Goal: Task Accomplishment & Management: Manage account settings

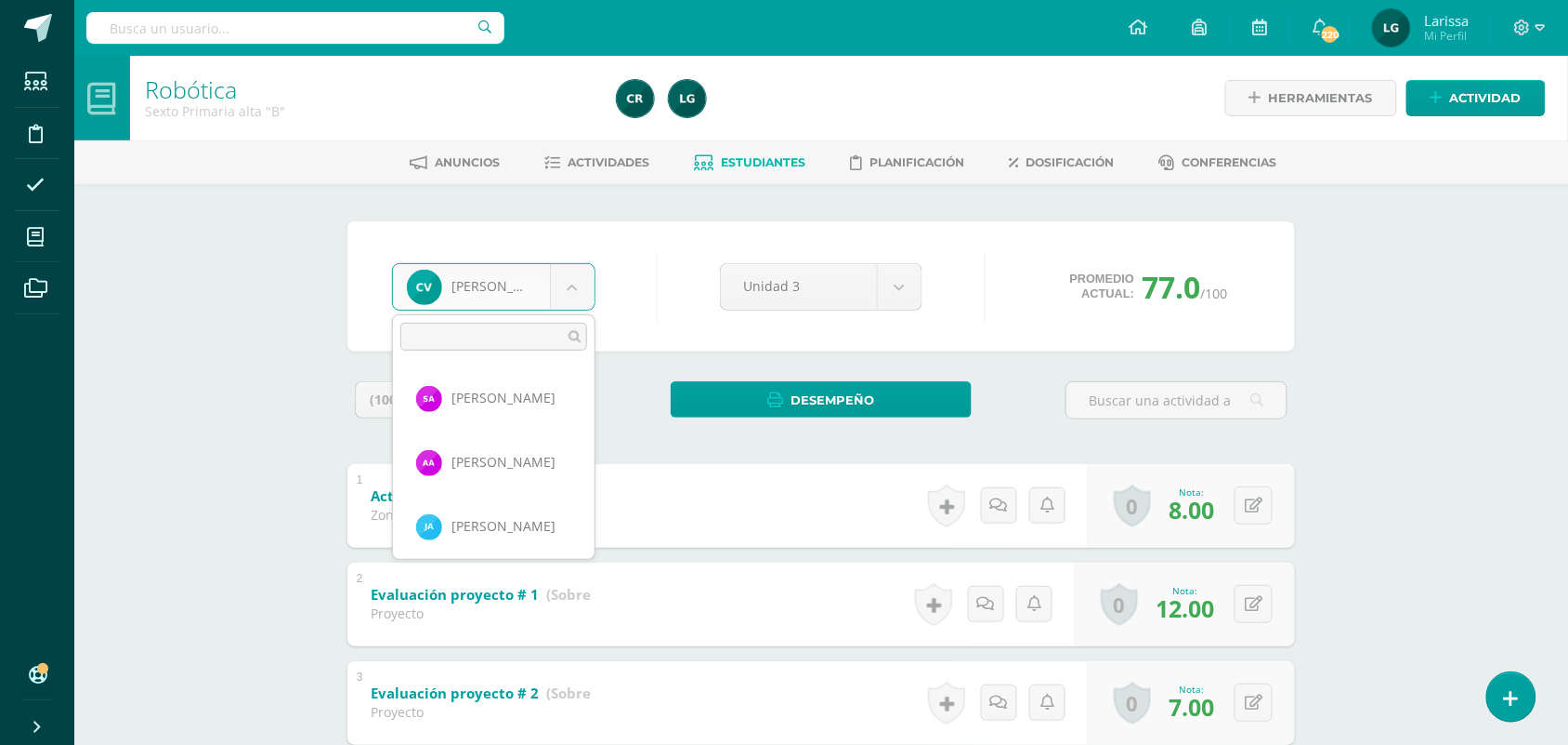
scroll to position [1154, 0]
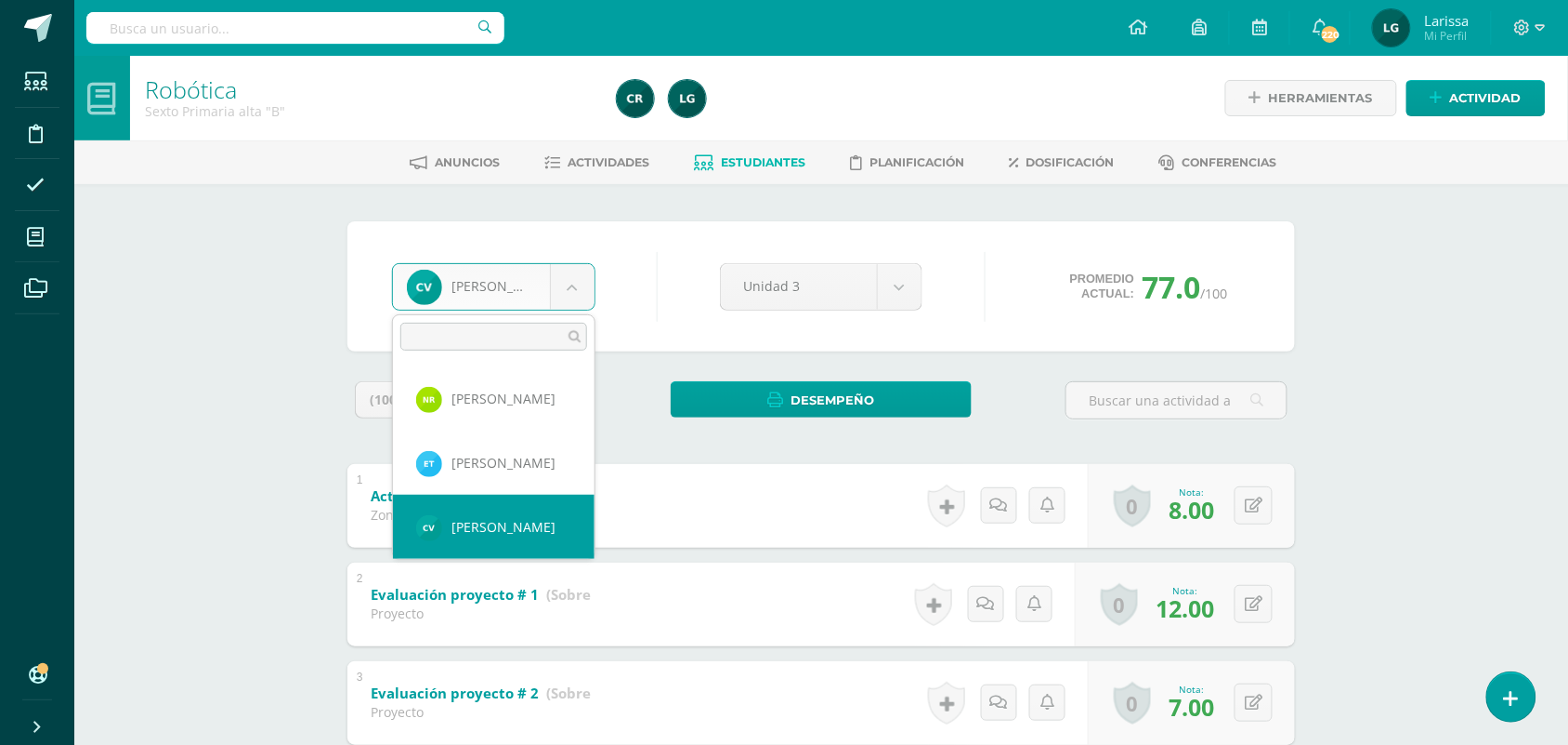
click at [1424, 308] on body "Estudiantes Disciplina Asistencia Mis cursos Archivos Soporte Centro de ayuda Ú…" at bounding box center [784, 730] width 1568 height 1460
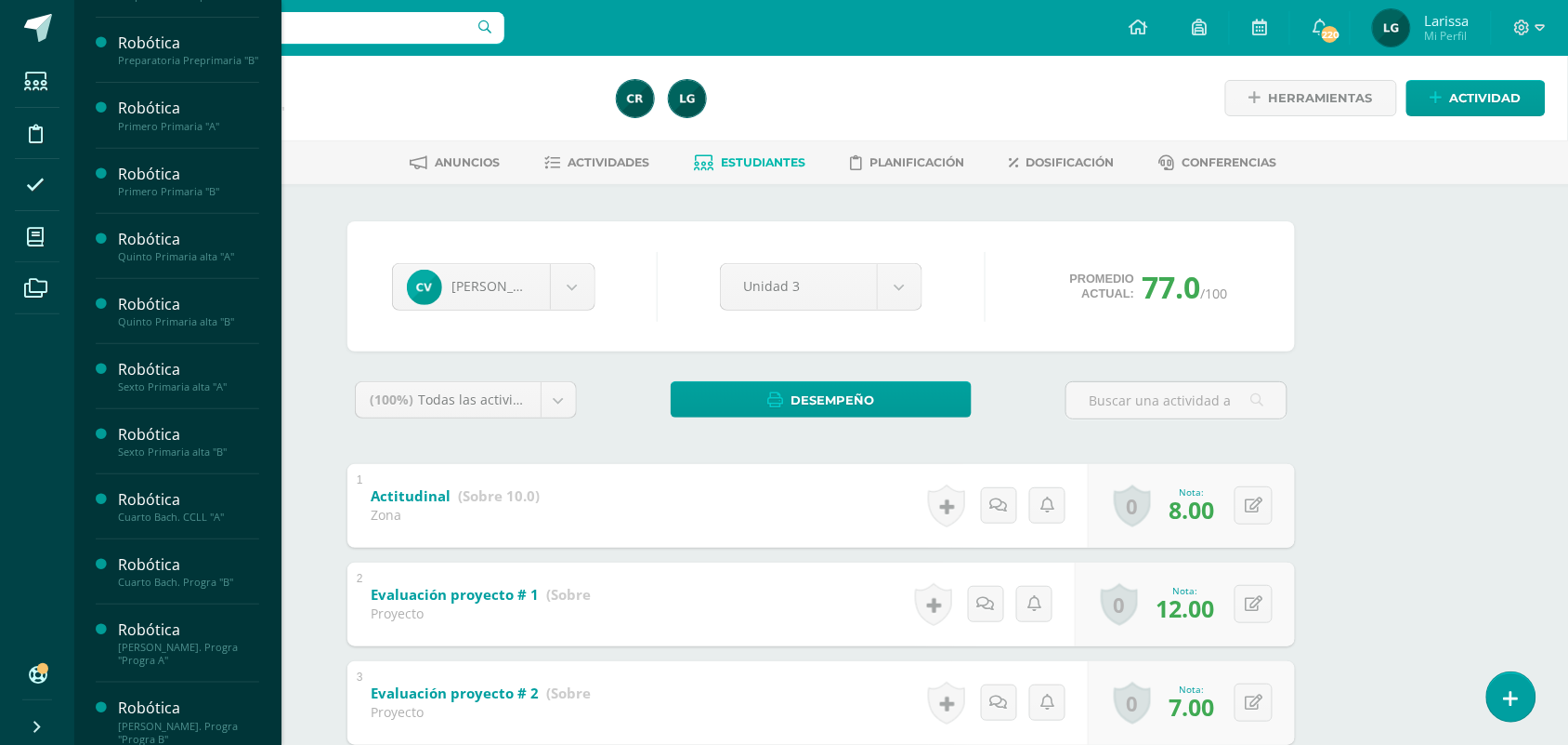
scroll to position [223, 0]
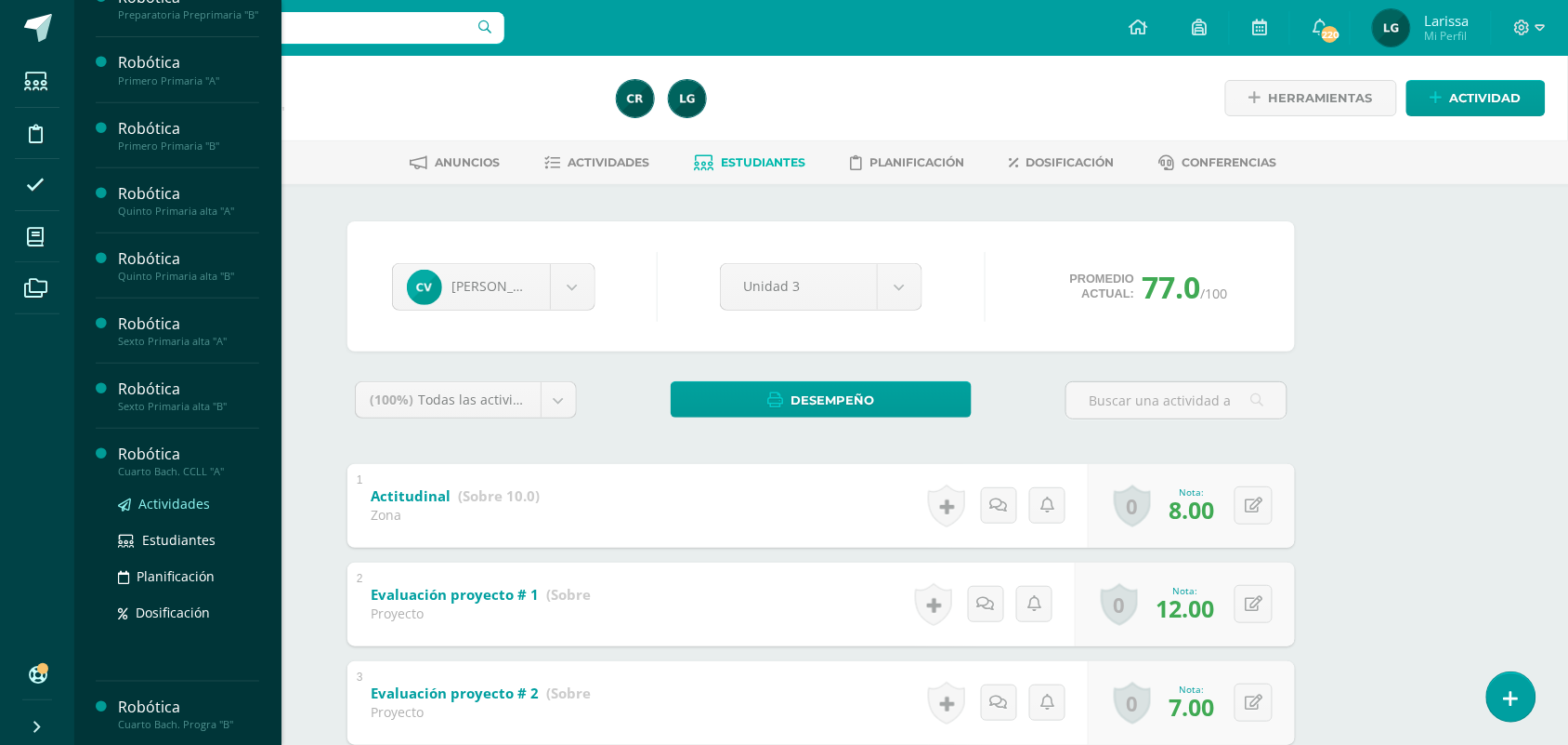
click at [170, 512] on span "Actividades" at bounding box center [175, 504] width 72 height 18
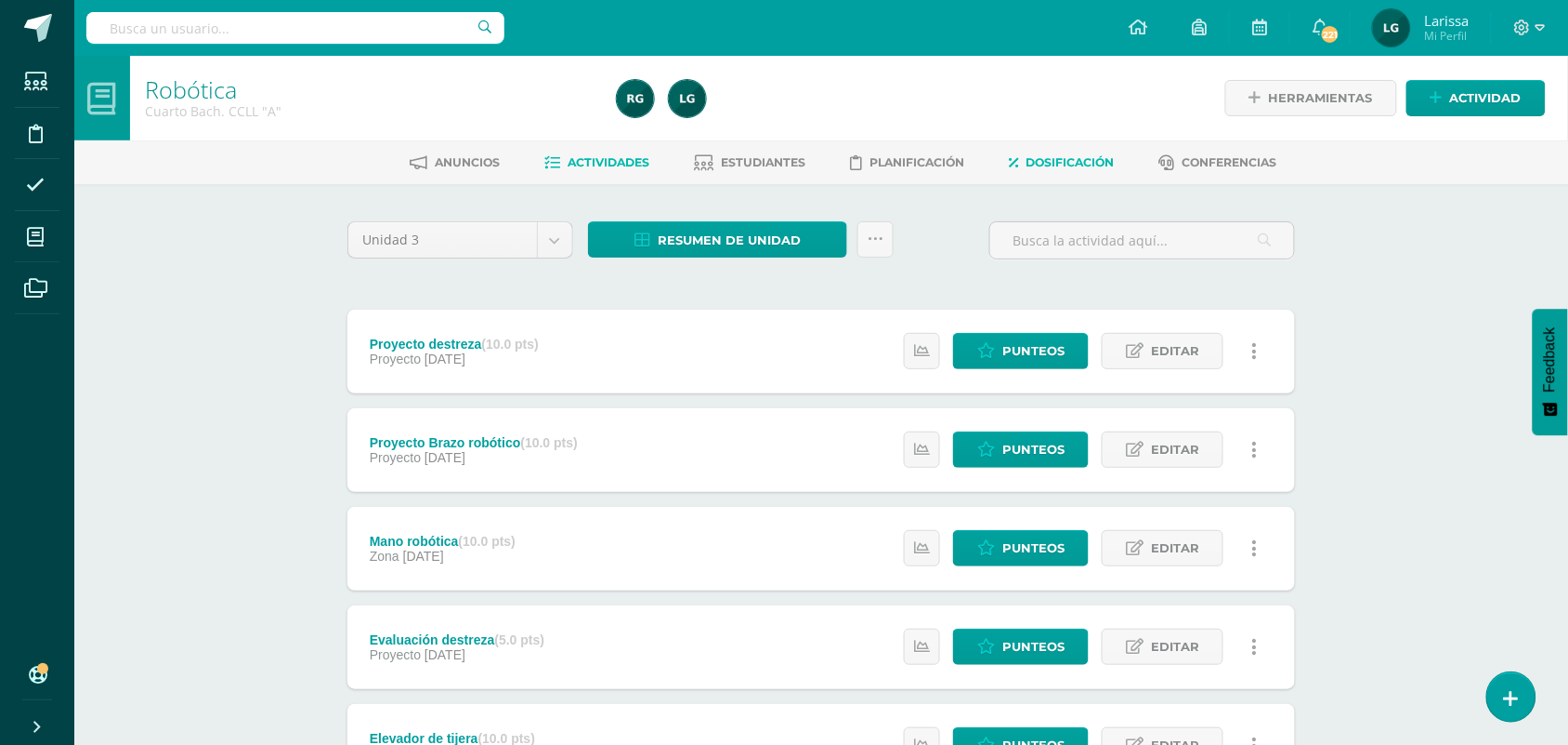
click at [1102, 159] on span "Dosificación" at bounding box center [1070, 162] width 88 height 14
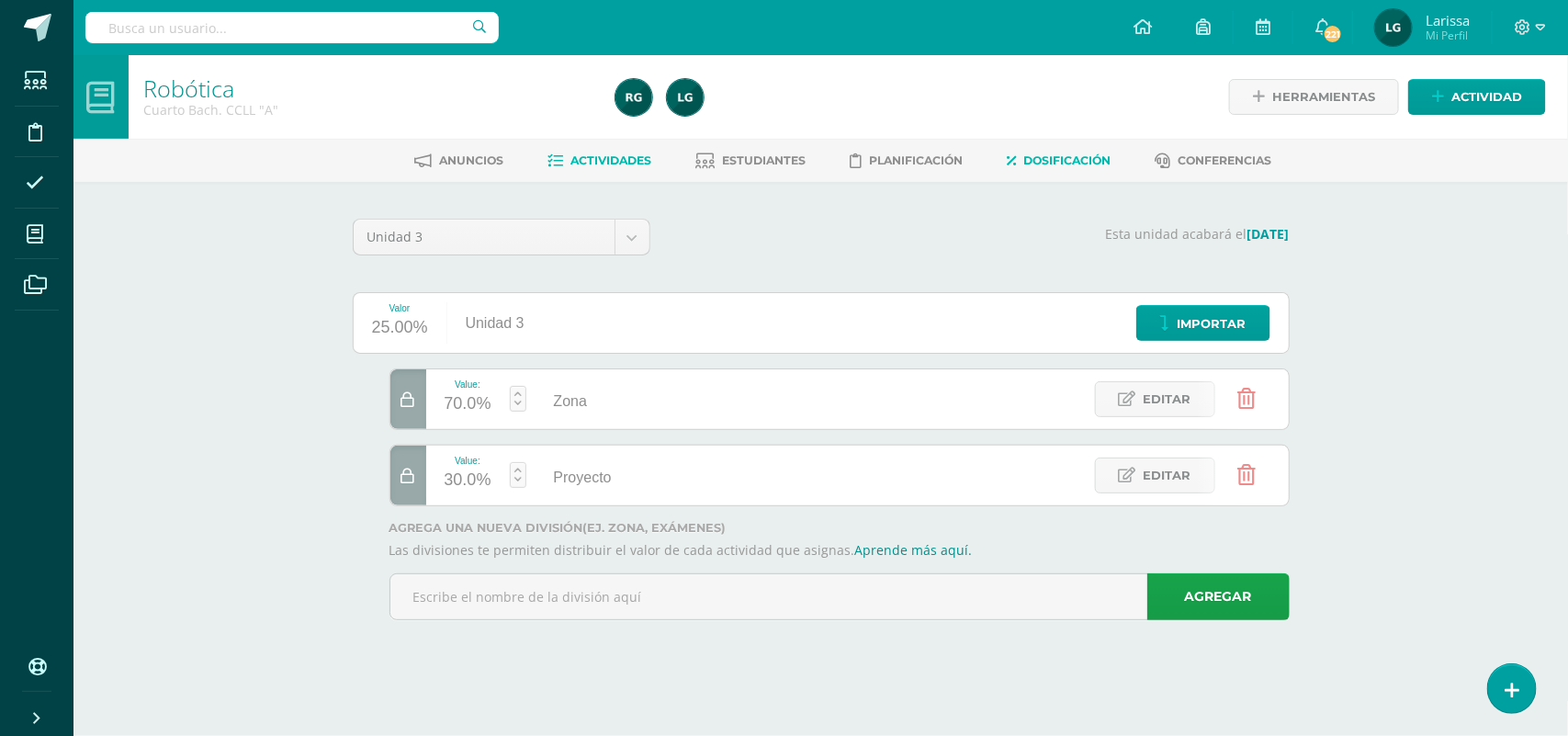
click at [603, 162] on span "Actividades" at bounding box center [611, 160] width 81 height 14
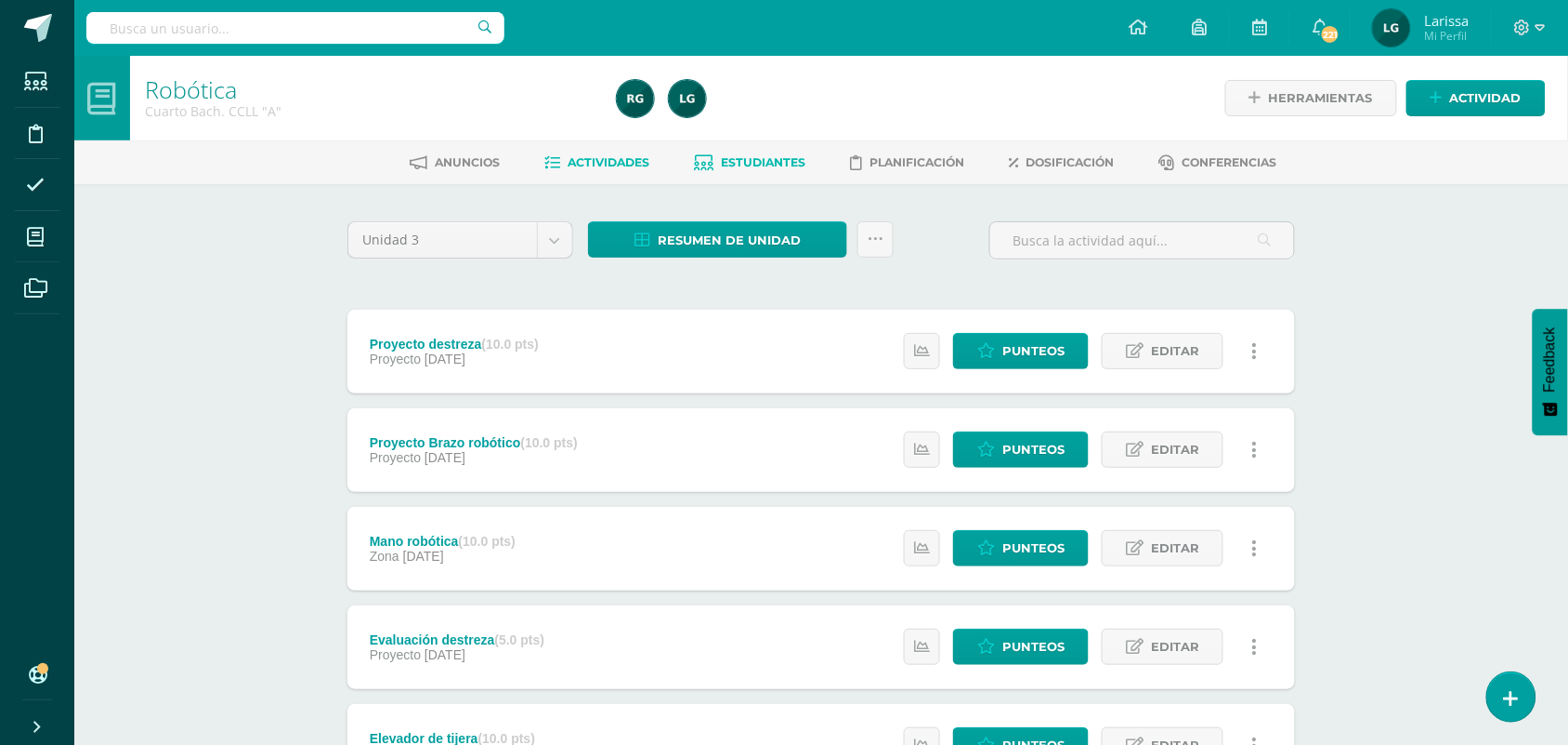
click at [785, 158] on span "Estudiantes" at bounding box center [764, 162] width 85 height 14
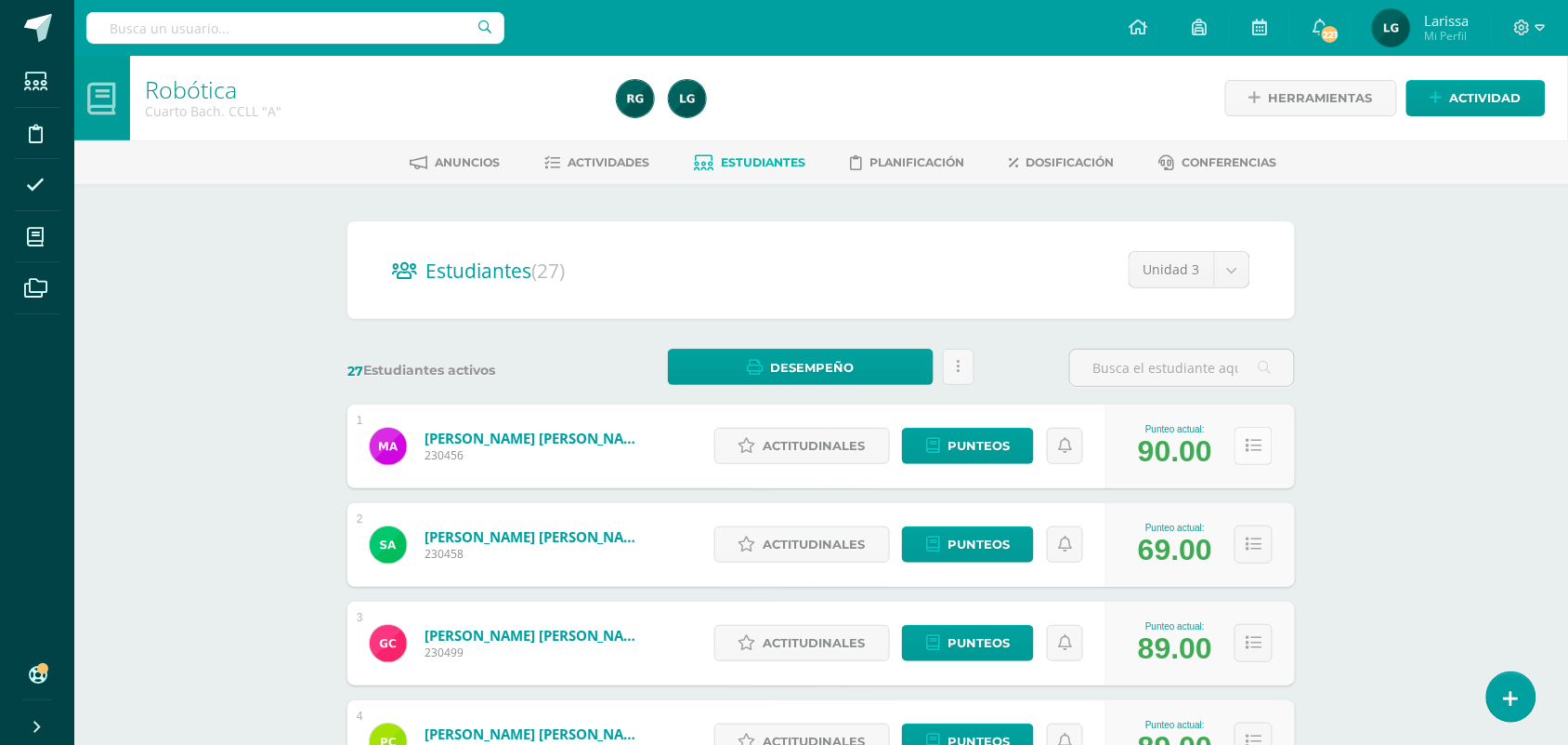
click at [1262, 447] on button at bounding box center [1254, 446] width 38 height 38
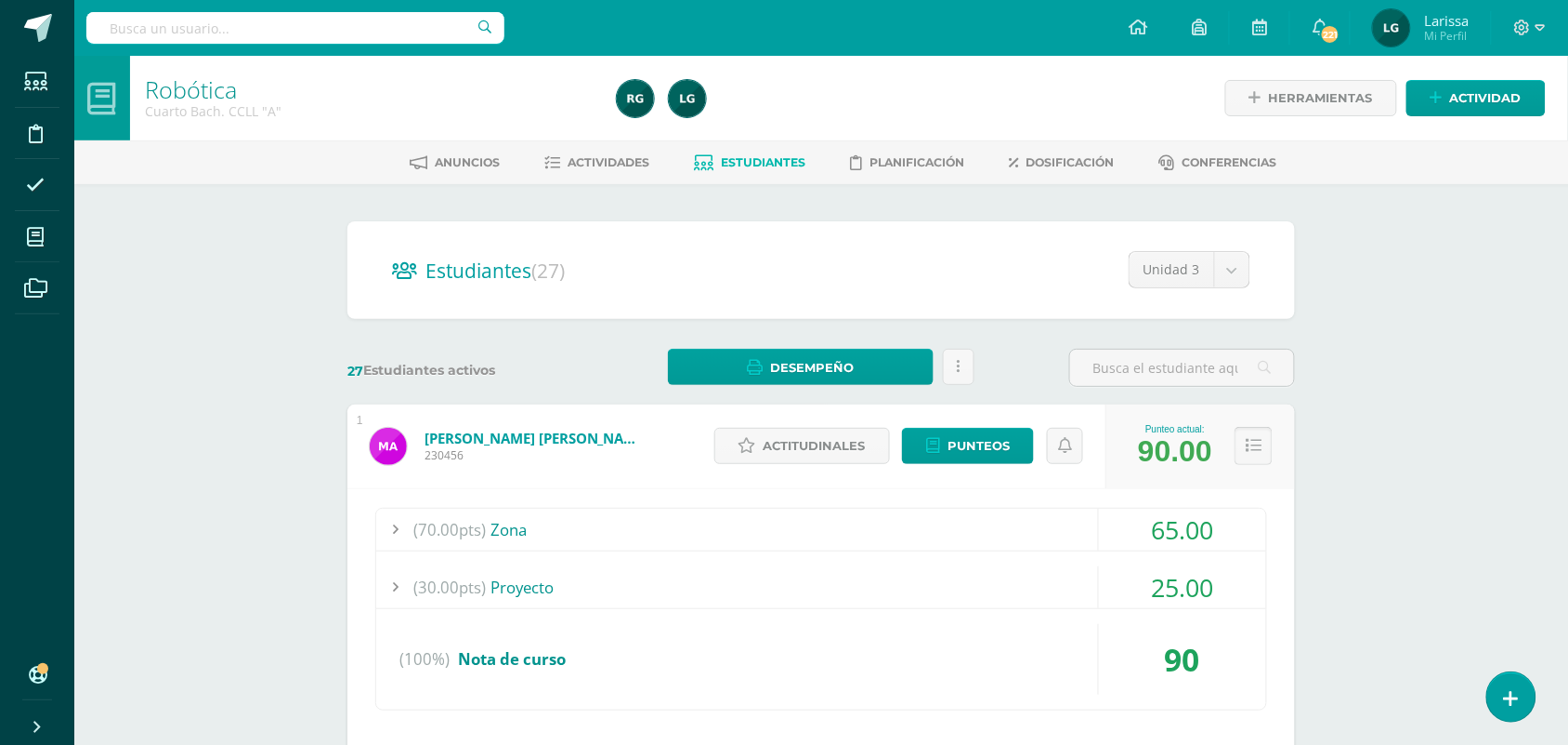
click at [1262, 440] on button at bounding box center [1254, 446] width 38 height 38
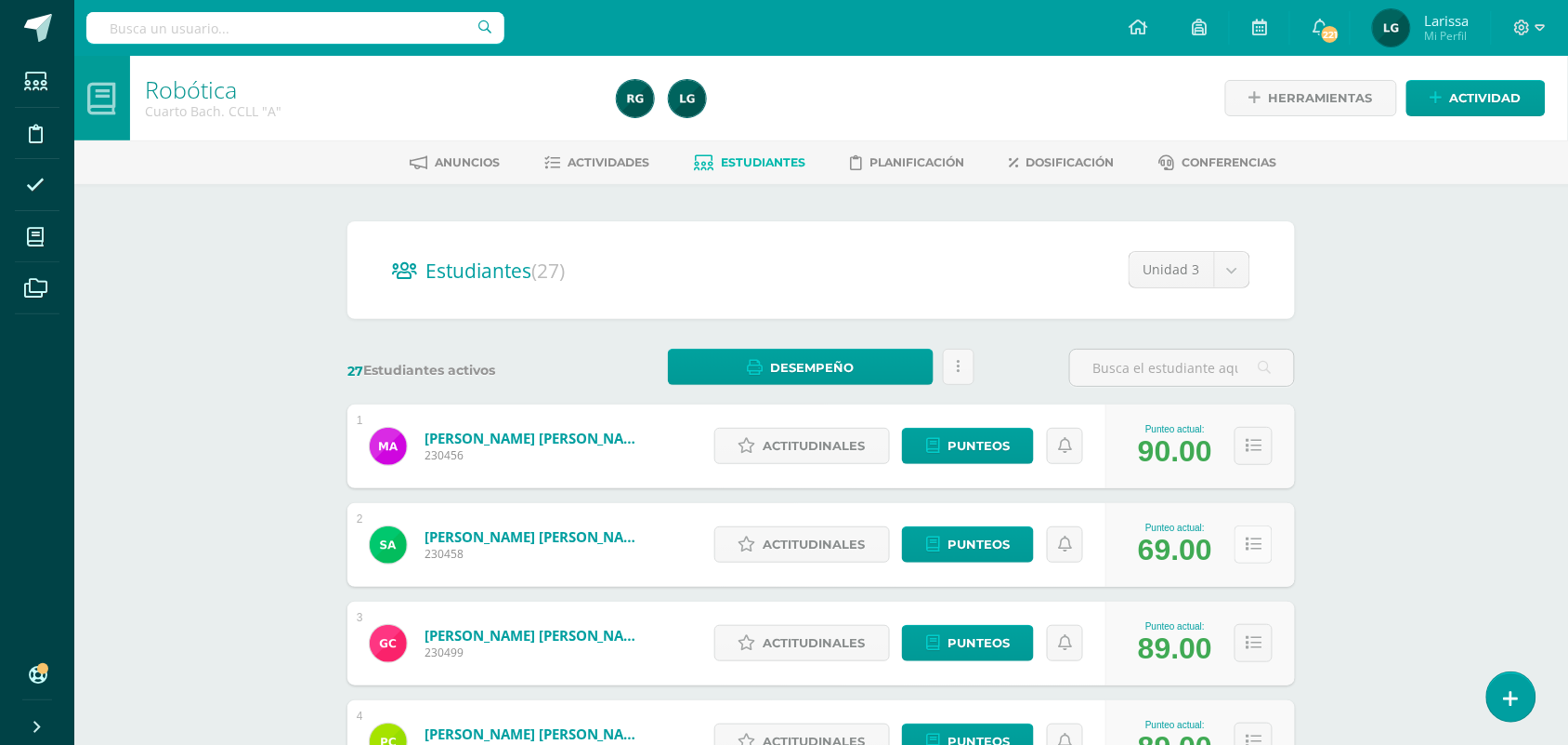
click at [1252, 544] on icon at bounding box center [1254, 544] width 16 height 16
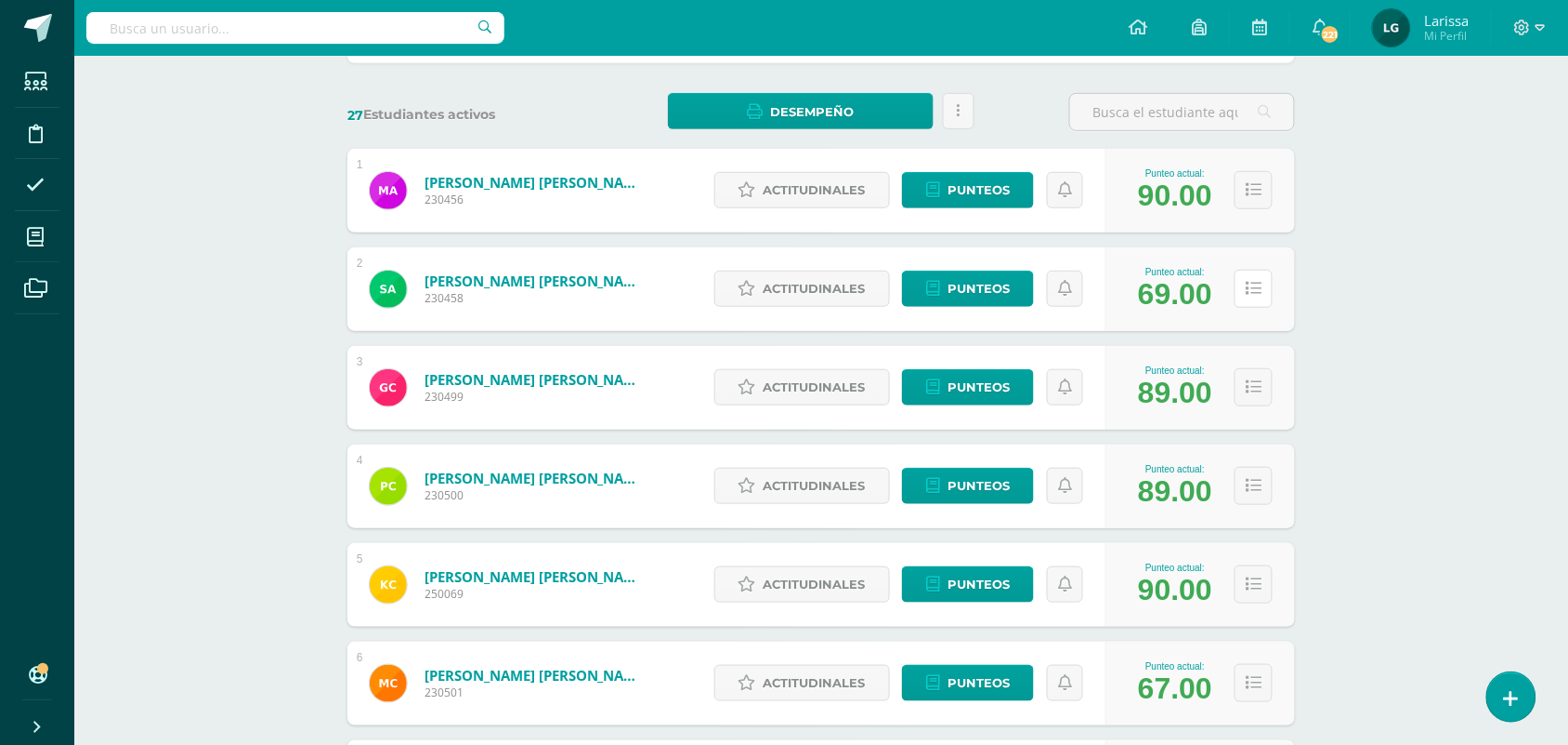
scroll to position [272, 0]
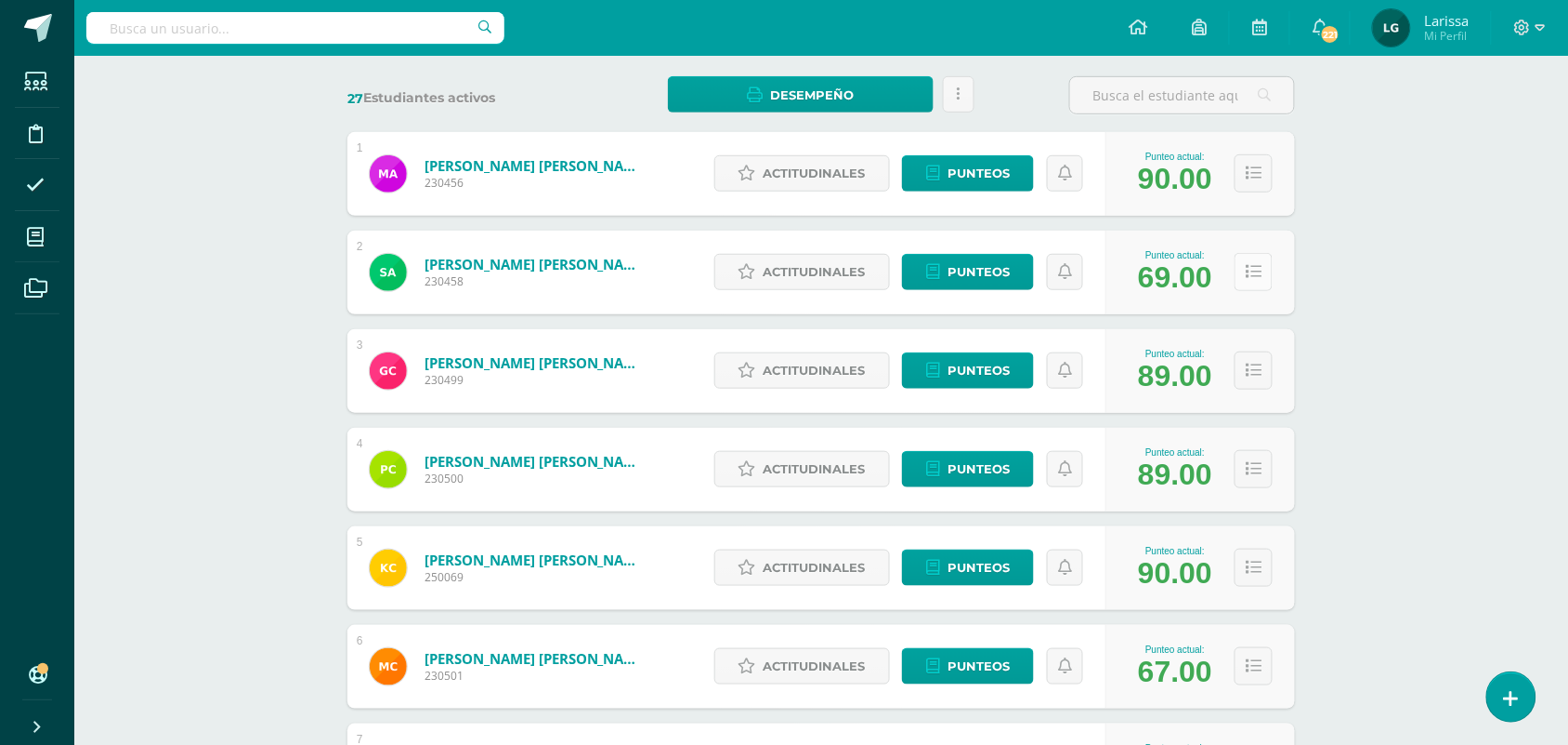
click at [1254, 271] on icon at bounding box center [1254, 272] width 16 height 16
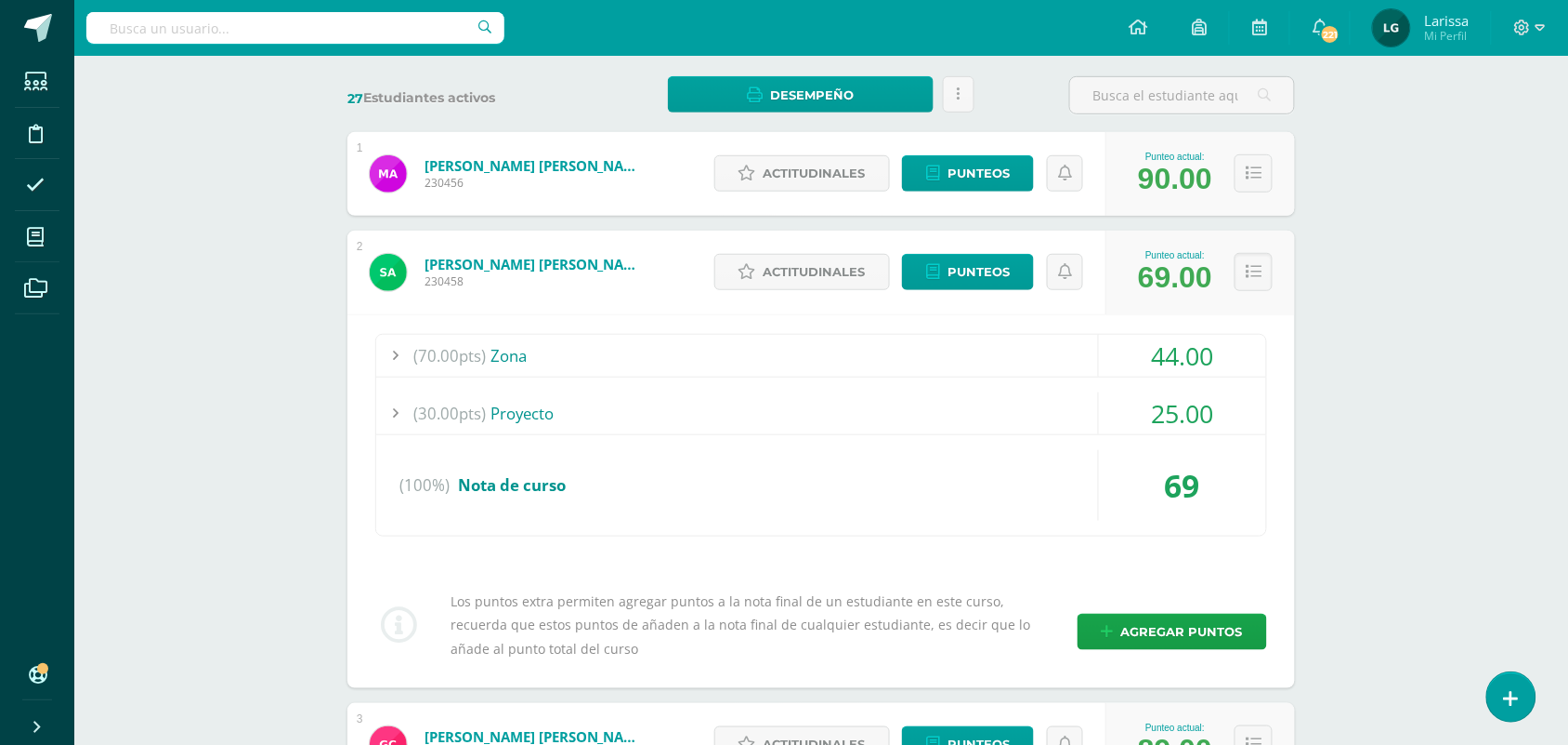
click at [987, 355] on div "(70.00pts) Zona" at bounding box center [821, 356] width 890 height 42
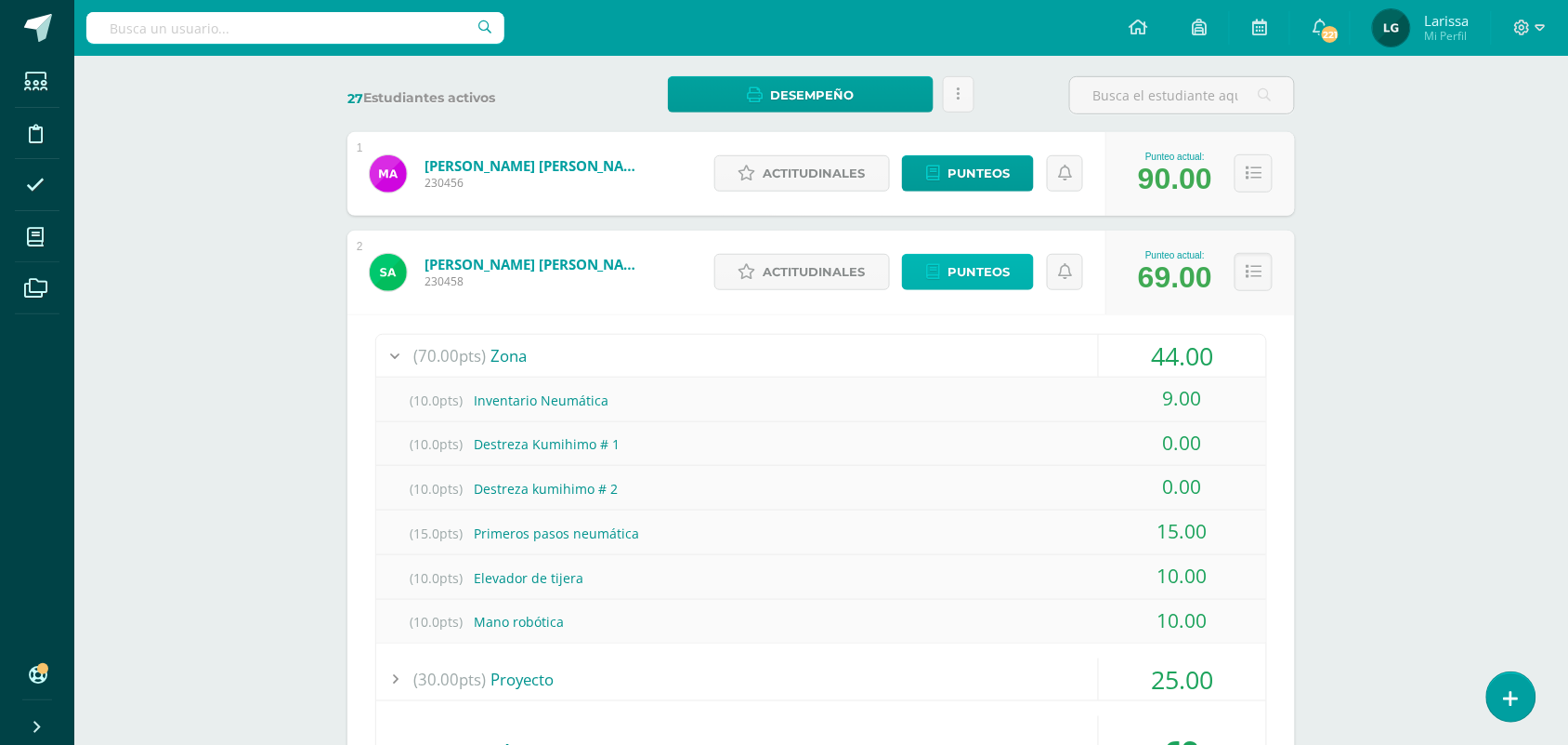
click at [985, 272] on span "Punteos" at bounding box center [978, 272] width 62 height 34
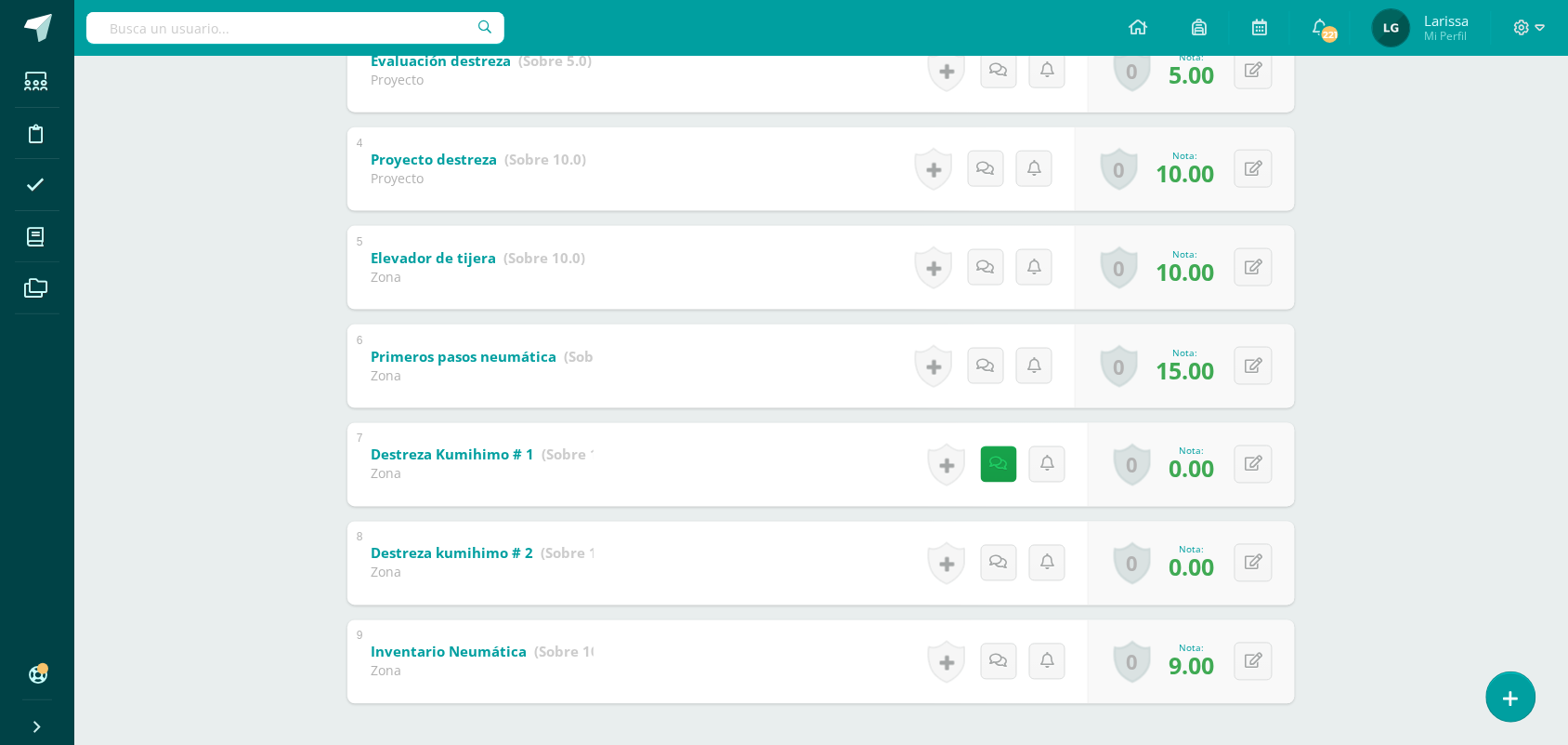
scroll to position [714, 0]
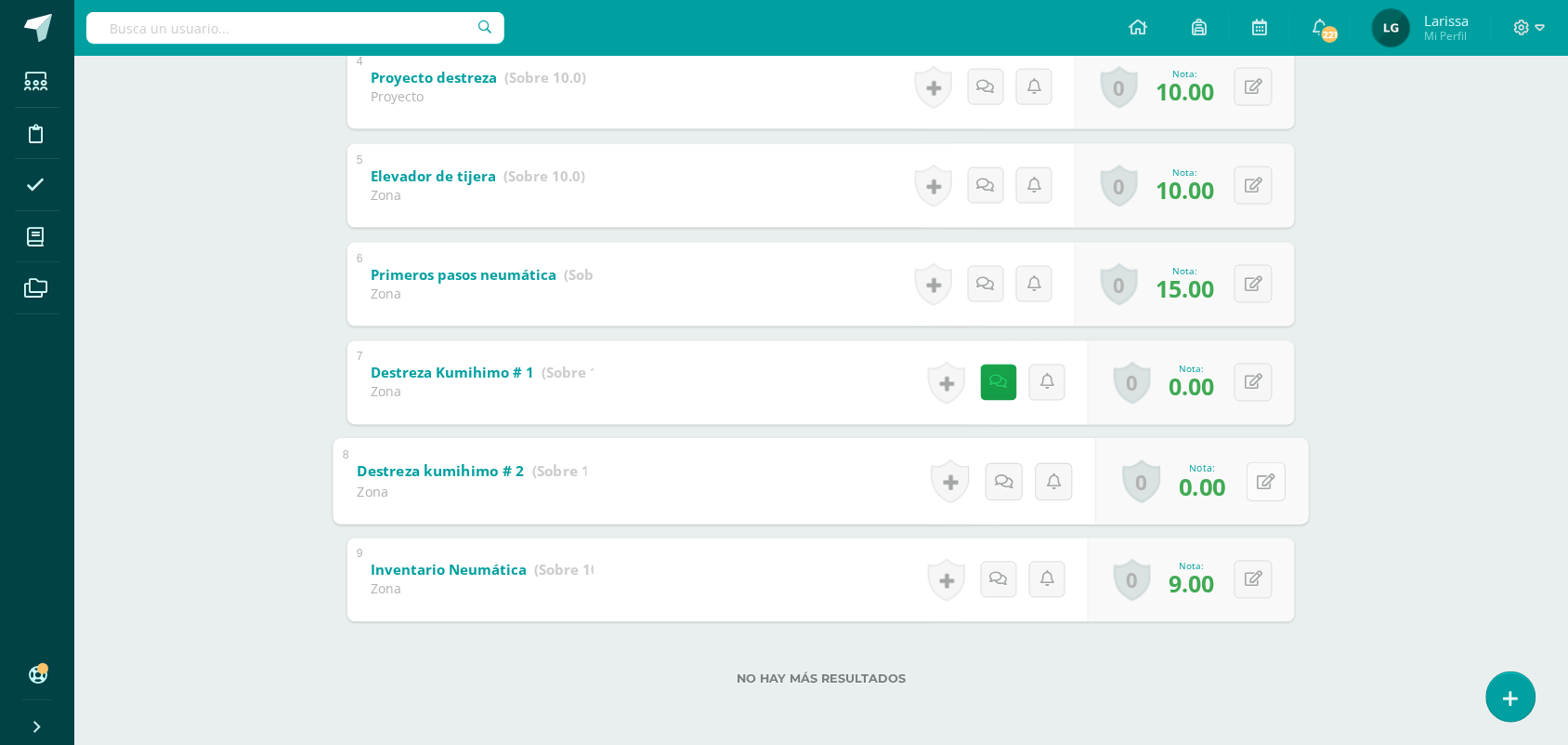
click at [1255, 476] on button at bounding box center [1266, 481] width 39 height 39
type input "5"
click at [1250, 382] on button at bounding box center [1266, 383] width 39 height 39
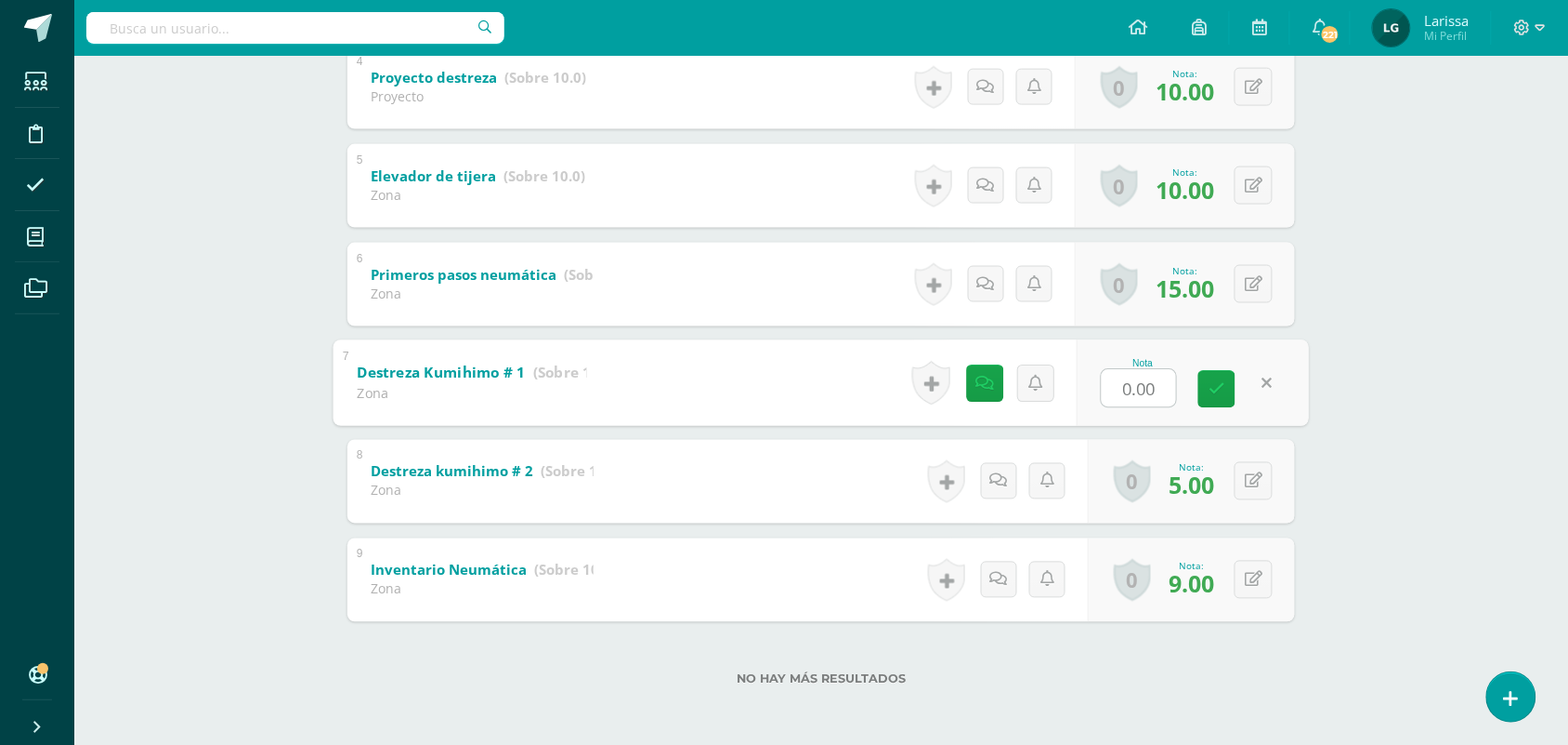
type input "5"
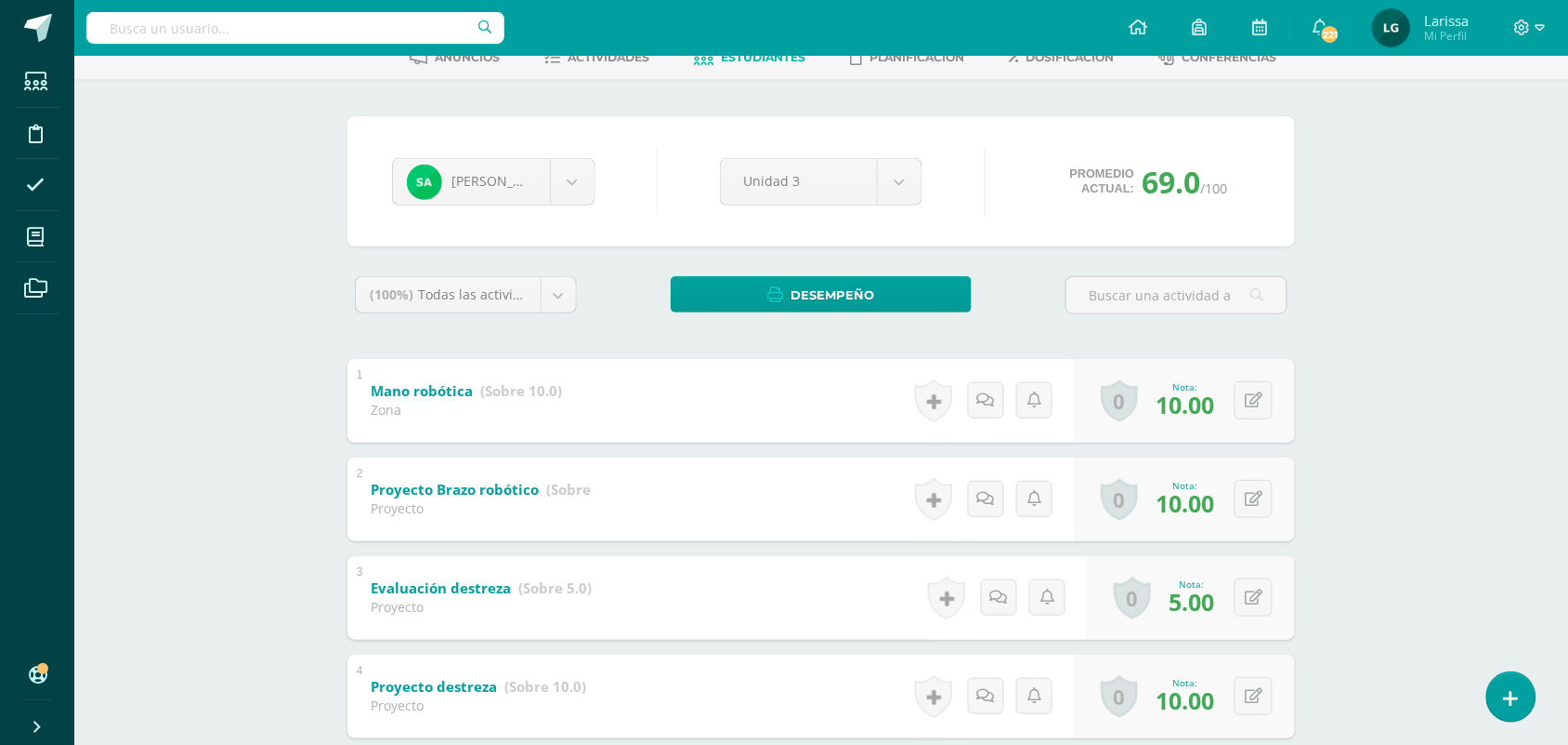
scroll to position [0, 0]
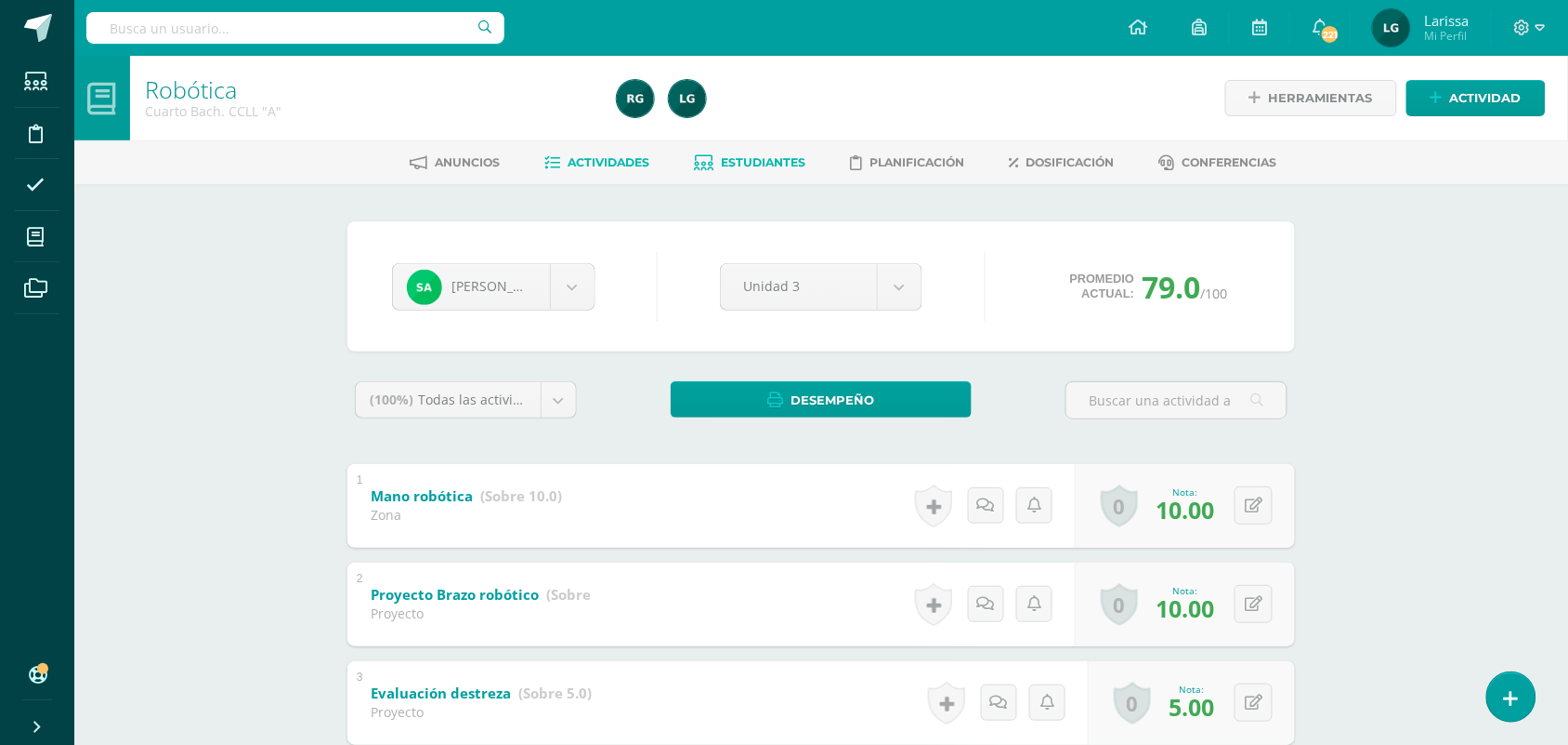
click at [629, 159] on span "Actividades" at bounding box center [610, 162] width 82 height 14
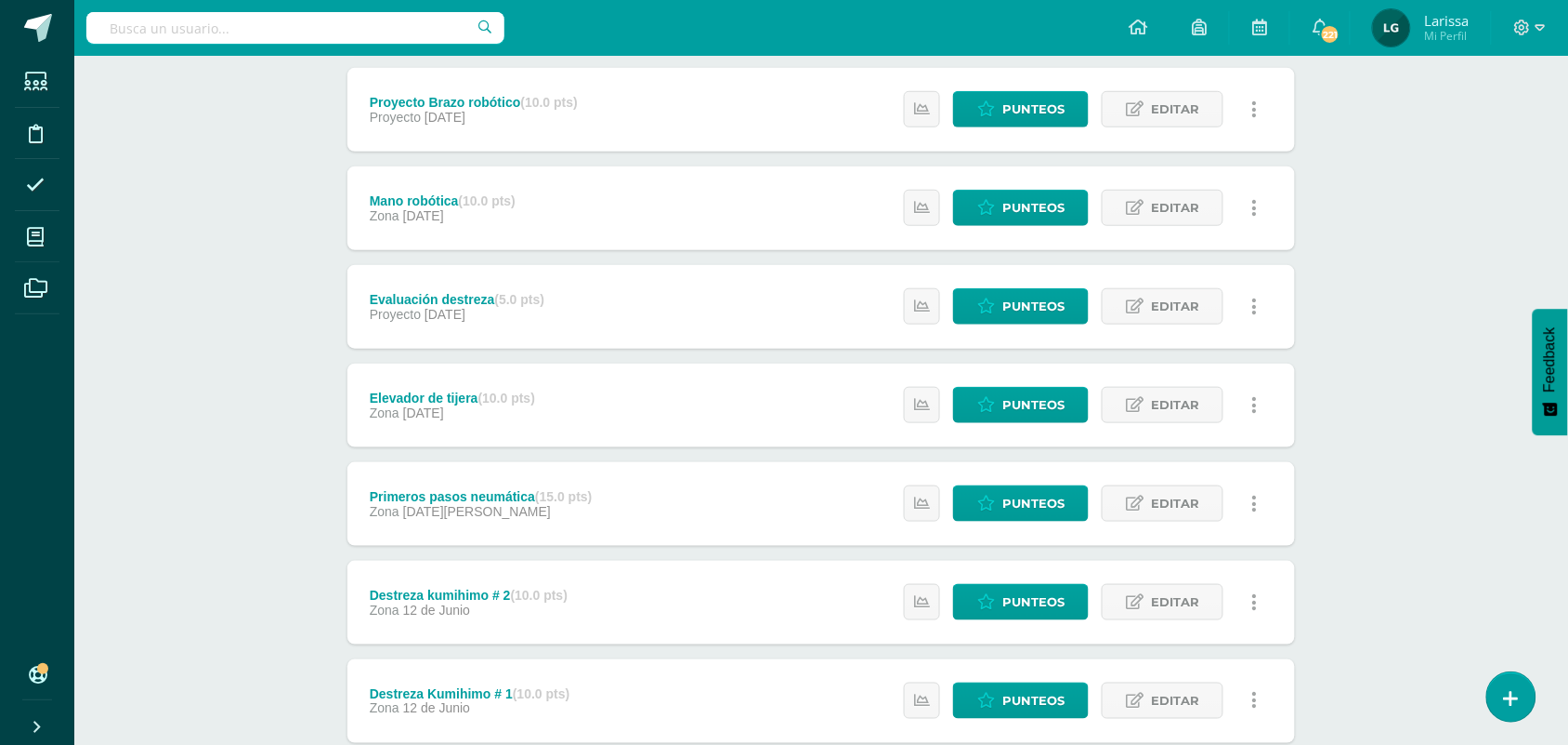
scroll to position [370, 0]
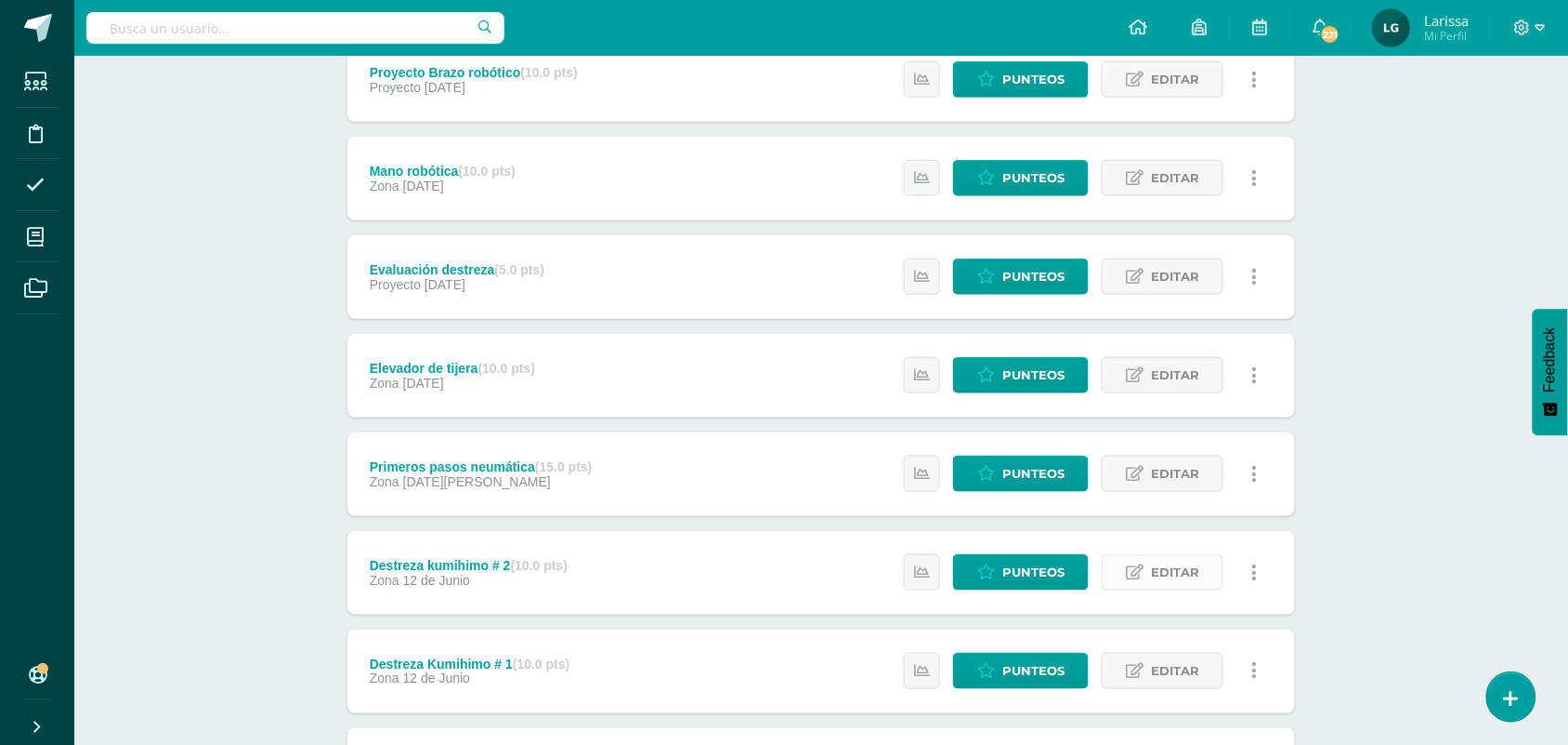
click at [1182, 567] on span "Editar" at bounding box center [1175, 572] width 48 height 34
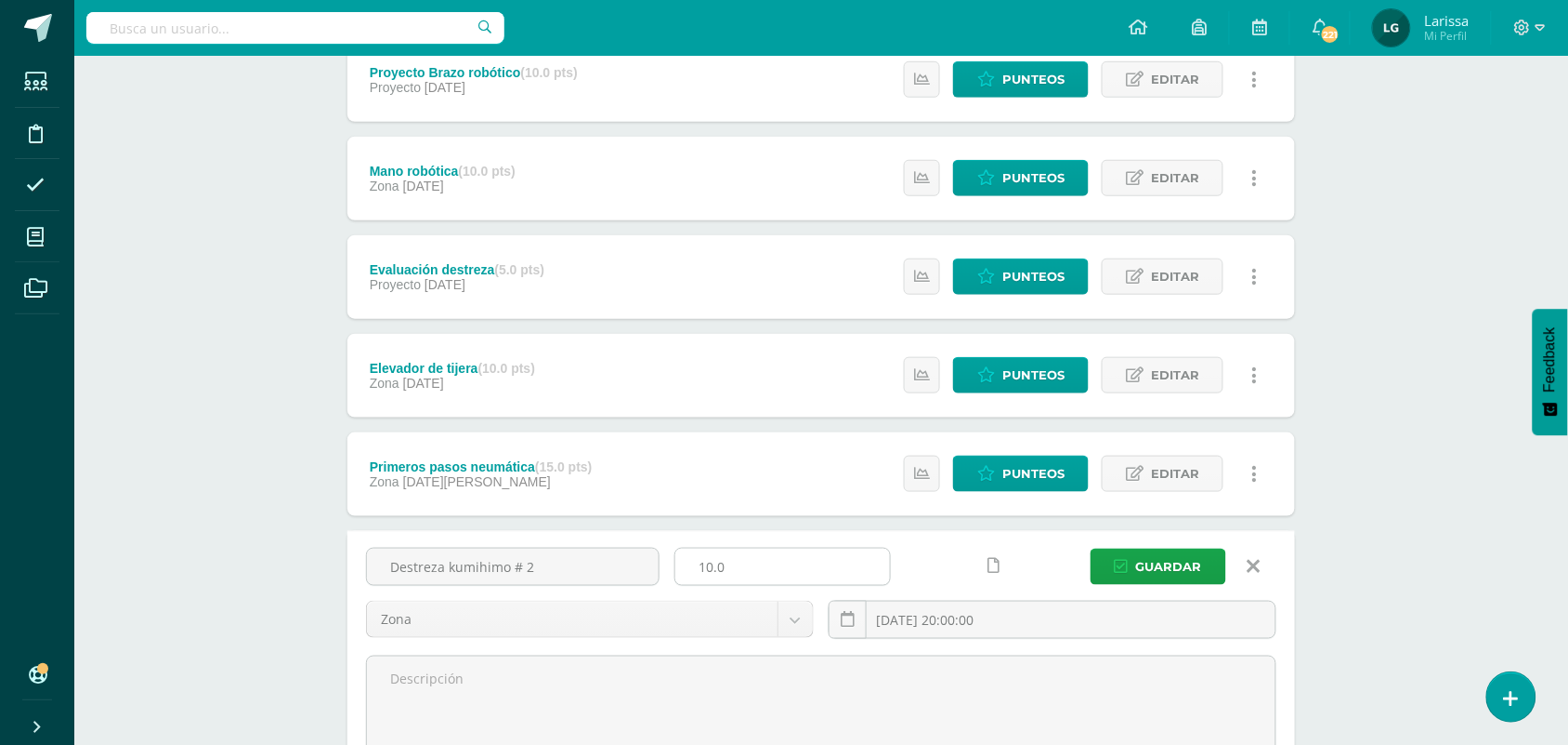
click at [717, 562] on input "10.0" at bounding box center [783, 567] width 215 height 36
type input "0"
click at [722, 562] on input "0" at bounding box center [783, 567] width 215 height 36
type input "10"
click at [1182, 561] on span "Guardar" at bounding box center [1169, 566] width 66 height 34
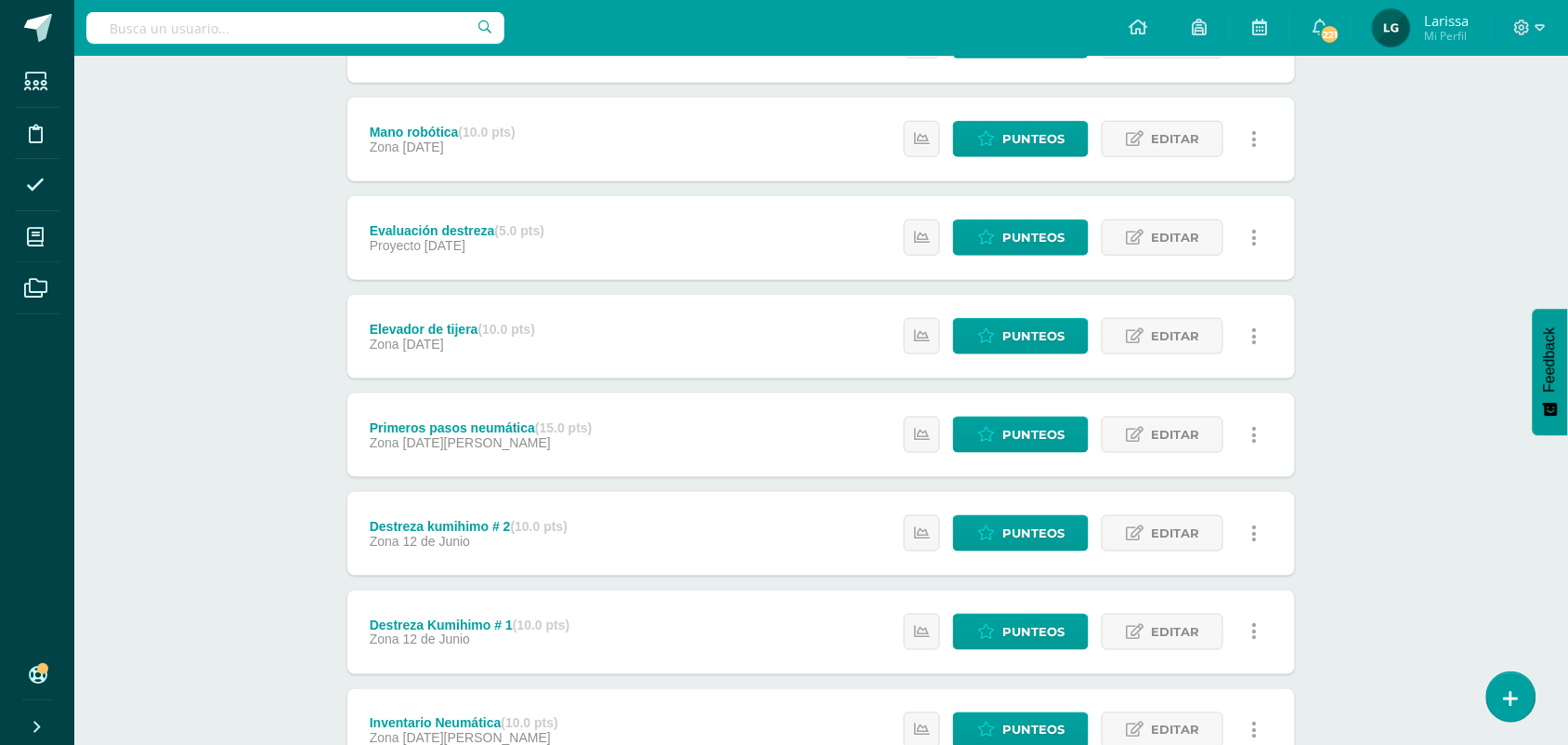
scroll to position [424, 0]
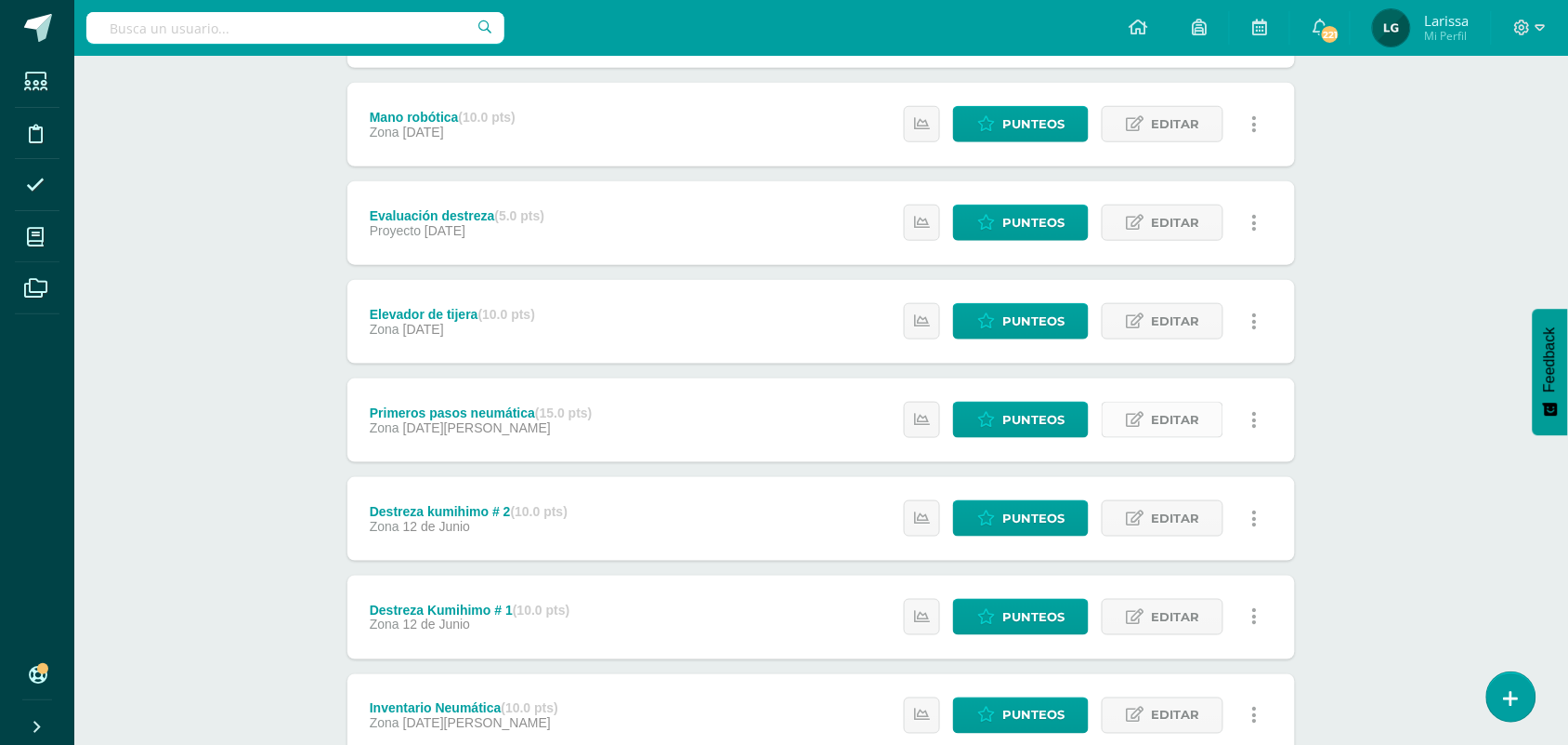
click at [1184, 426] on span "Editar" at bounding box center [1175, 420] width 48 height 34
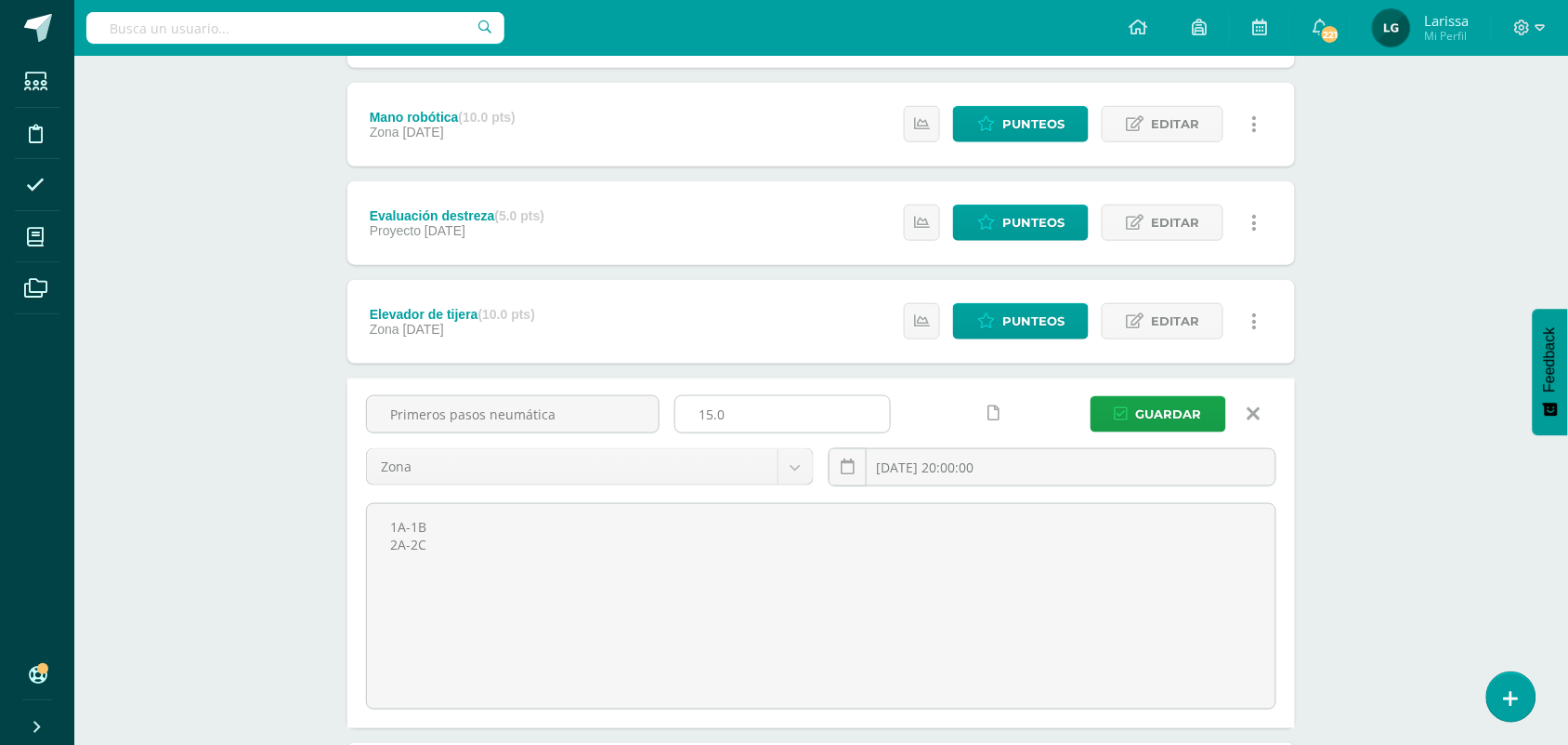
click at [712, 409] on input "15.0" at bounding box center [783, 414] width 215 height 36
type input "10.0"
click at [1175, 410] on span "Guardar" at bounding box center [1169, 414] width 66 height 34
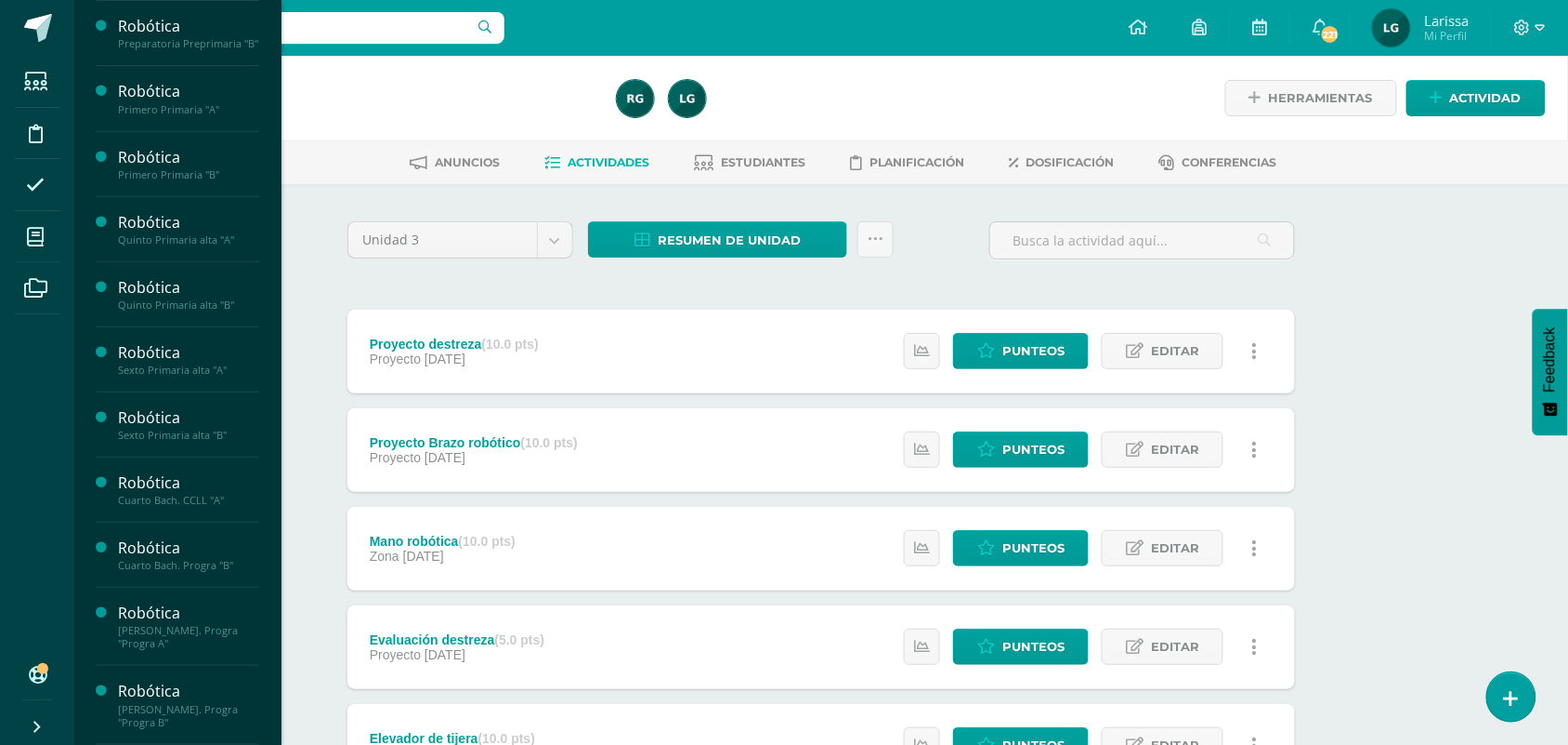
scroll to position [223, 0]
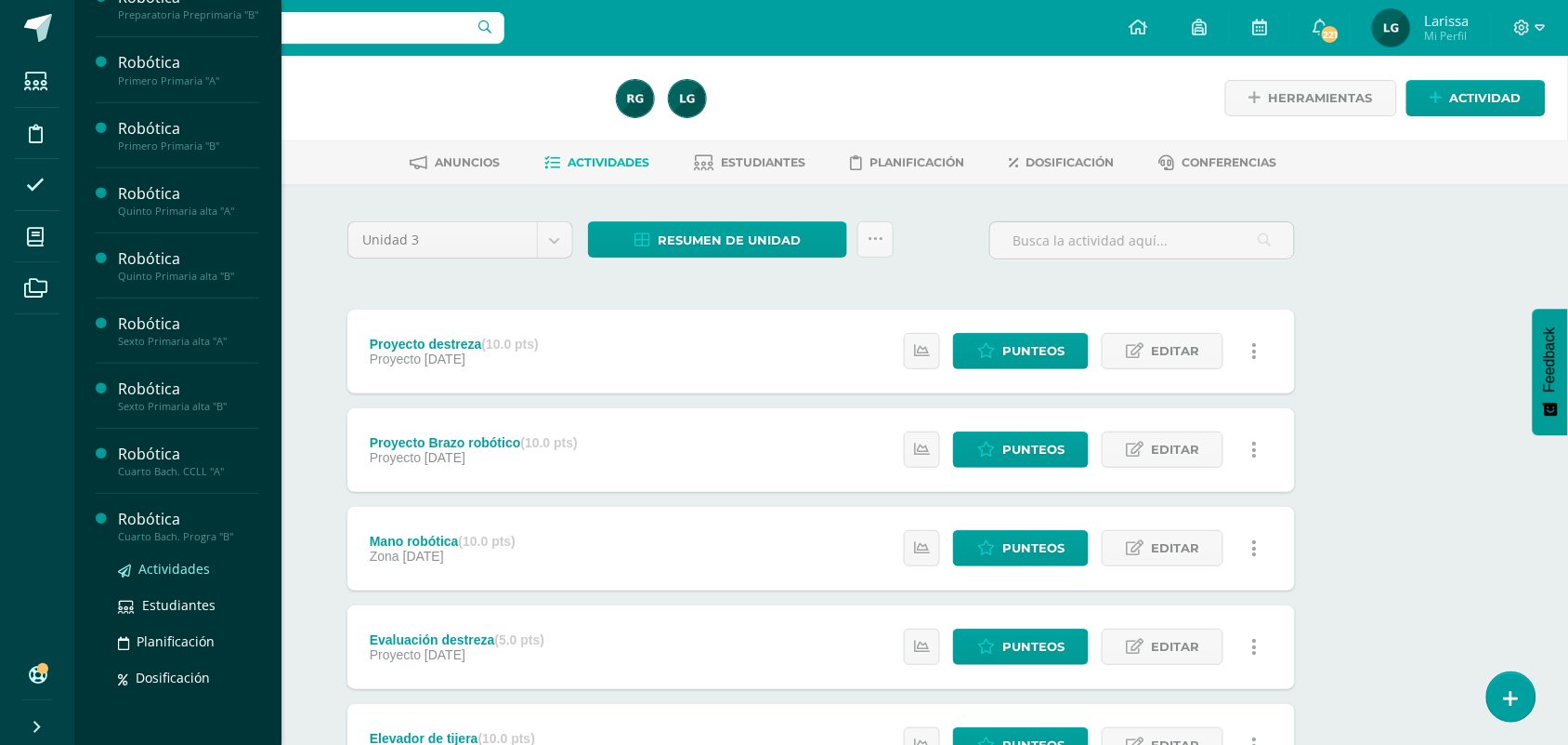
click at [177, 577] on span "Actividades" at bounding box center [175, 569] width 72 height 18
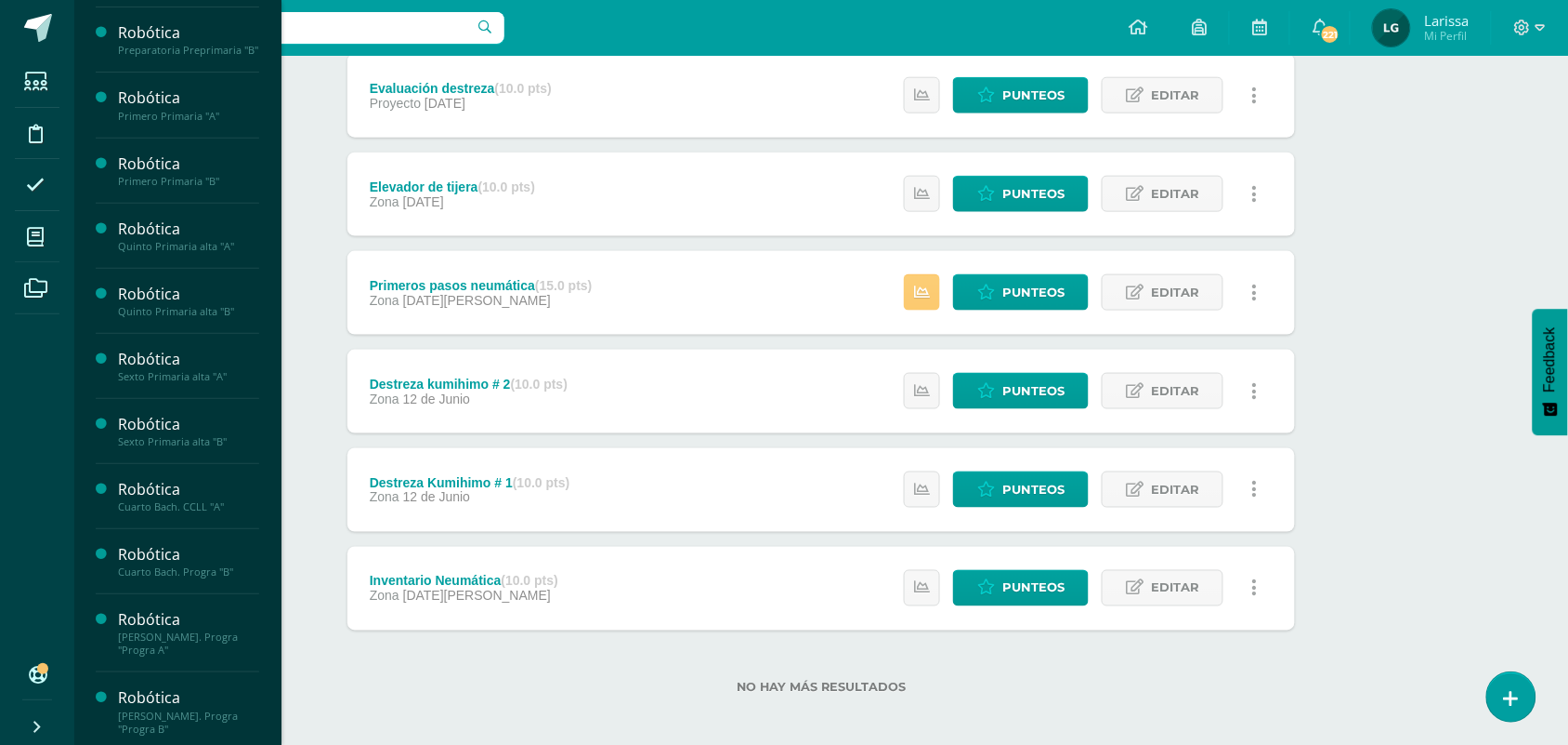
scroll to position [223, 0]
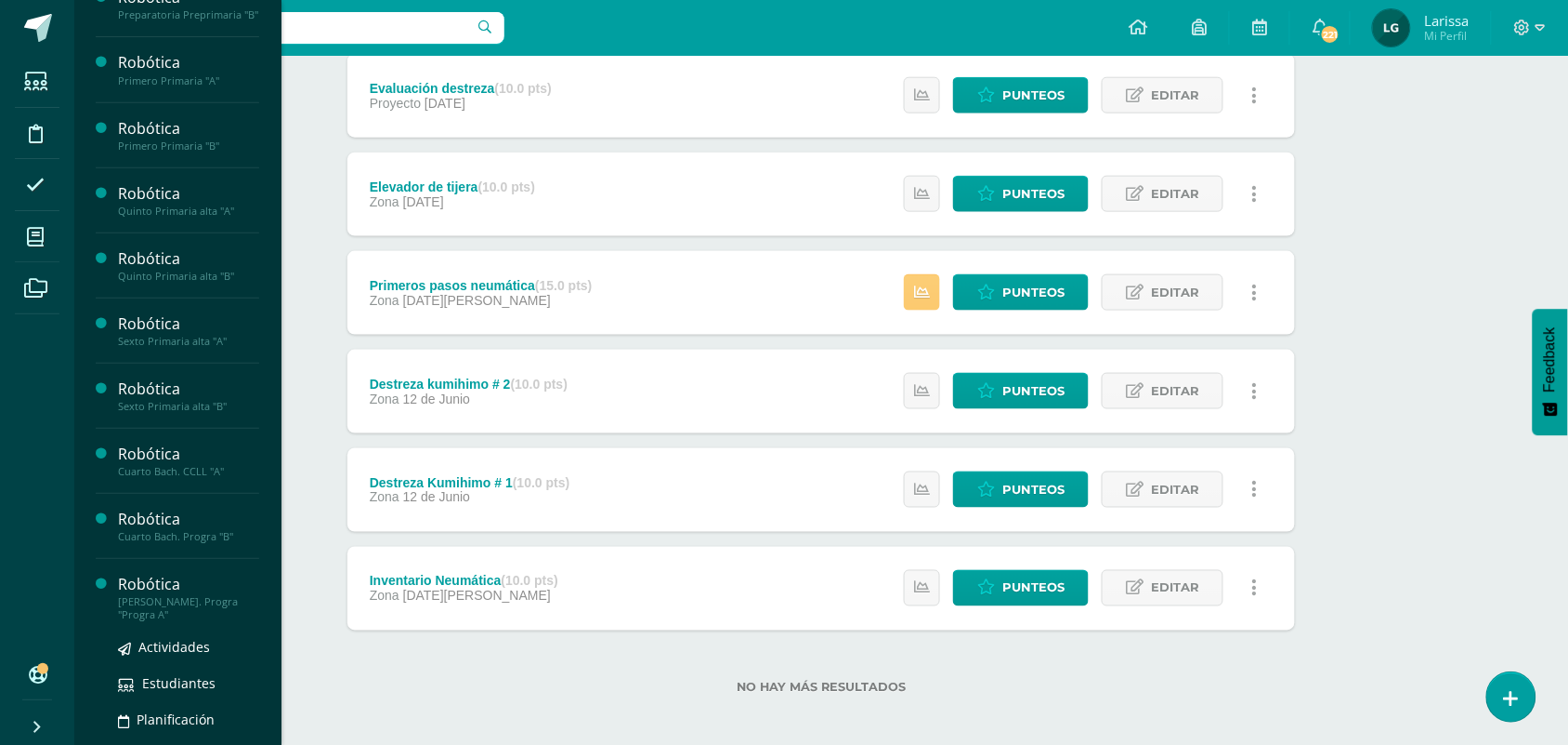
click at [151, 621] on div "[PERSON_NAME]. Progra "Progra A"" at bounding box center [188, 608] width 141 height 26
click at [165, 655] on span "Actividades" at bounding box center [175, 647] width 72 height 18
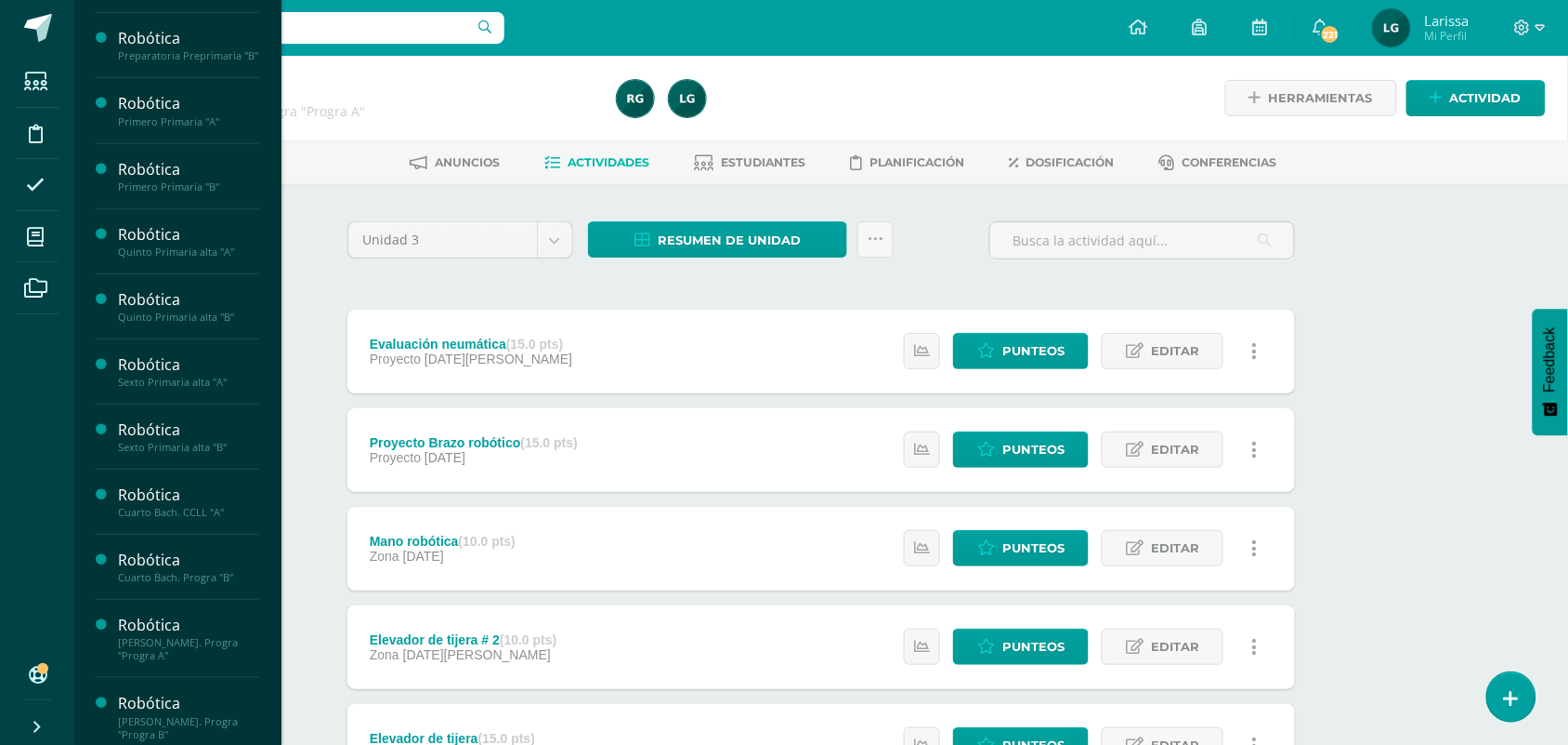
scroll to position [223, 0]
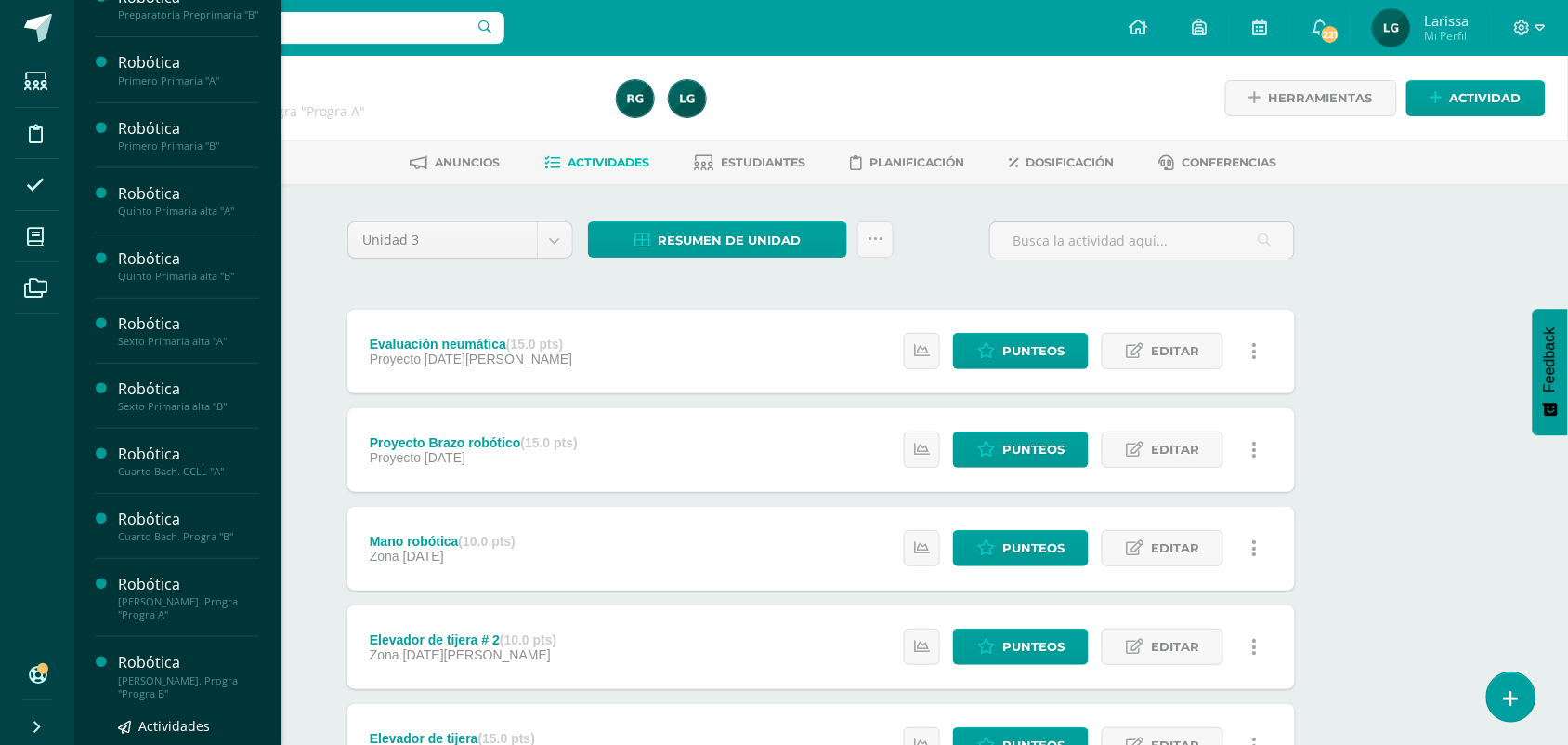
click at [188, 700] on div "[PERSON_NAME]. Progra "Progra B"" at bounding box center [188, 687] width 141 height 26
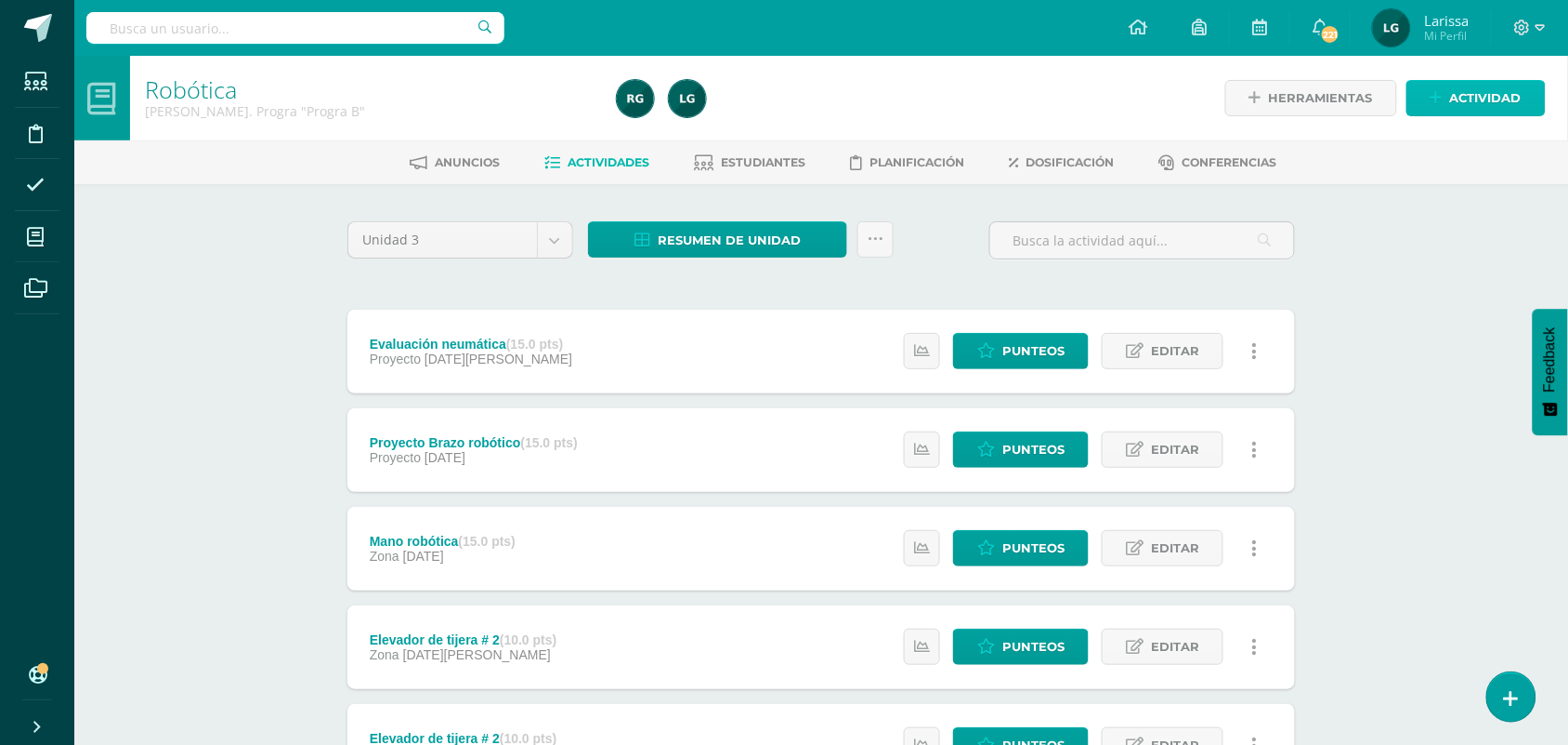
click at [1466, 99] on span "Actividad" at bounding box center [1486, 98] width 72 height 34
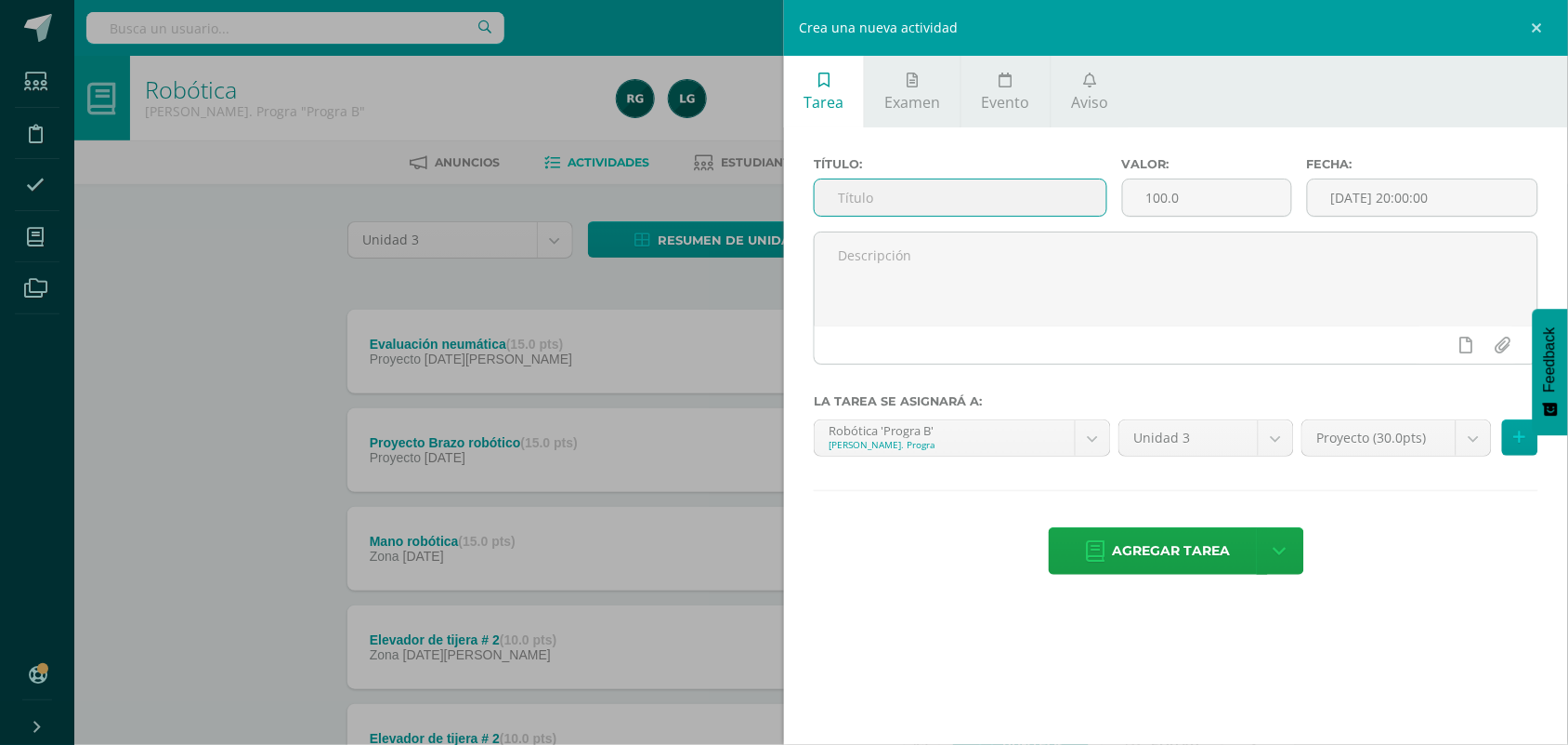
click at [897, 195] on input "text" at bounding box center [960, 197] width 292 height 36
type input "Actitudinal"
click at [1203, 201] on input "100.0" at bounding box center [1207, 197] width 168 height 36
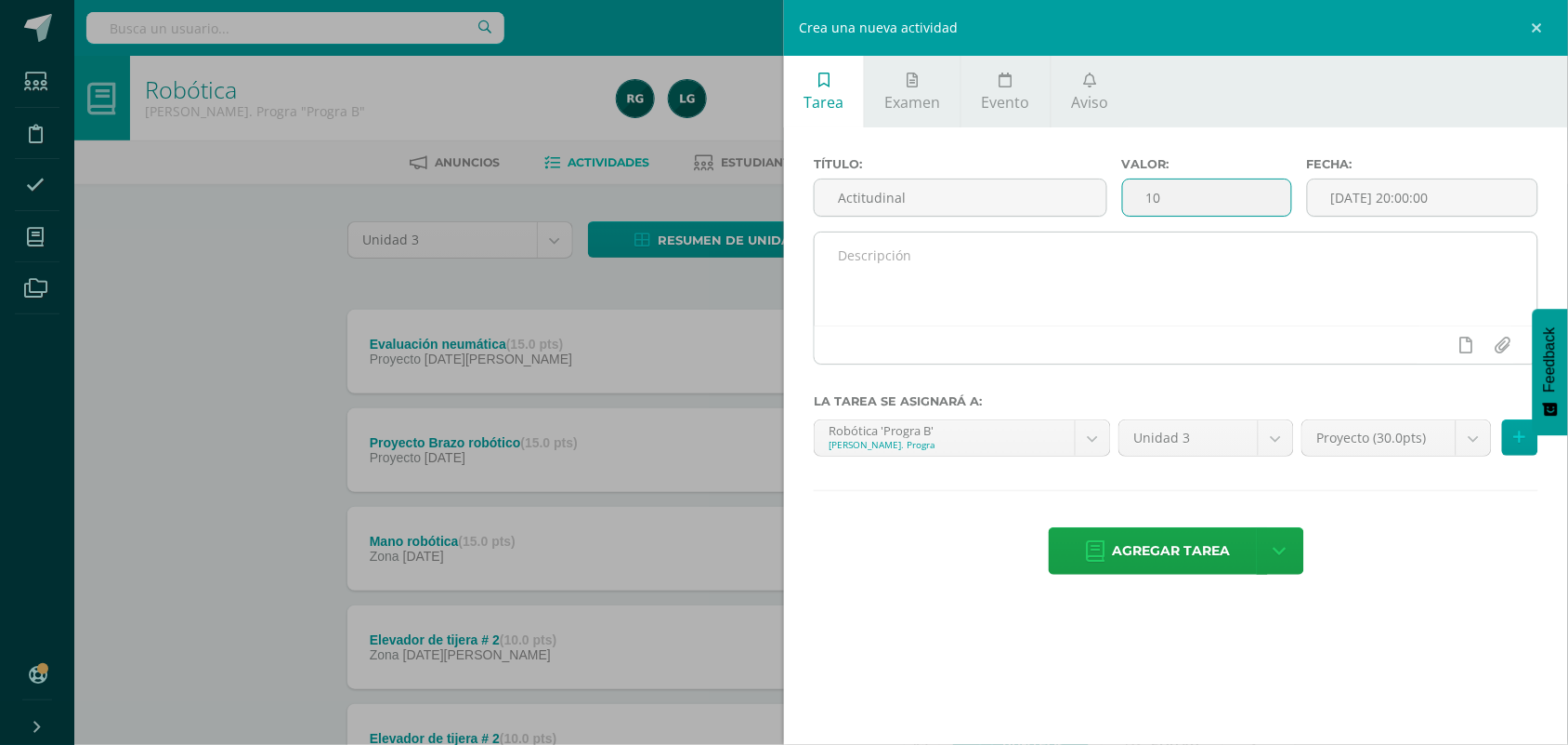
type input "10"
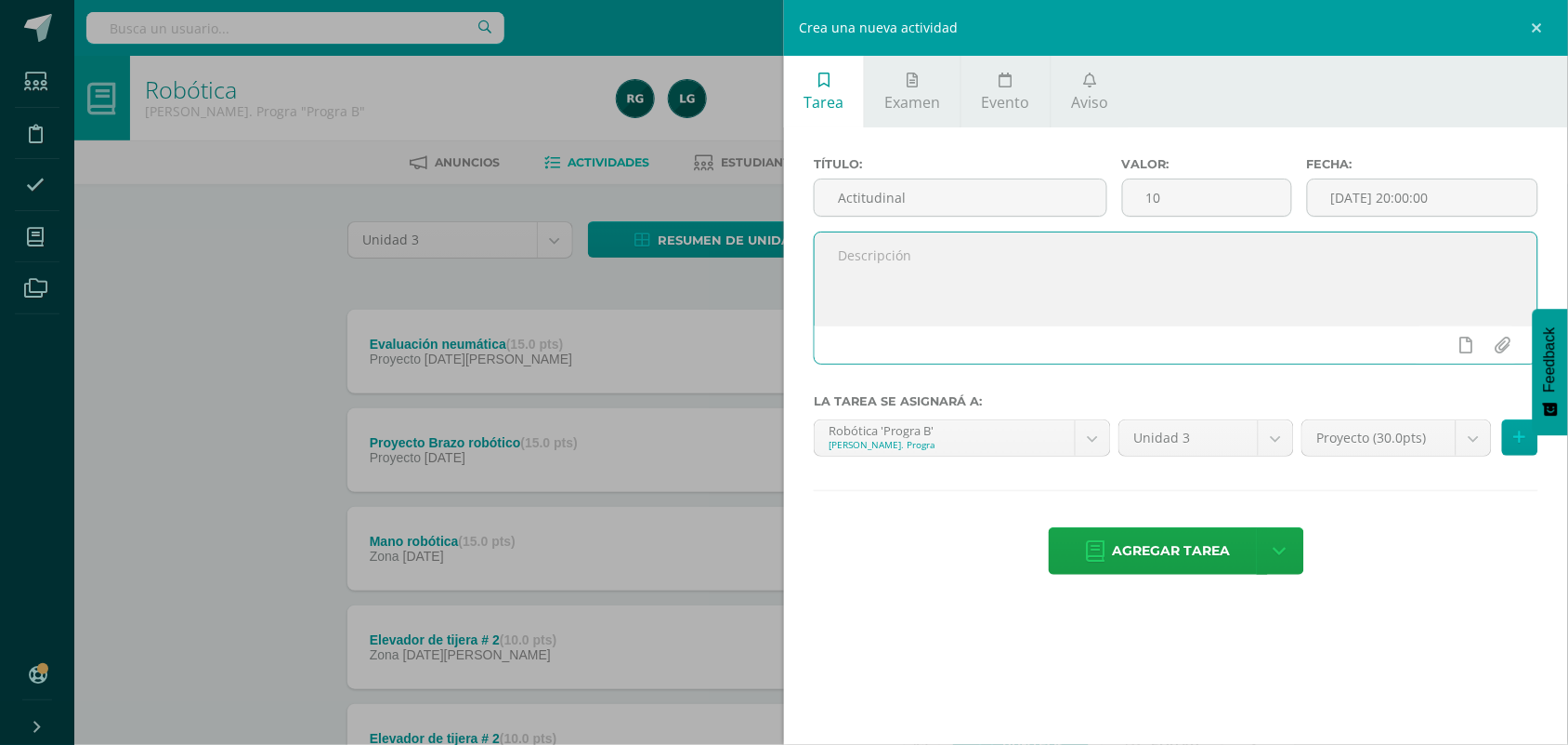
click at [1060, 272] on textarea at bounding box center [1175, 278] width 723 height 93
type textarea "* Responsabilidad * Respeto * Participación *Puntualidad * Trabajo en equipo"
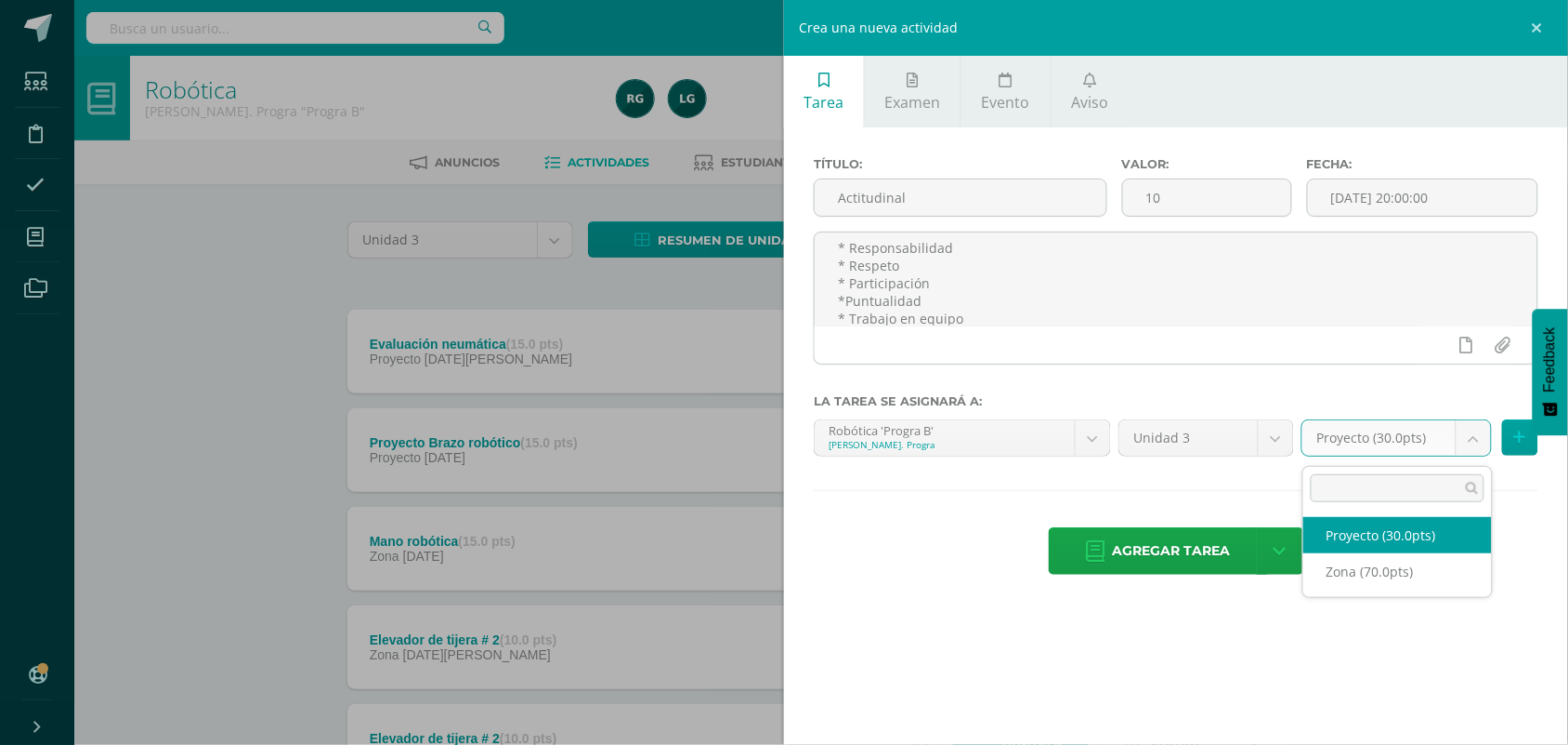
click at [1477, 443] on body "Estudiantes Disciplina Asistencia Mis cursos Archivos Soporte Centro de ayuda Ú…" at bounding box center [784, 554] width 1568 height 1108
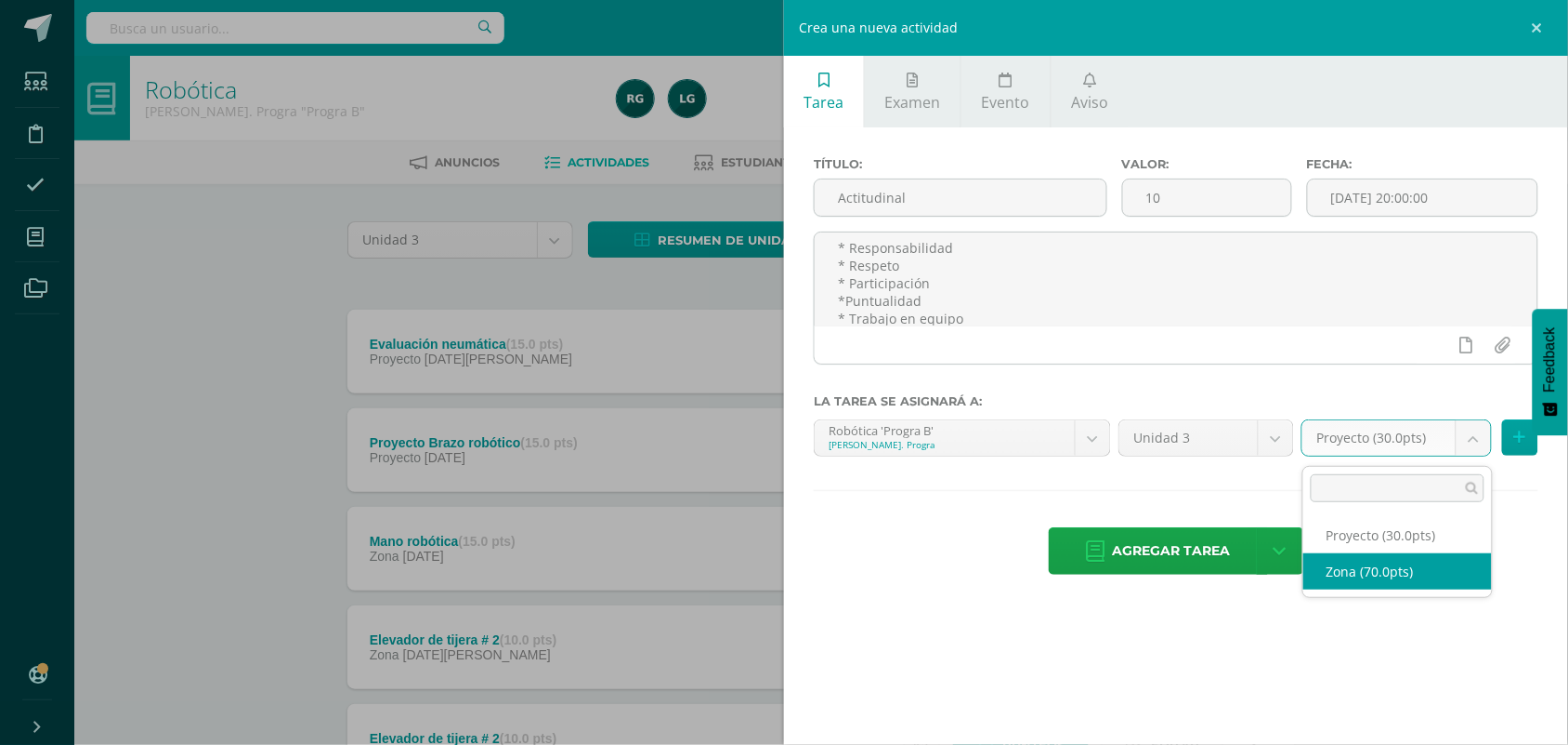
select select "103053"
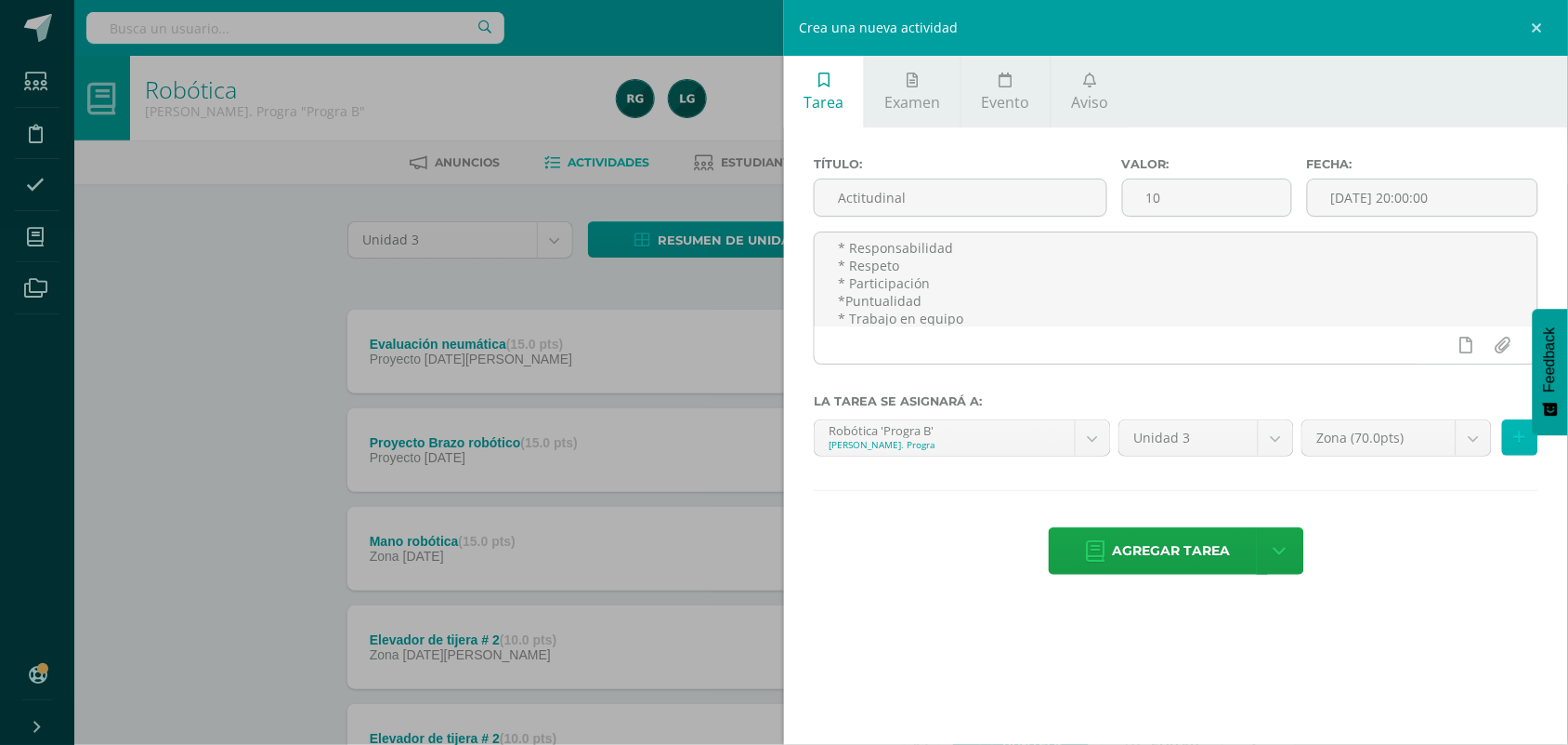
click at [1510, 453] on button at bounding box center [1520, 437] width 36 height 36
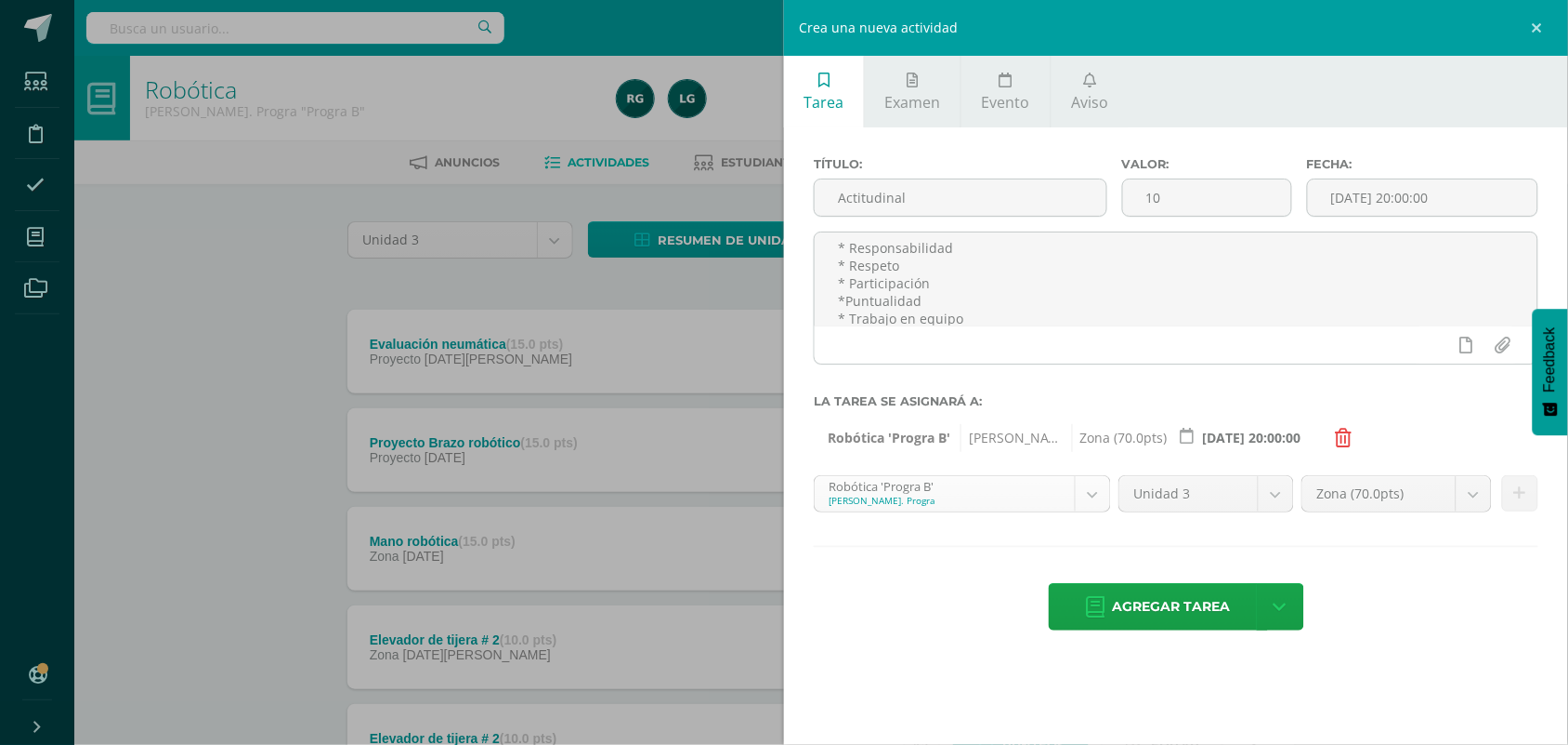
click at [1097, 505] on body "Estudiantes Disciplina Asistencia Mis cursos Archivos Soporte Centro de ayuda Ú…" at bounding box center [784, 554] width 1568 height 1108
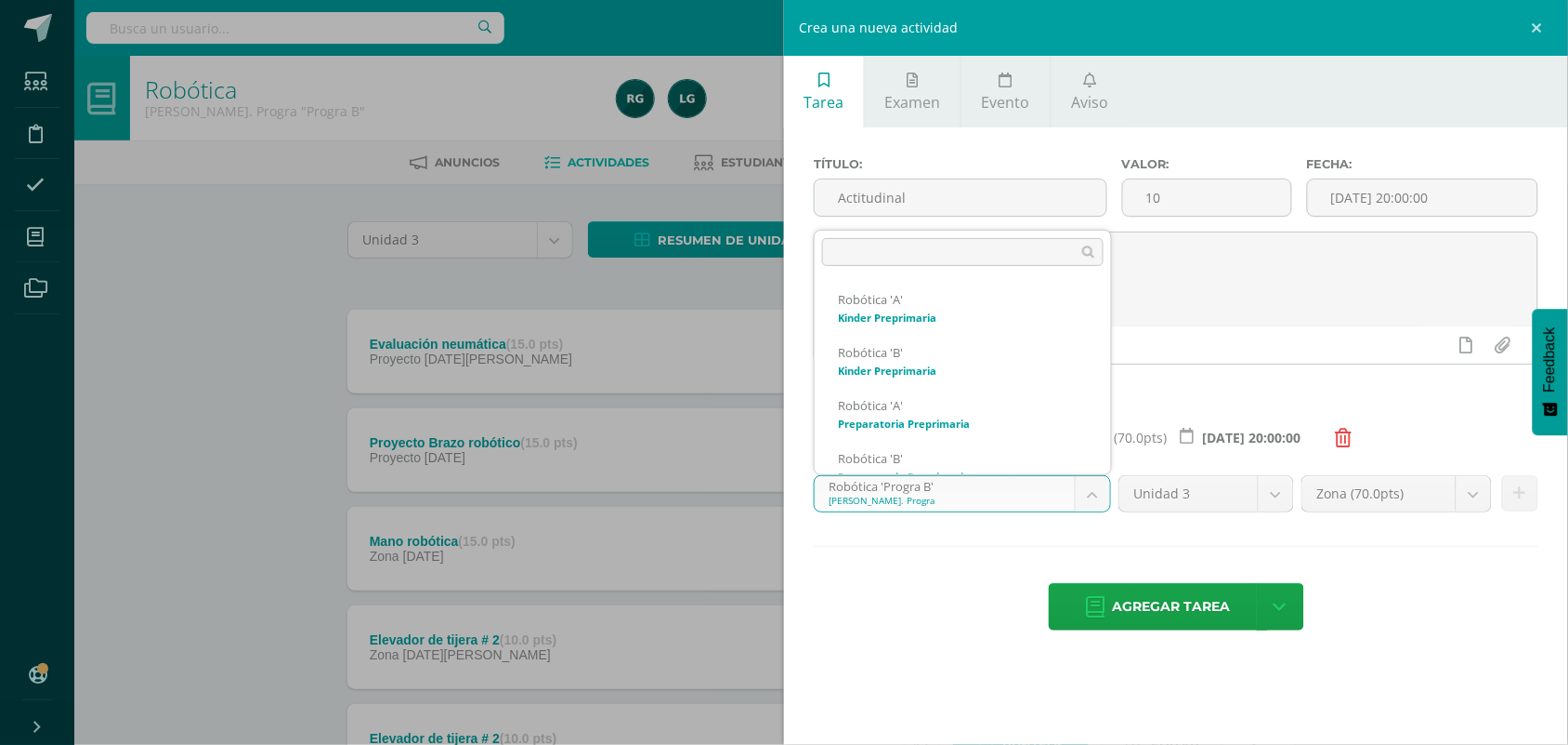
scroll to position [549, 0]
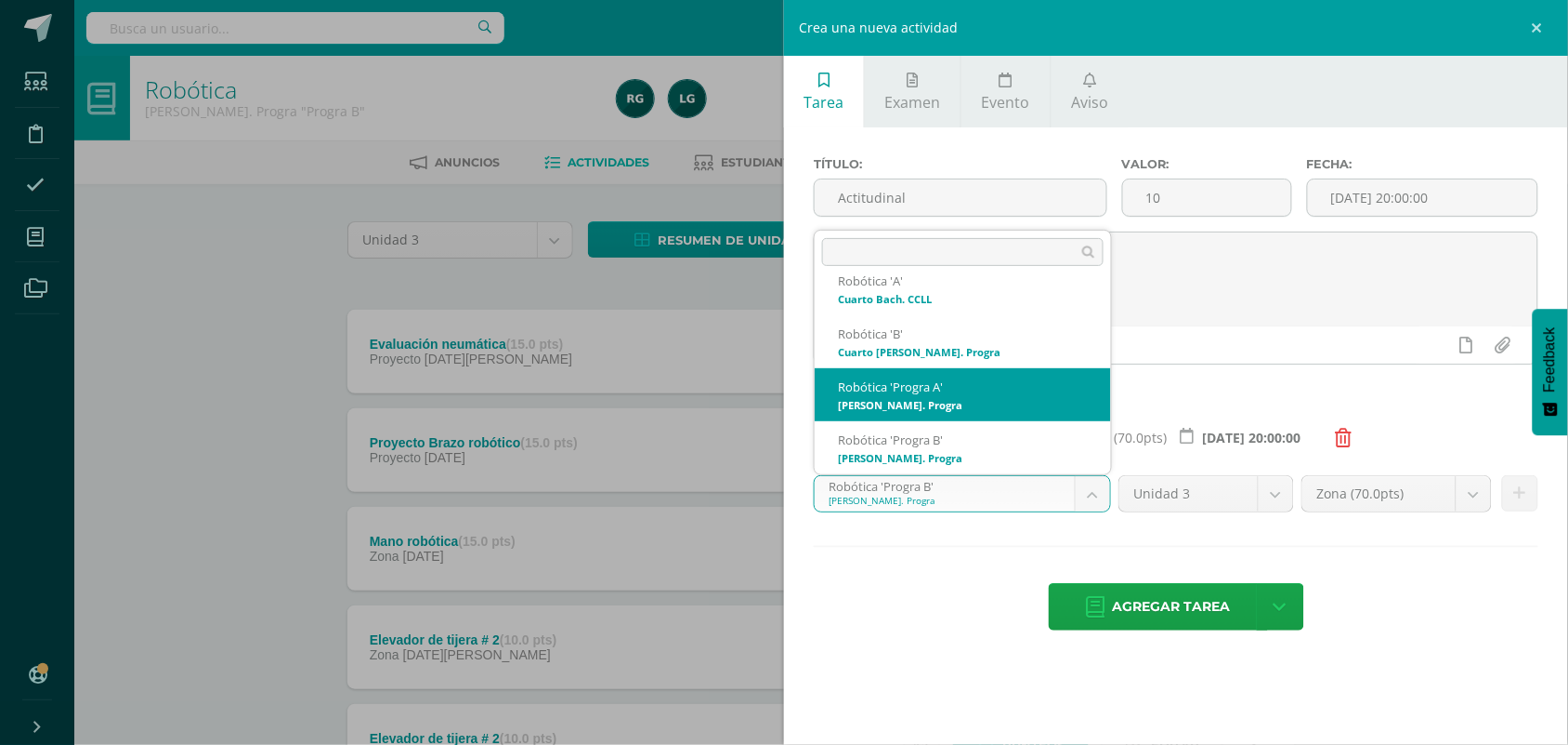
select select "93247"
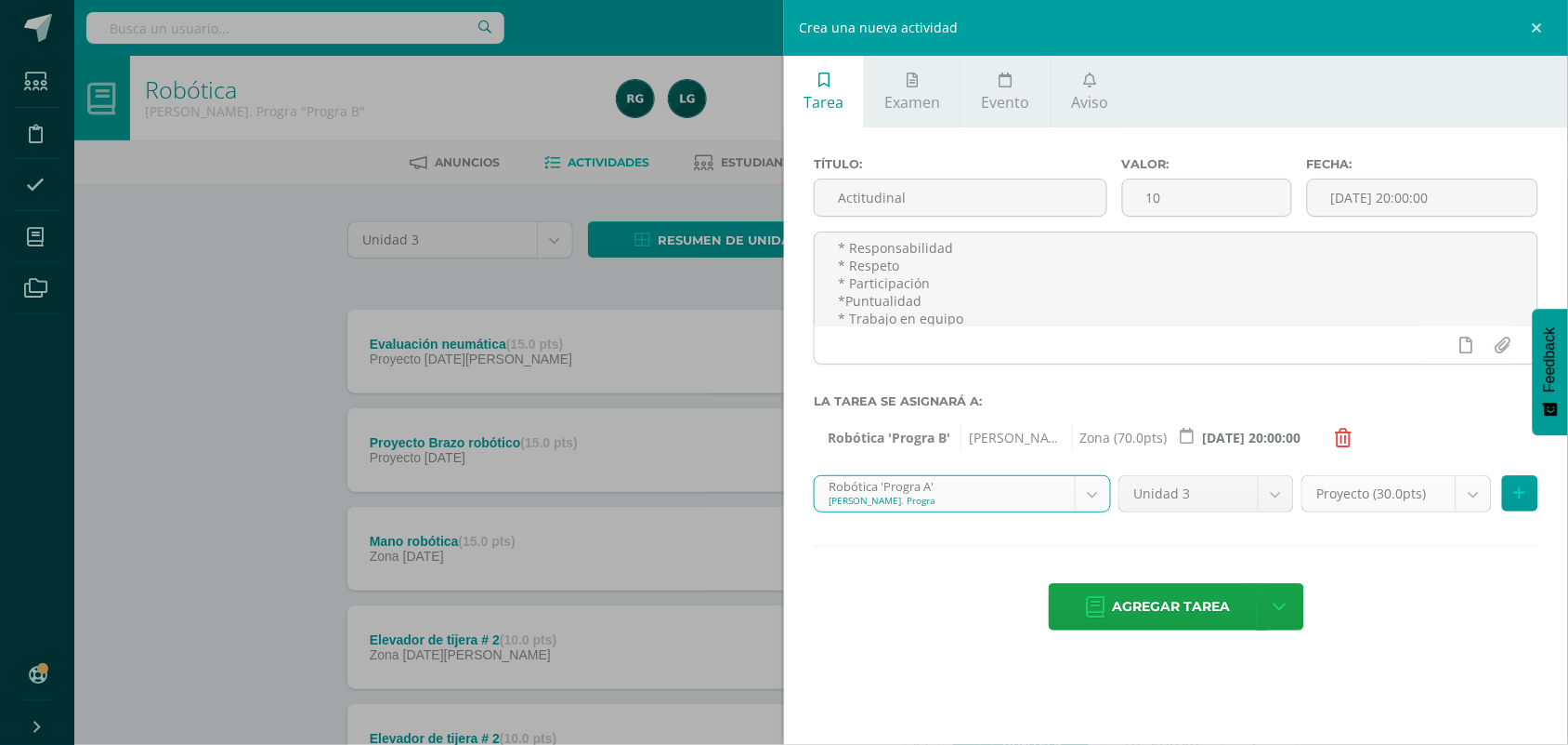
click at [1480, 500] on body "Estudiantes Disciplina Asistencia Mis cursos Archivos Soporte Centro de ayuda Ú…" at bounding box center [784, 554] width 1568 height 1108
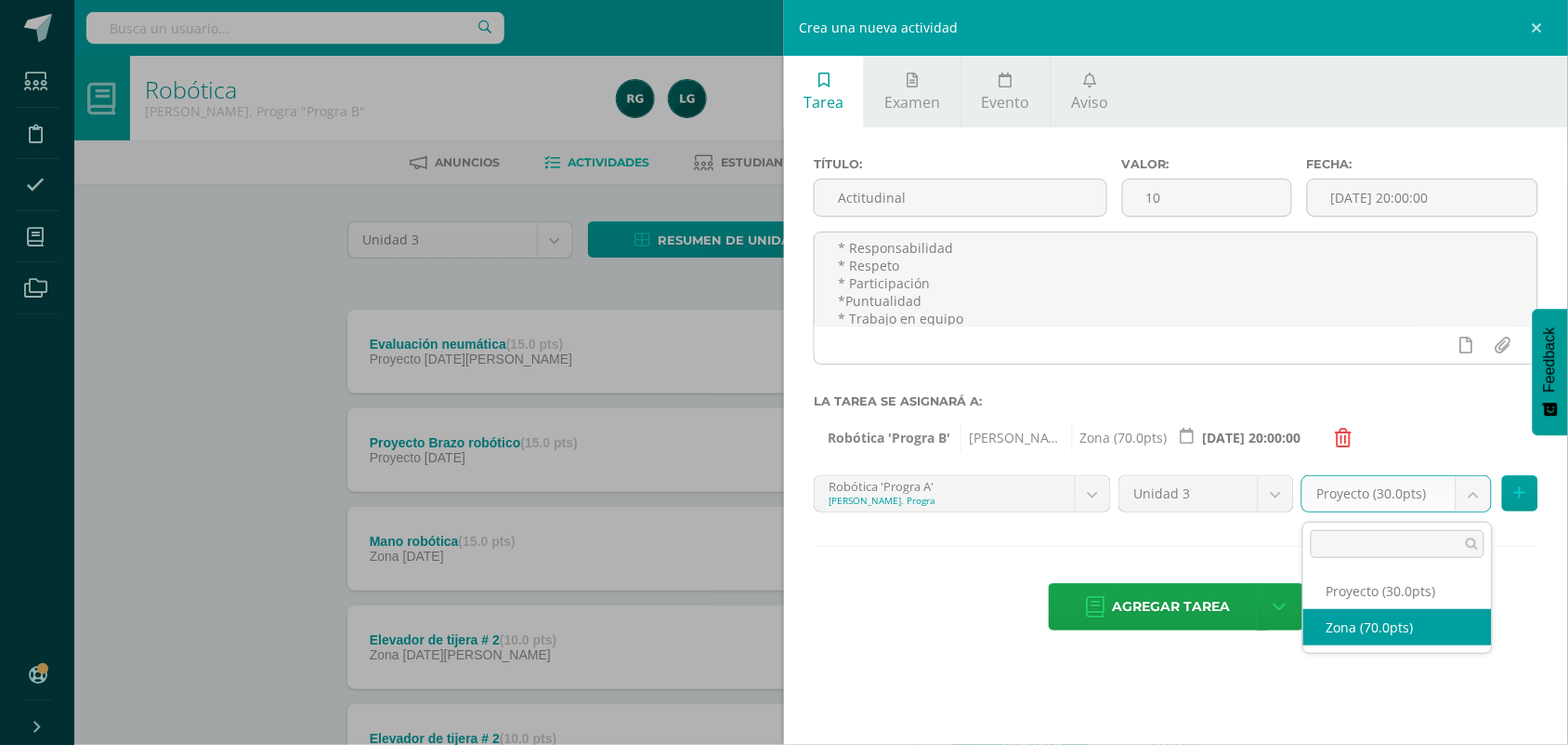
select select "103051"
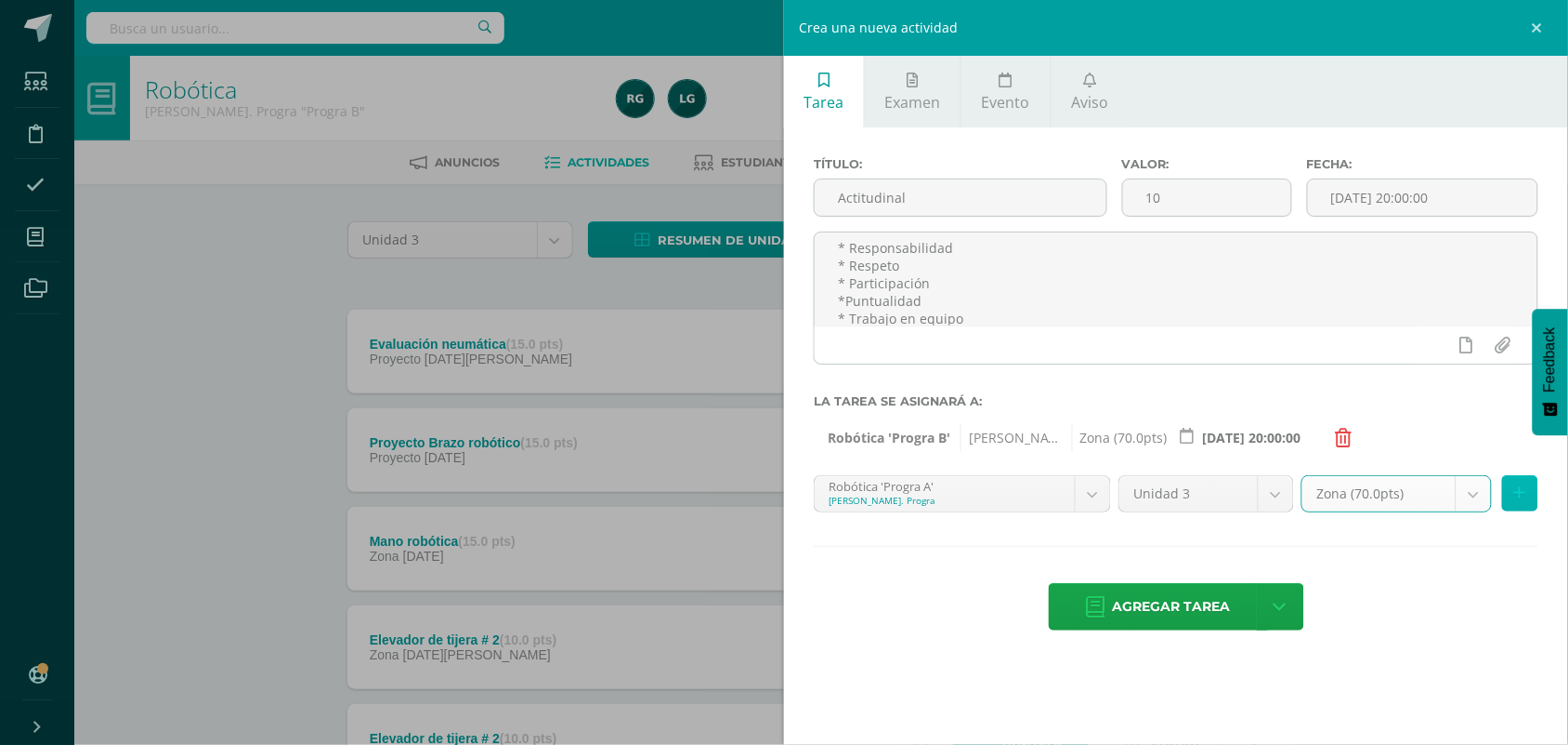
click at [1521, 489] on icon at bounding box center [1520, 493] width 12 height 16
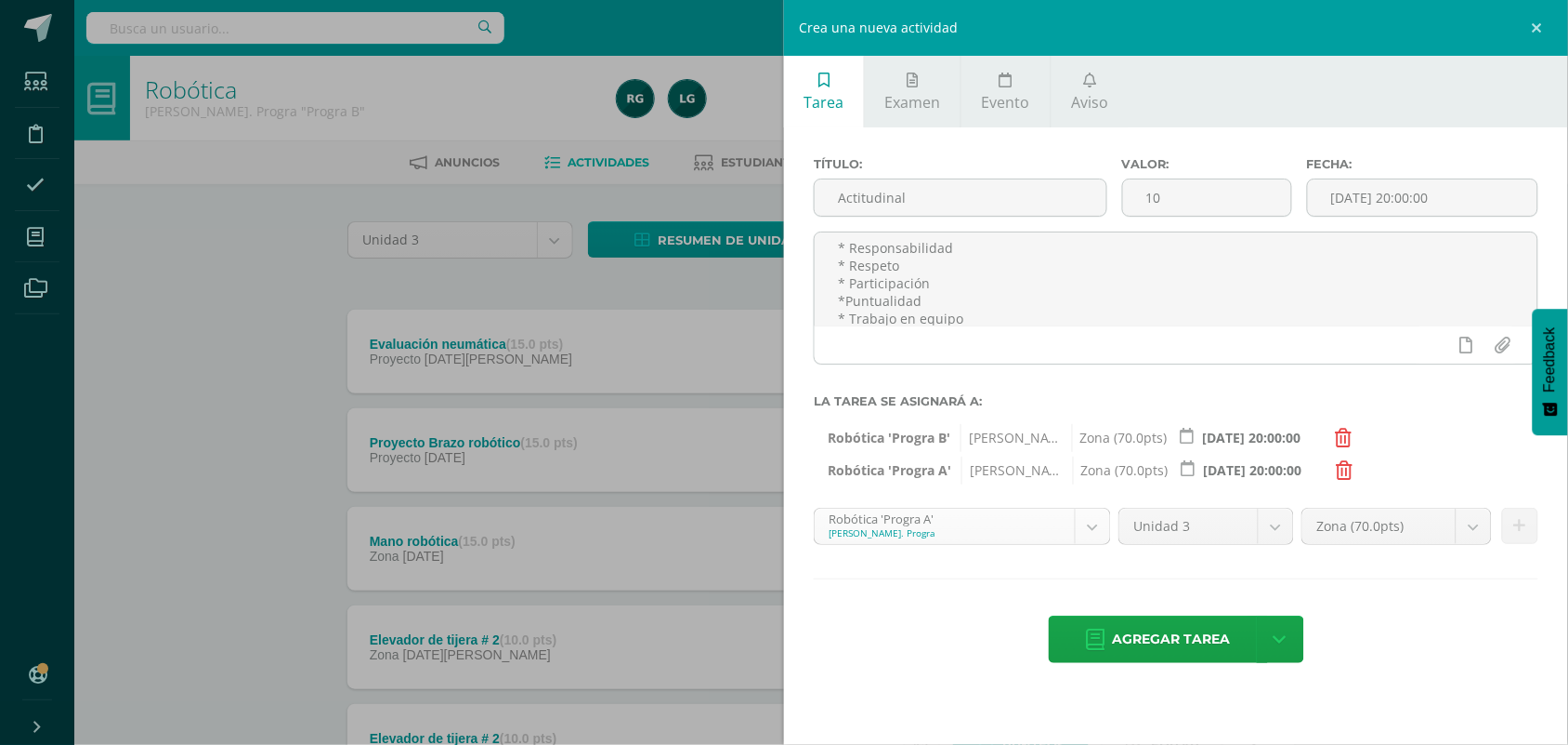
scroll to position [496, 0]
click at [1088, 533] on body "Estudiantes Disciplina Asistencia Mis cursos Archivos Soporte Centro de ayuda Ú…" at bounding box center [784, 554] width 1568 height 1108
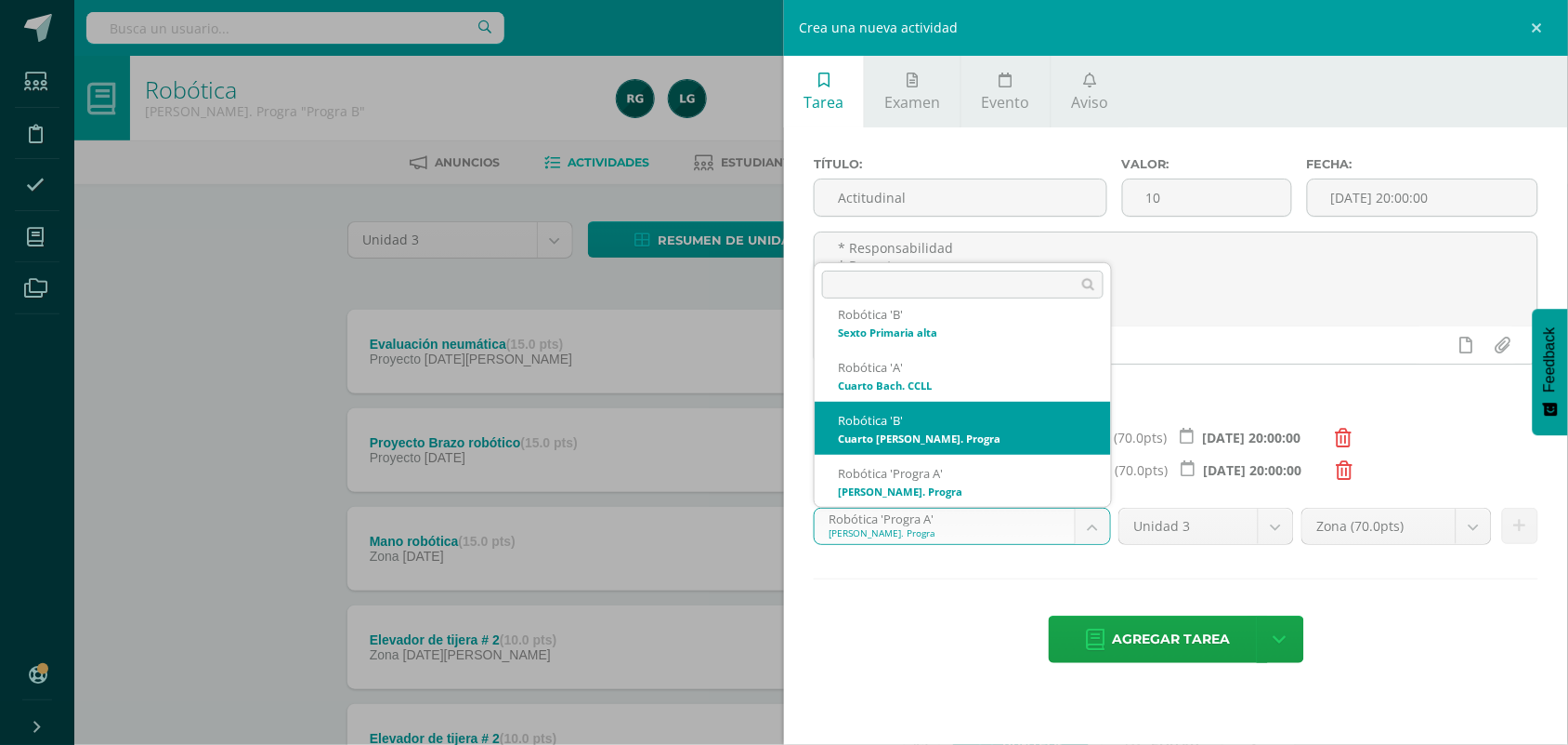
select select "93751"
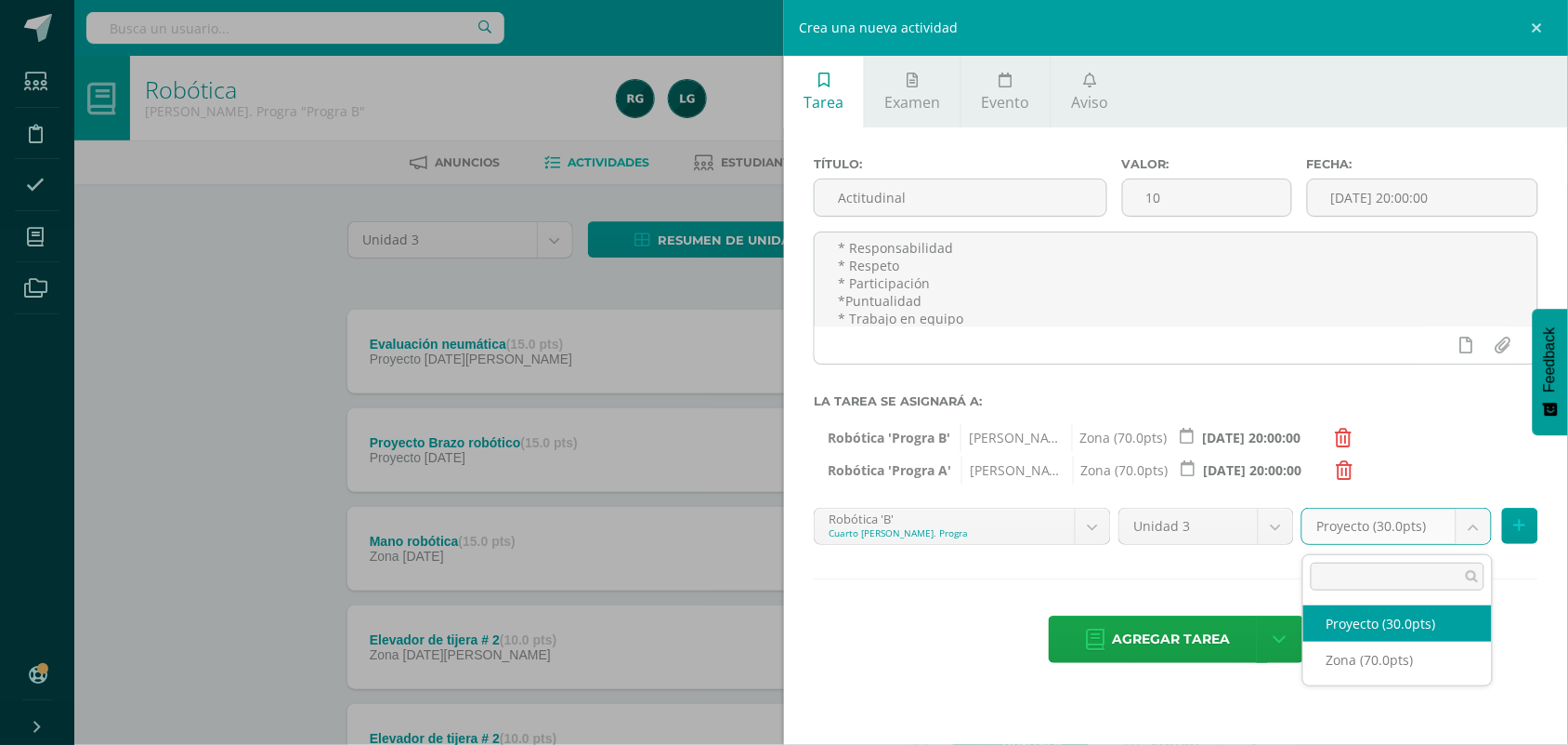
click at [1468, 531] on body "Estudiantes Disciplina Asistencia Mis cursos Archivos Soporte Centro de ayuda Ú…" at bounding box center [784, 554] width 1568 height 1108
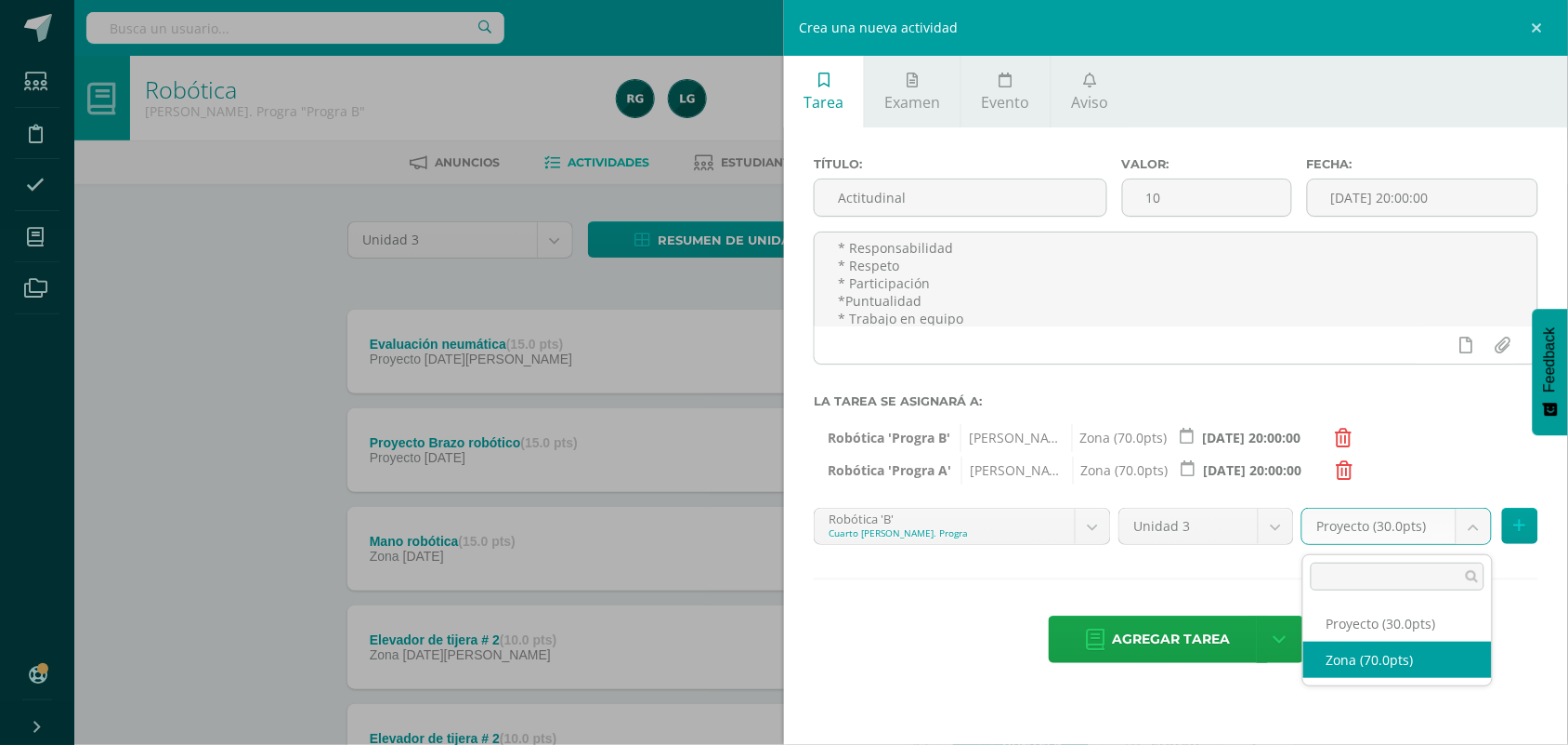
select select "103049"
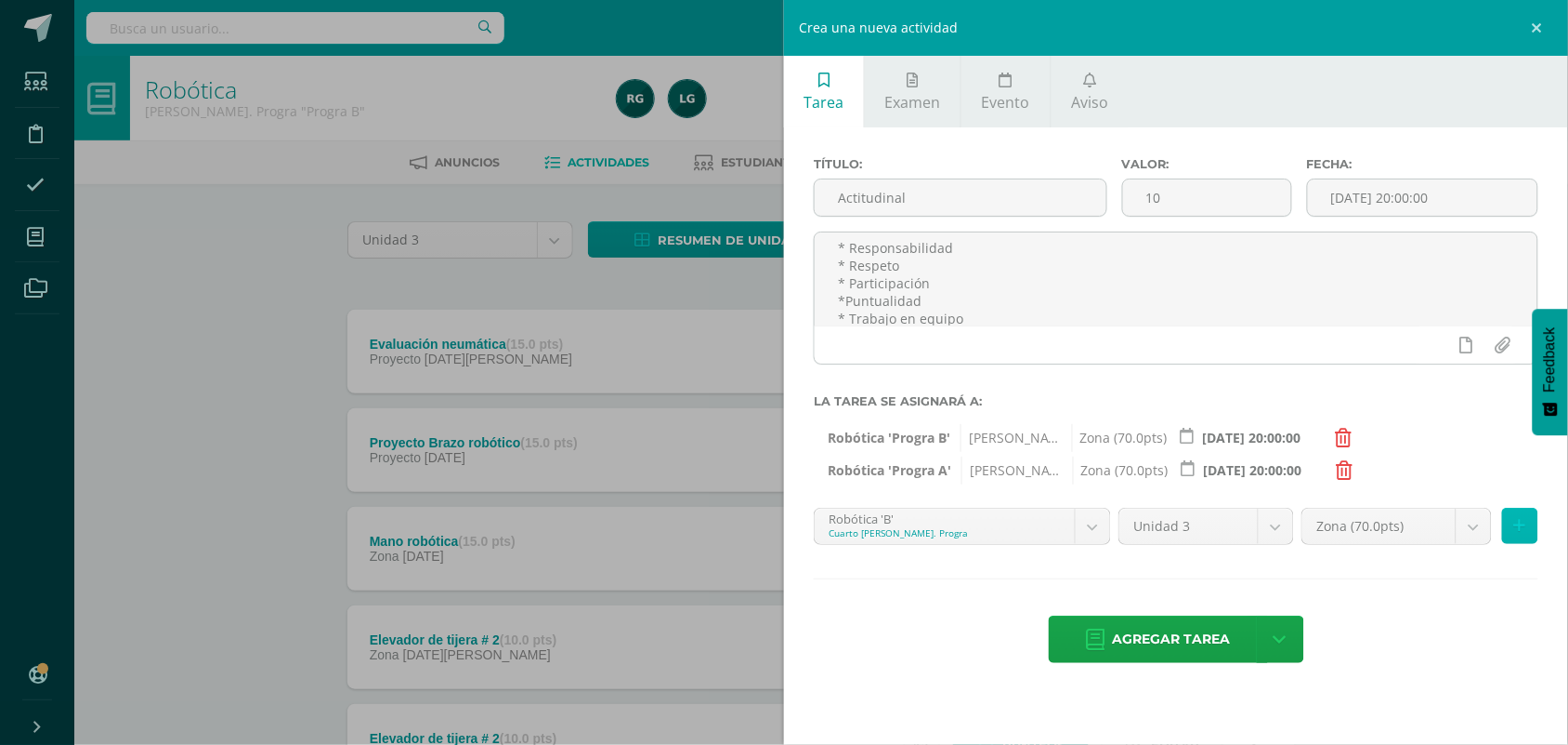
click at [1536, 531] on button at bounding box center [1520, 526] width 36 height 36
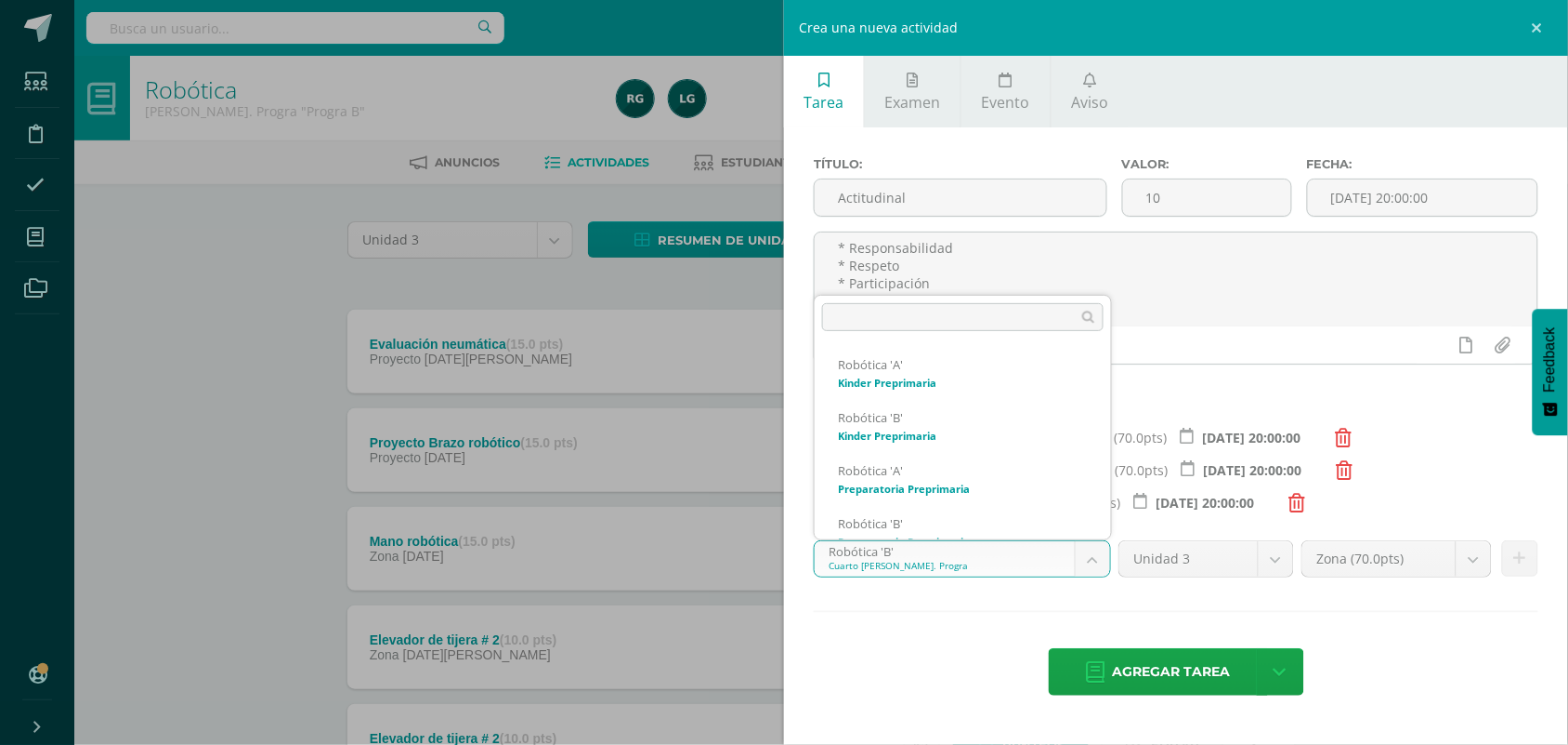
click at [1098, 563] on body "Estudiantes Disciplina Asistencia Mis cursos Archivos Soporte Centro de ayuda Ú…" at bounding box center [784, 554] width 1568 height 1108
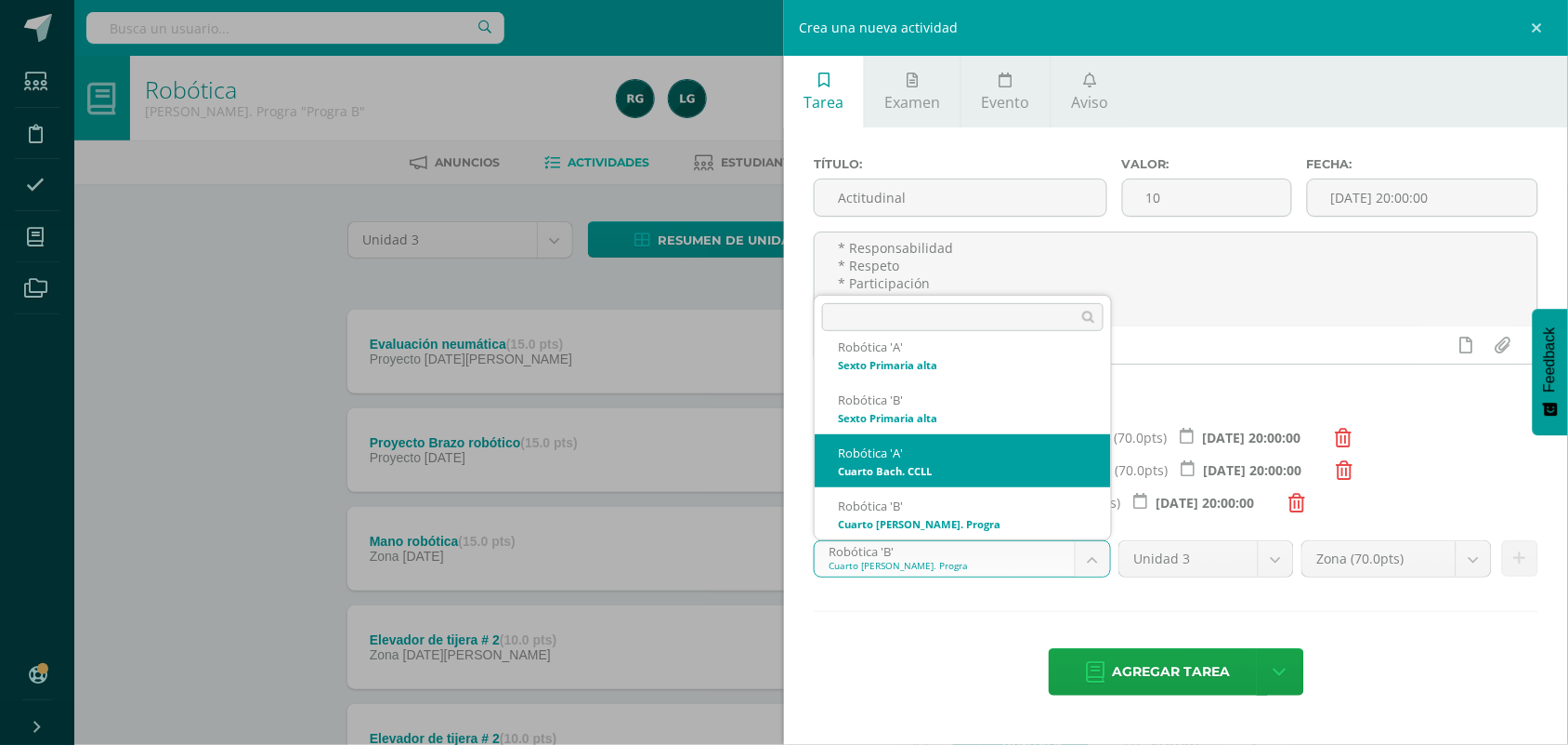
select select "93562"
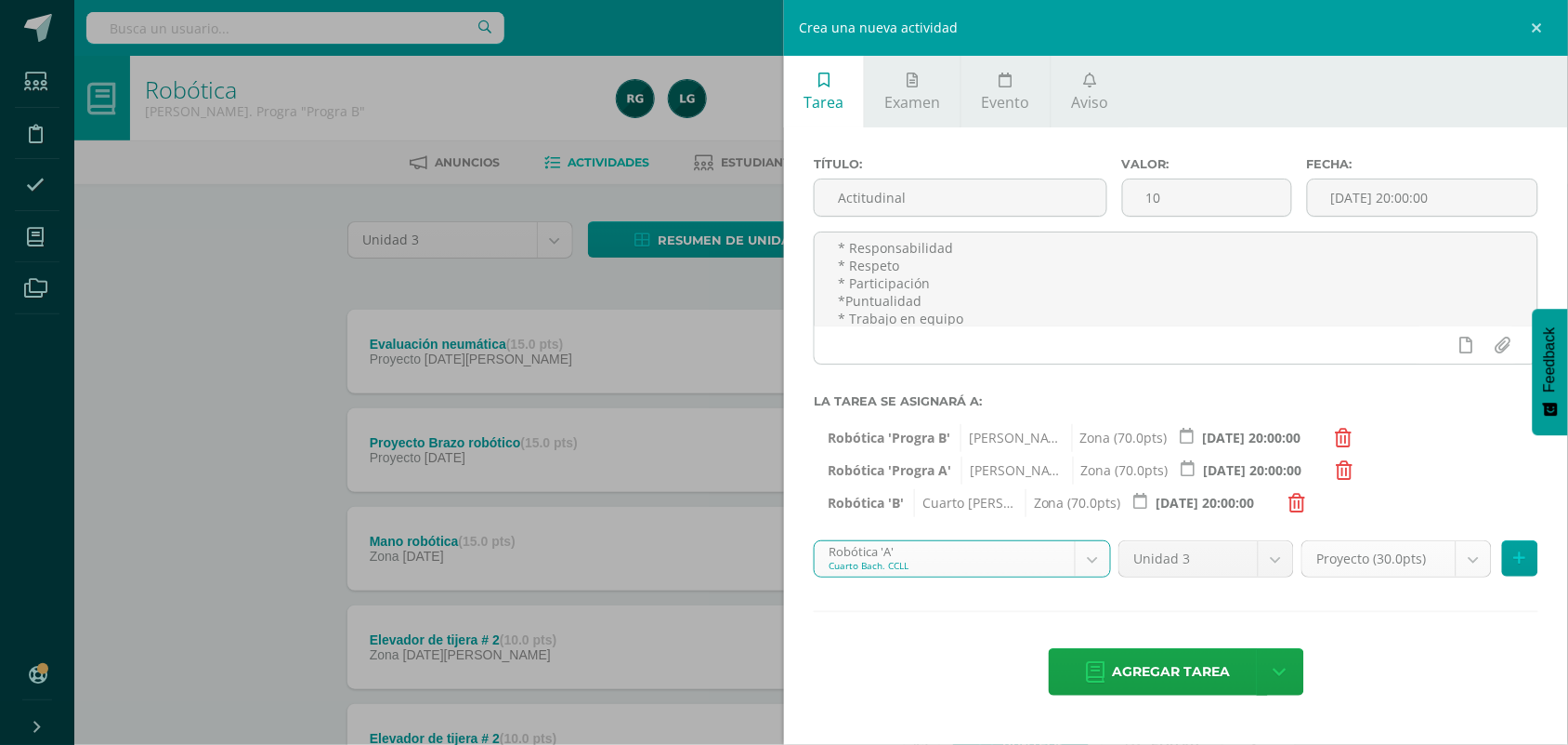
click at [1477, 561] on body "Estudiantes Disciplina Asistencia Mis cursos Archivos Soporte Centro de ayuda Ú…" at bounding box center [784, 554] width 1568 height 1108
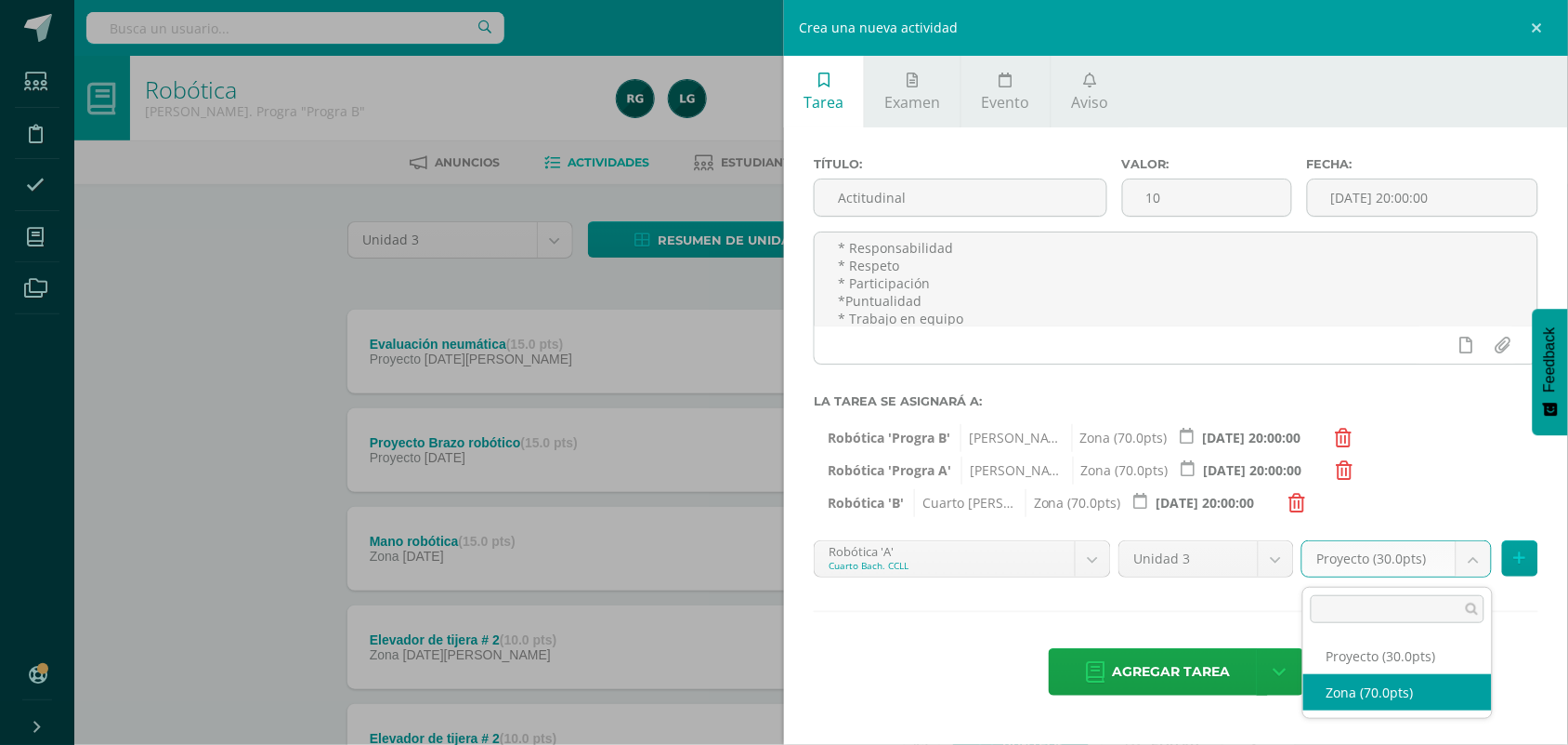
select select "103047"
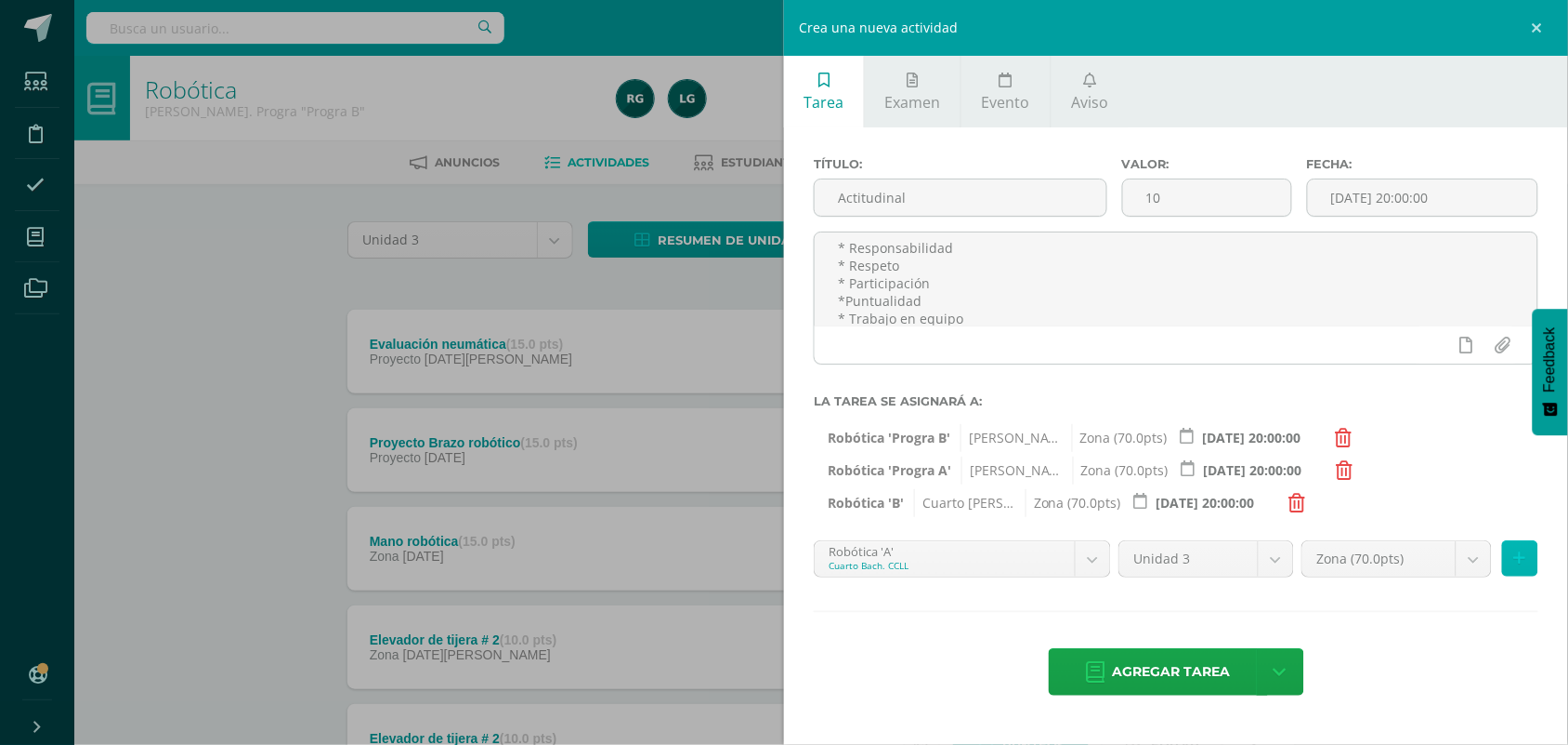
click at [1530, 555] on button at bounding box center [1520, 558] width 36 height 36
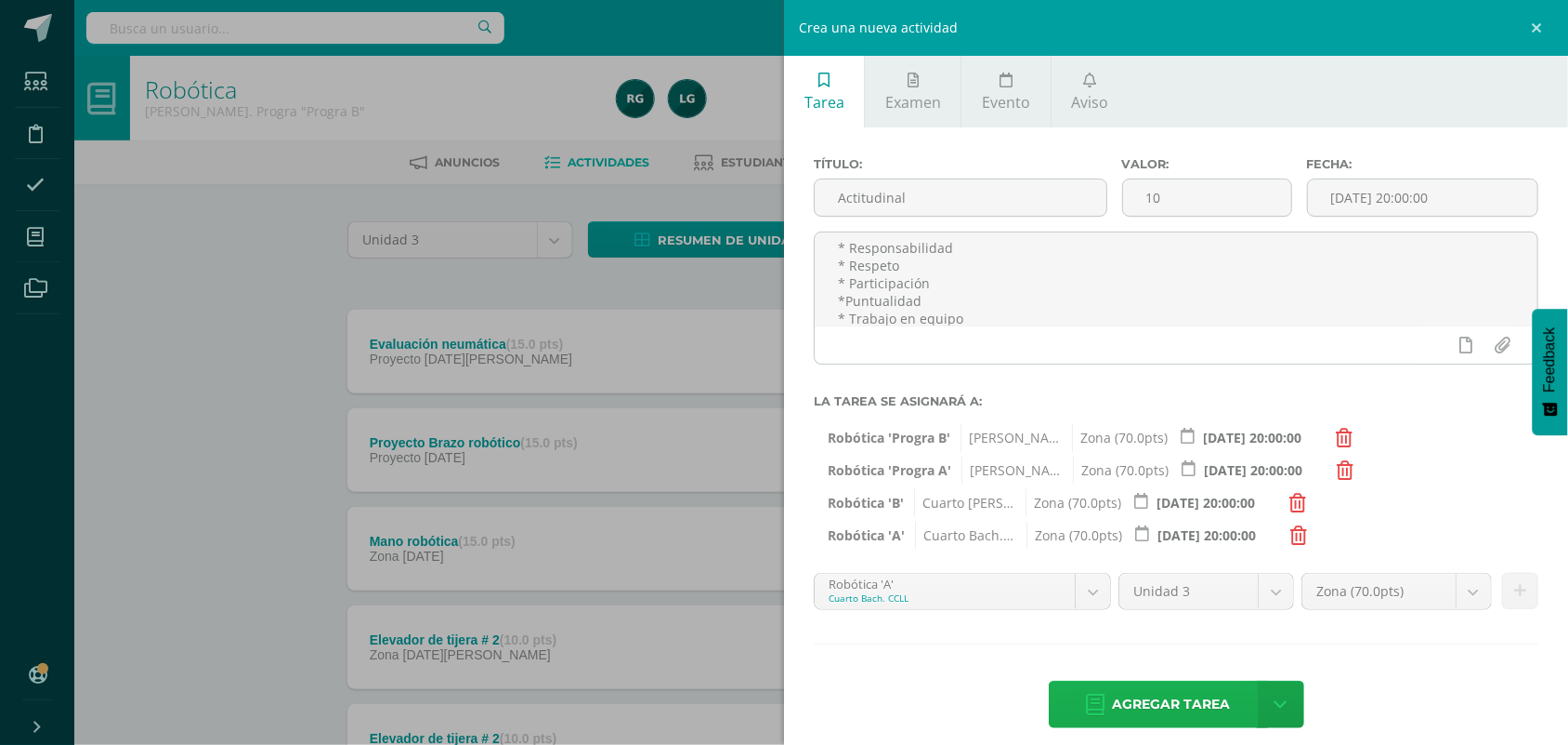
click at [1166, 699] on span "Agregar tarea" at bounding box center [1172, 704] width 118 height 46
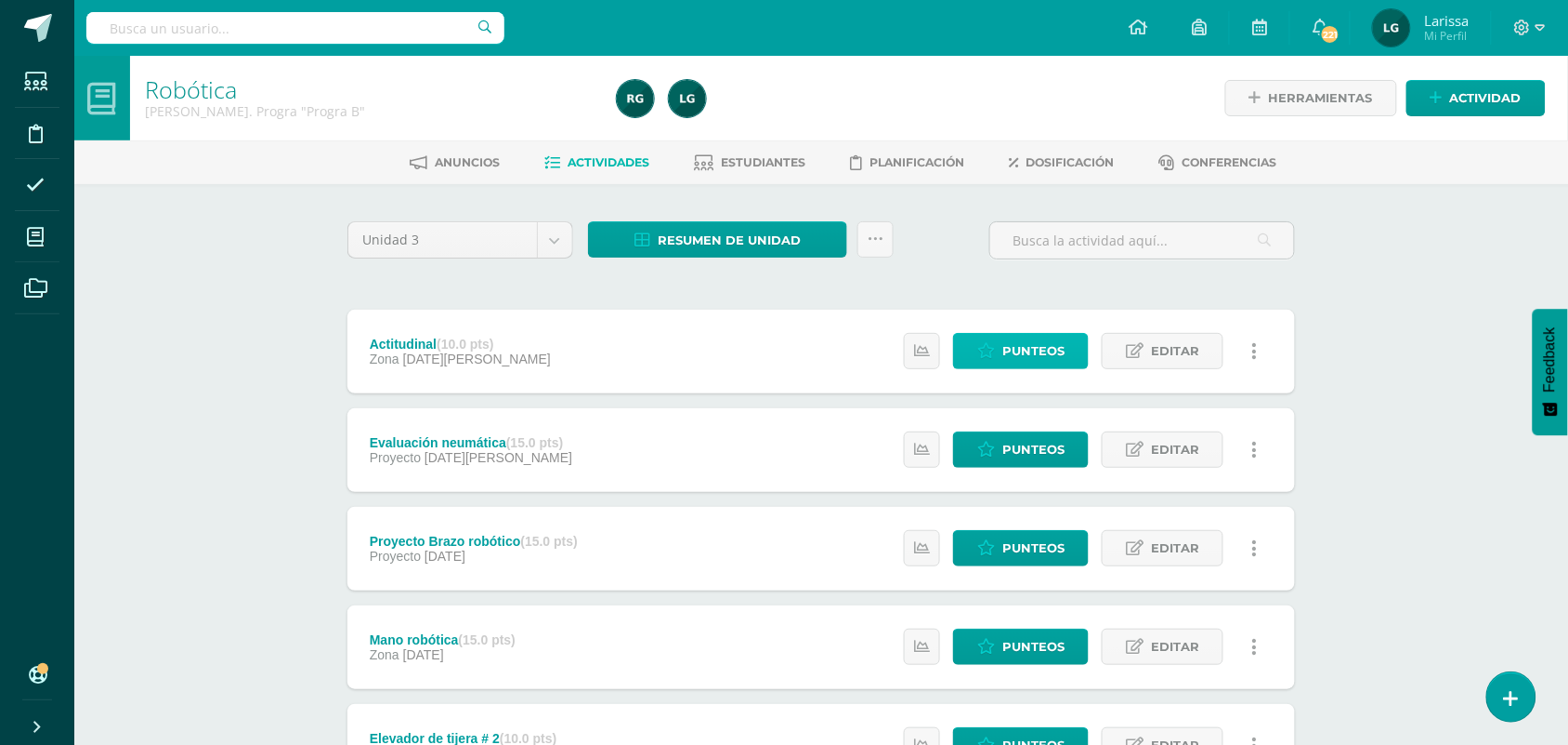
click at [1037, 356] on span "Punteos" at bounding box center [1033, 351] width 62 height 34
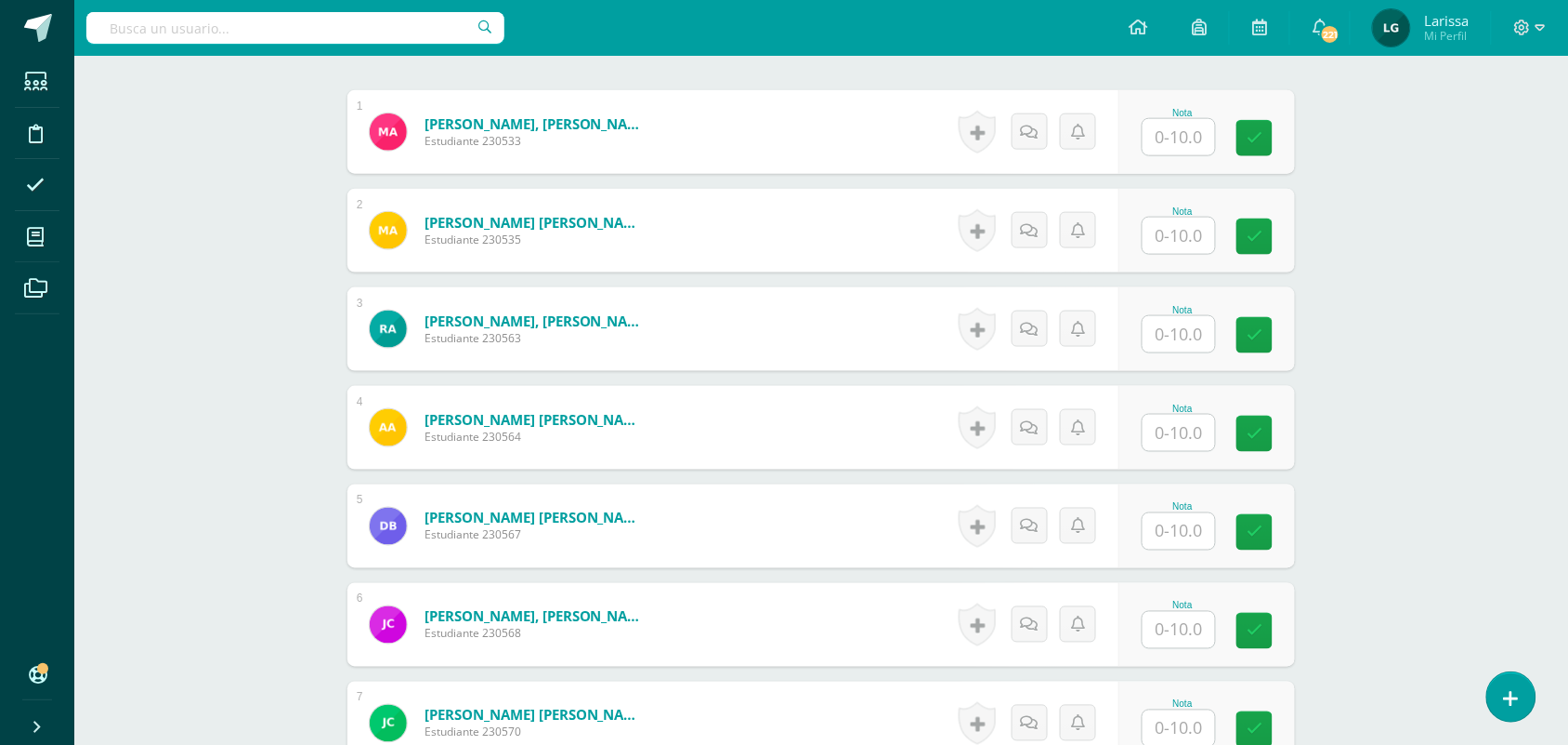
scroll to position [423, 0]
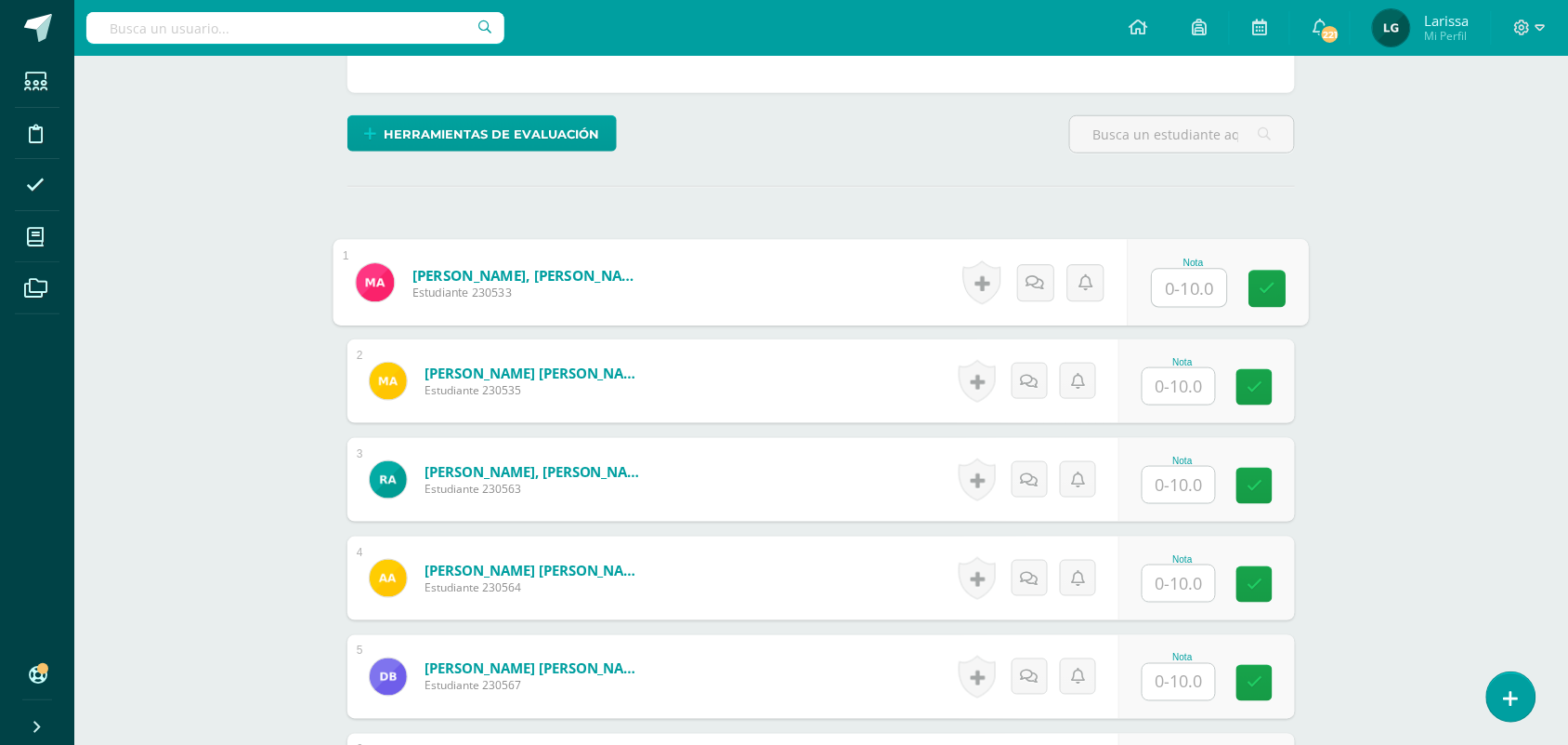
click at [1171, 298] on input "text" at bounding box center [1190, 288] width 74 height 37
type input "9"
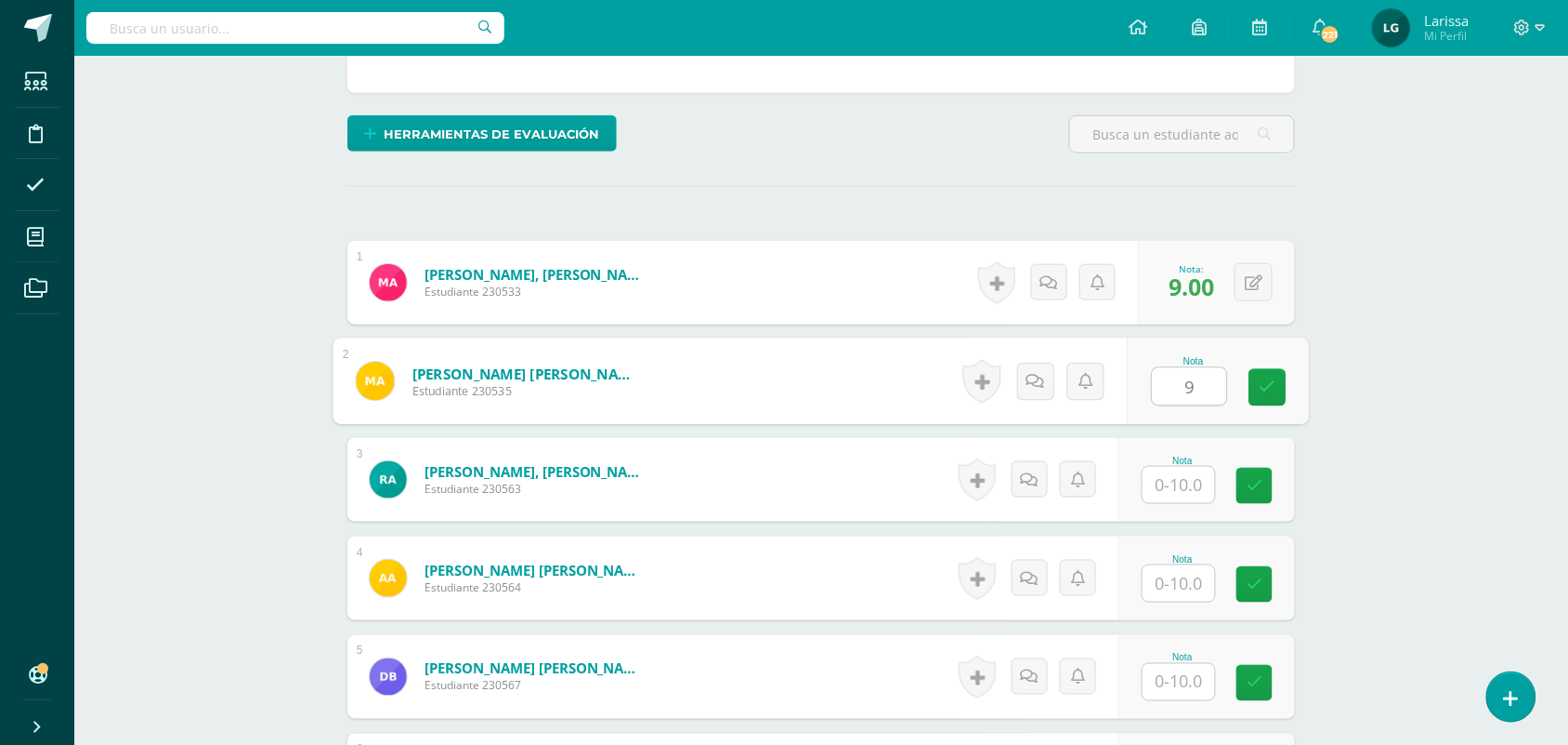
type input "9"
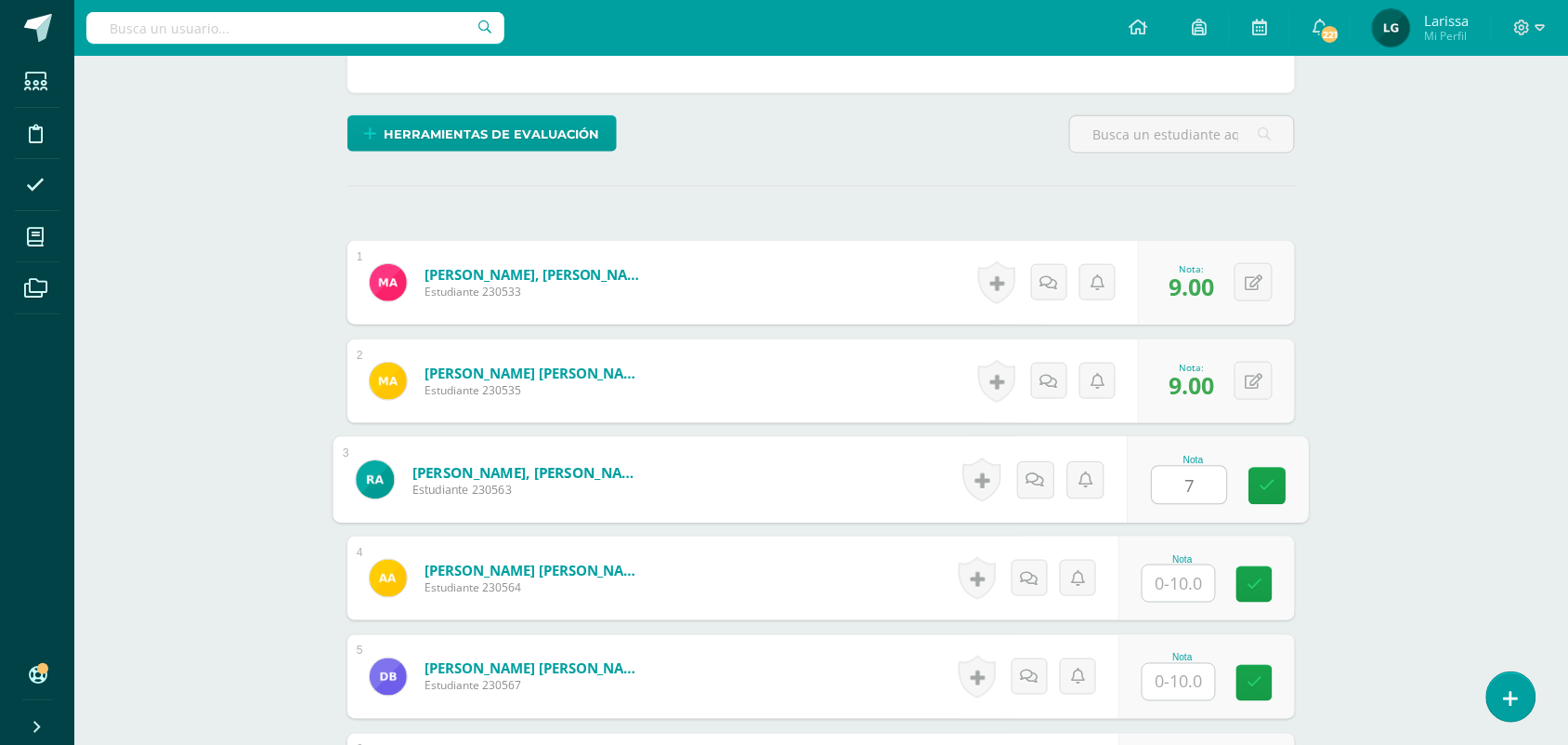
type input "7"
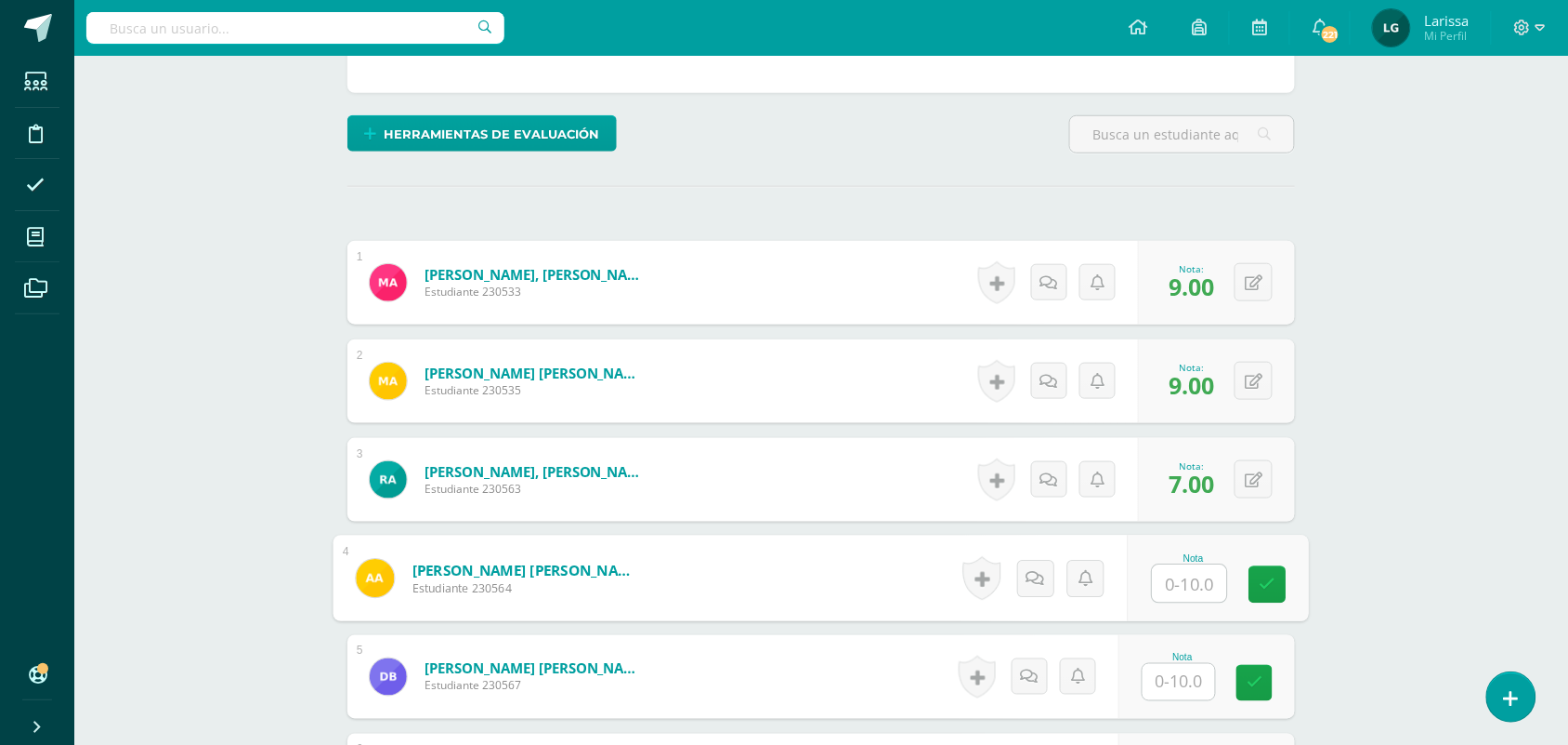
type input "9"
type input "10"
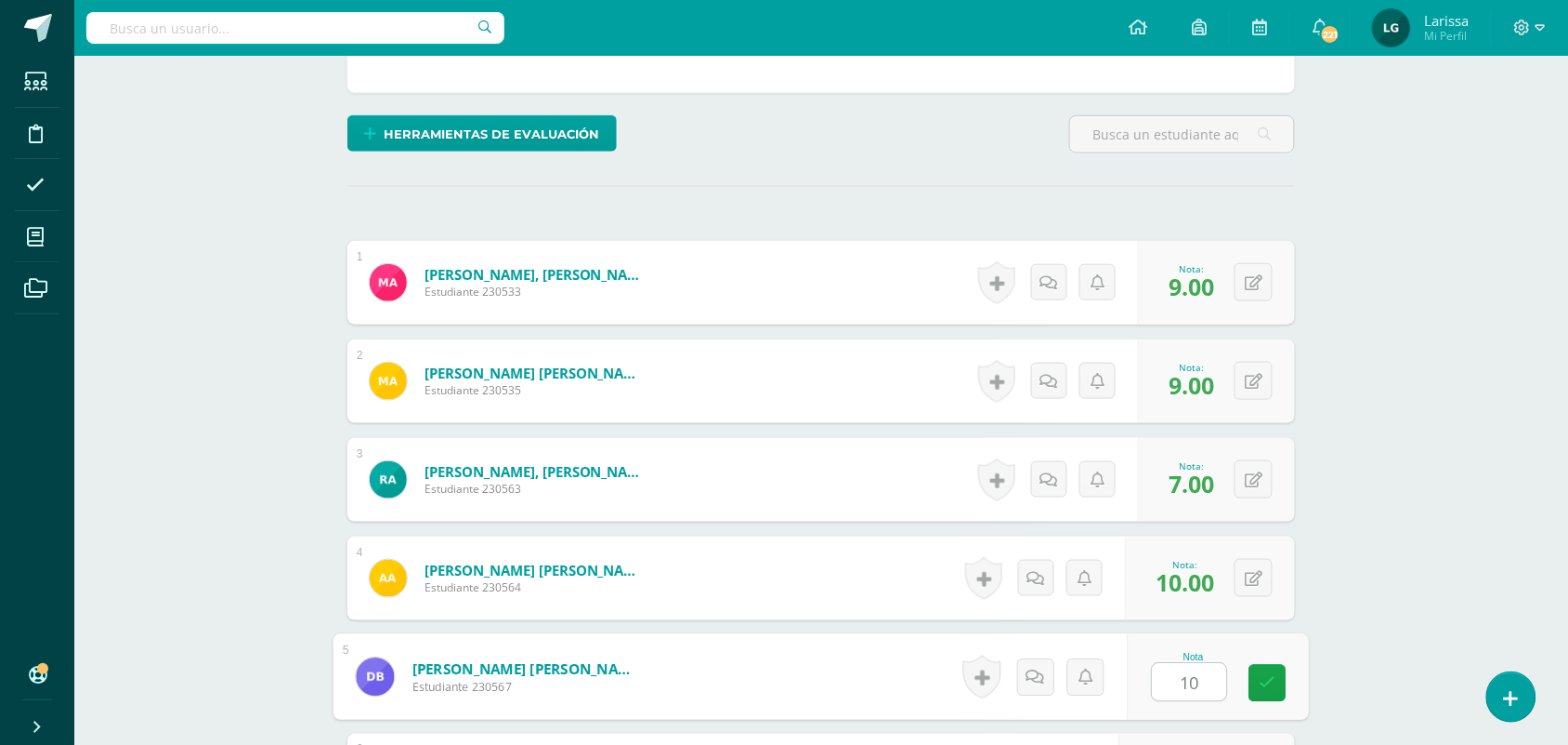
type input "10"
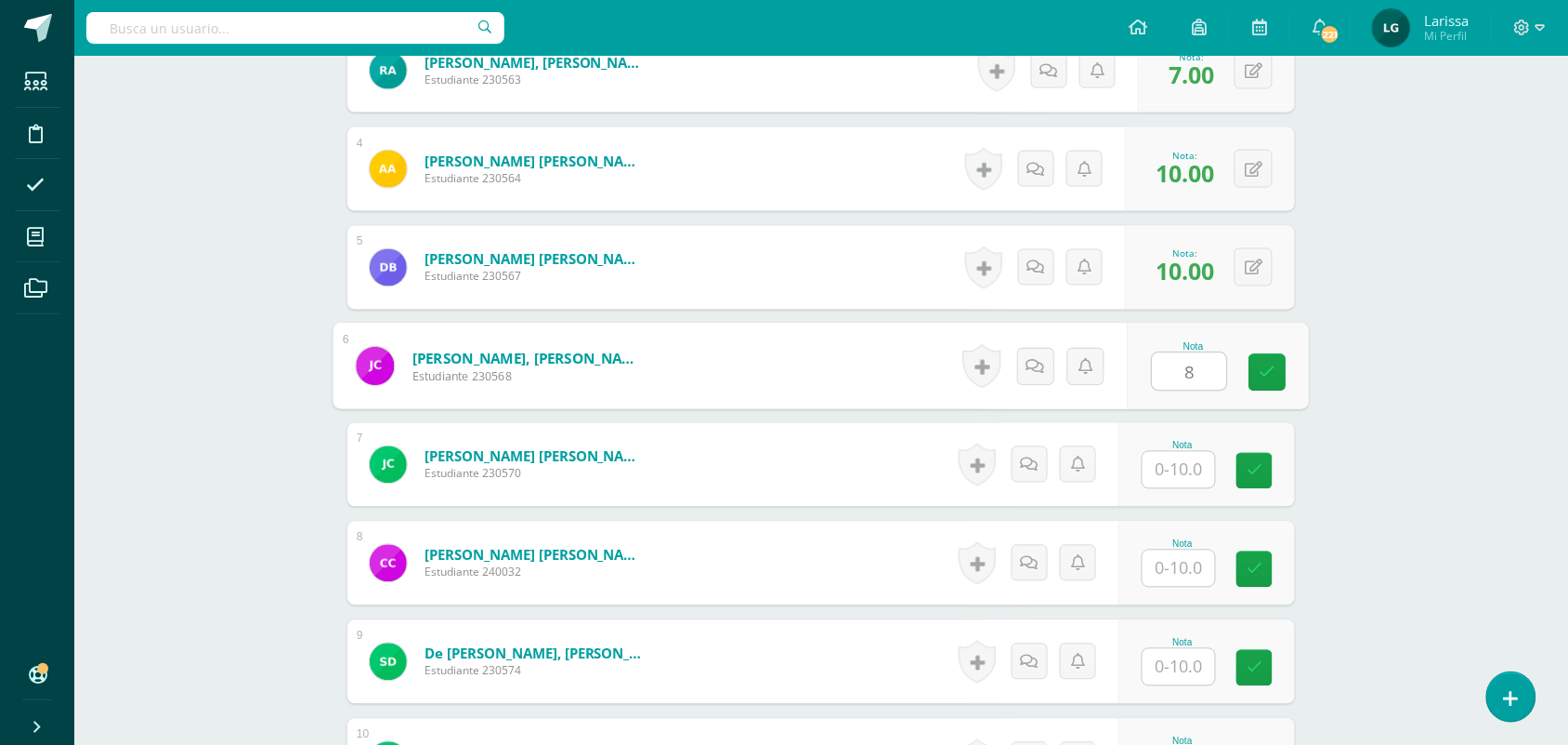
type input "8"
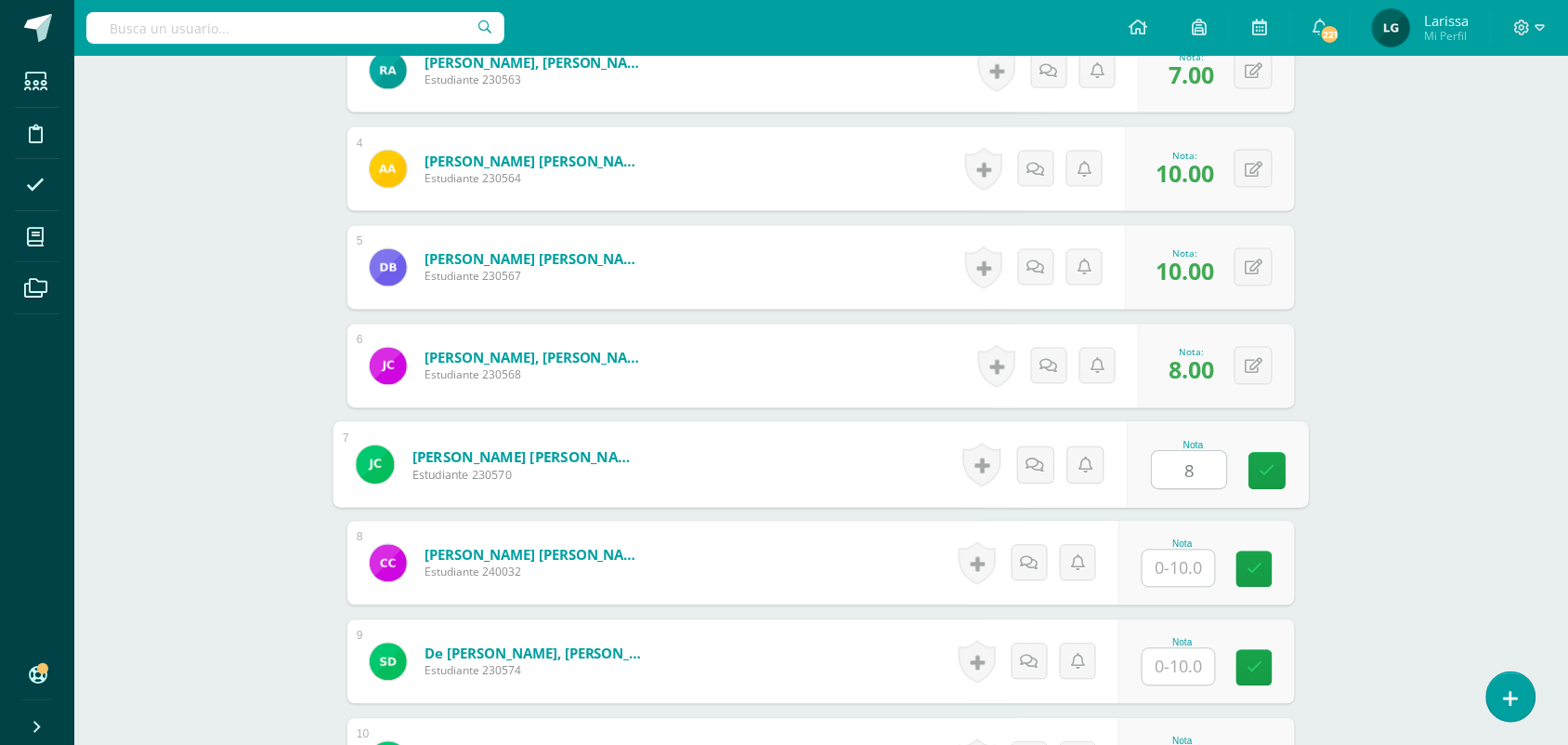
type input "8"
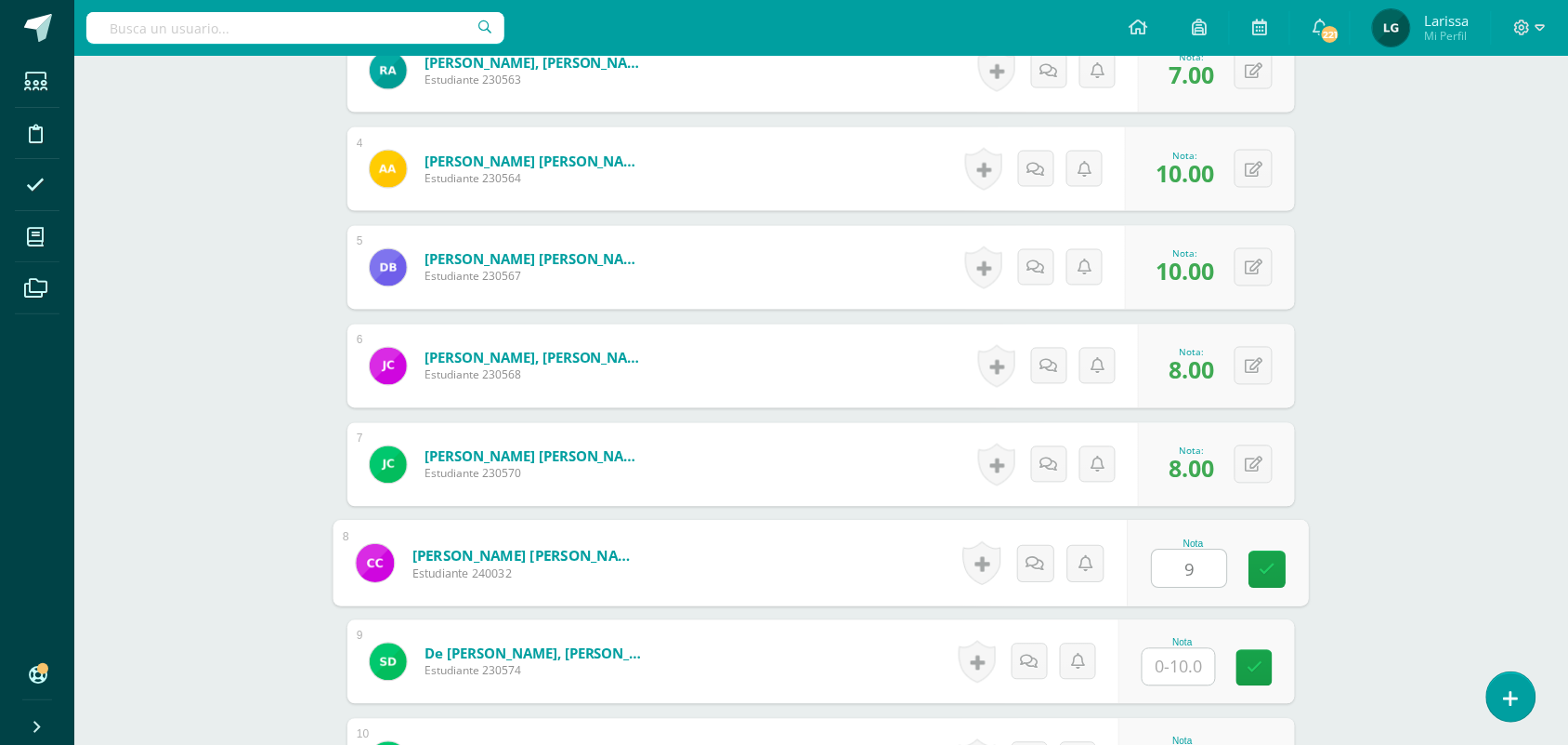
type input "9"
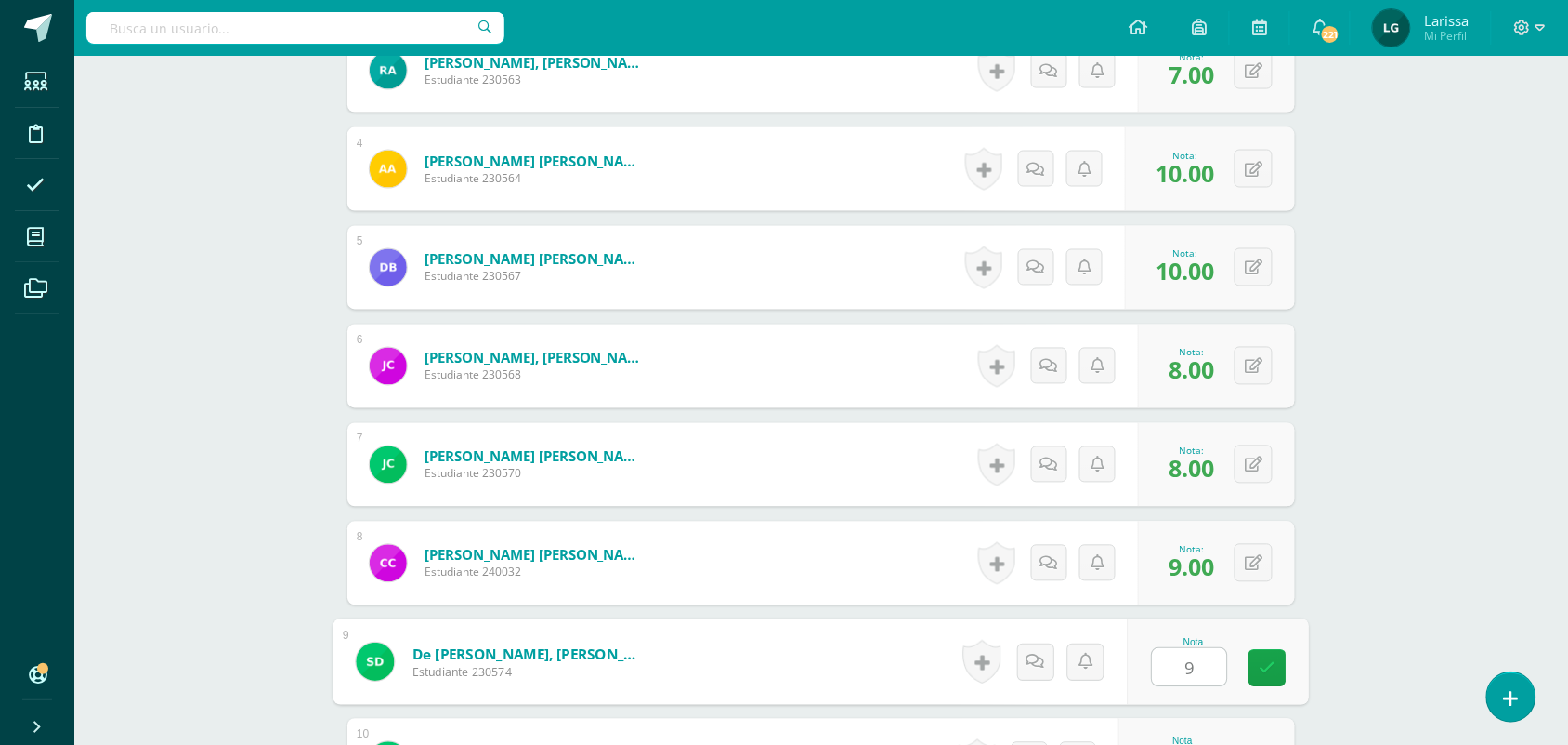
type input "9"
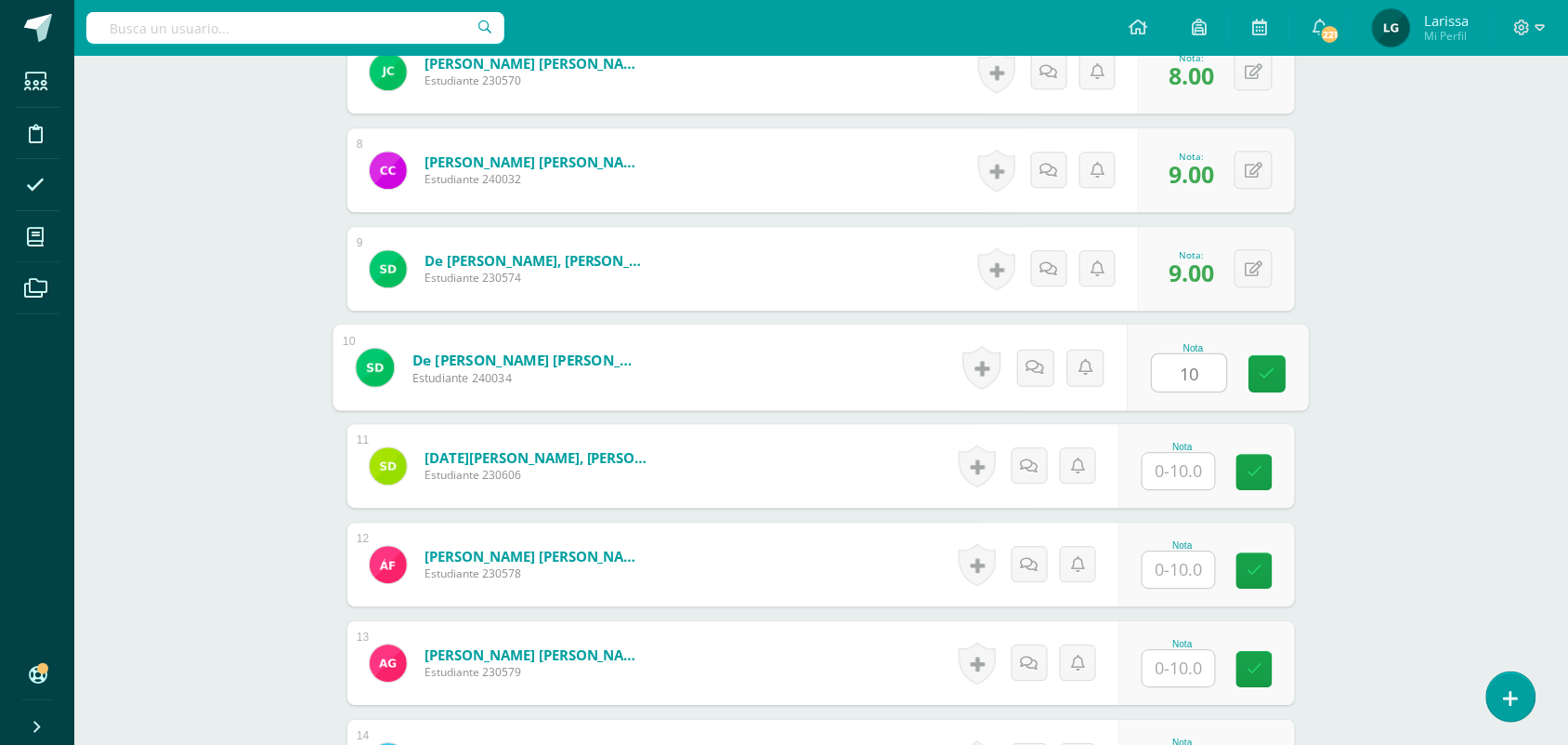
type input "10"
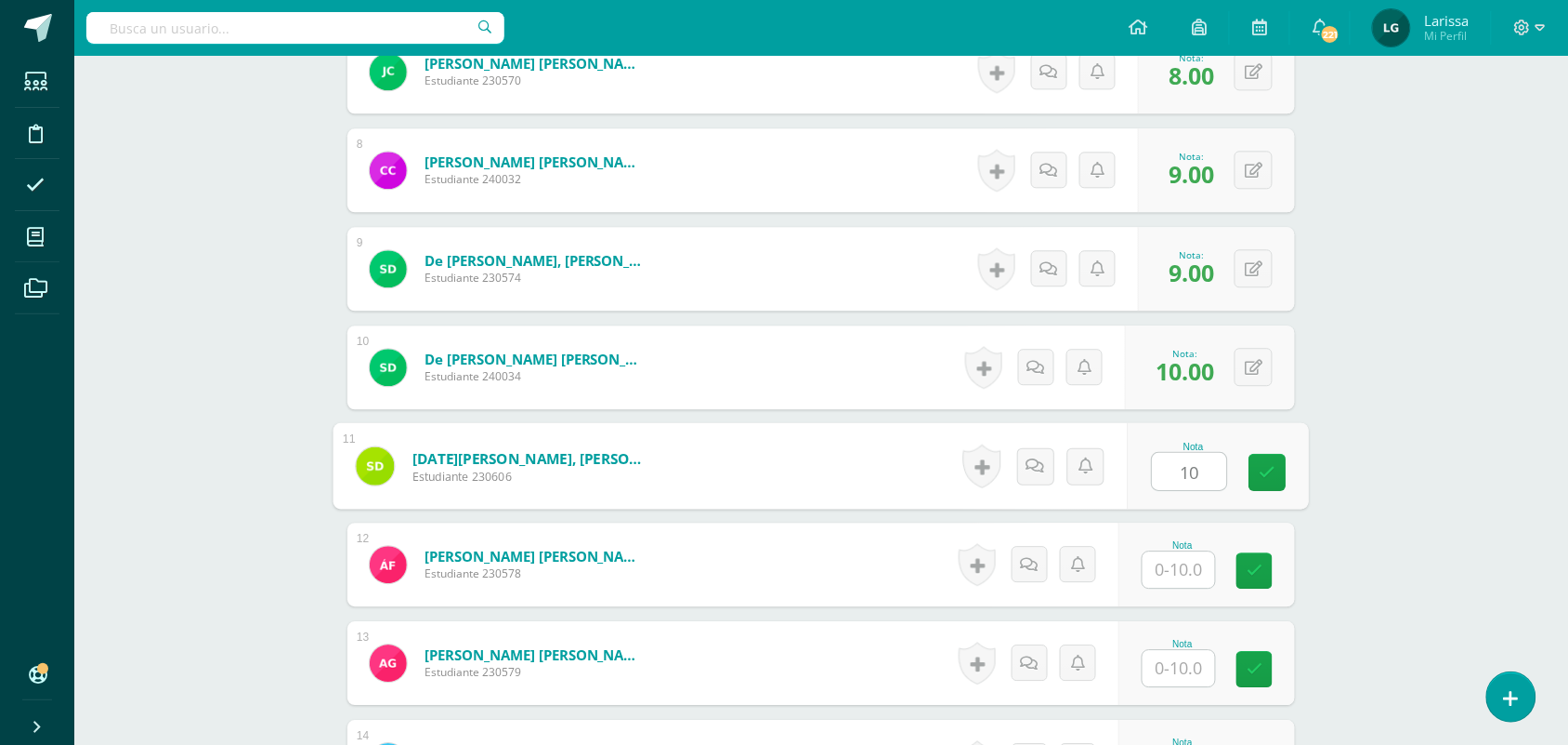
type input "10"
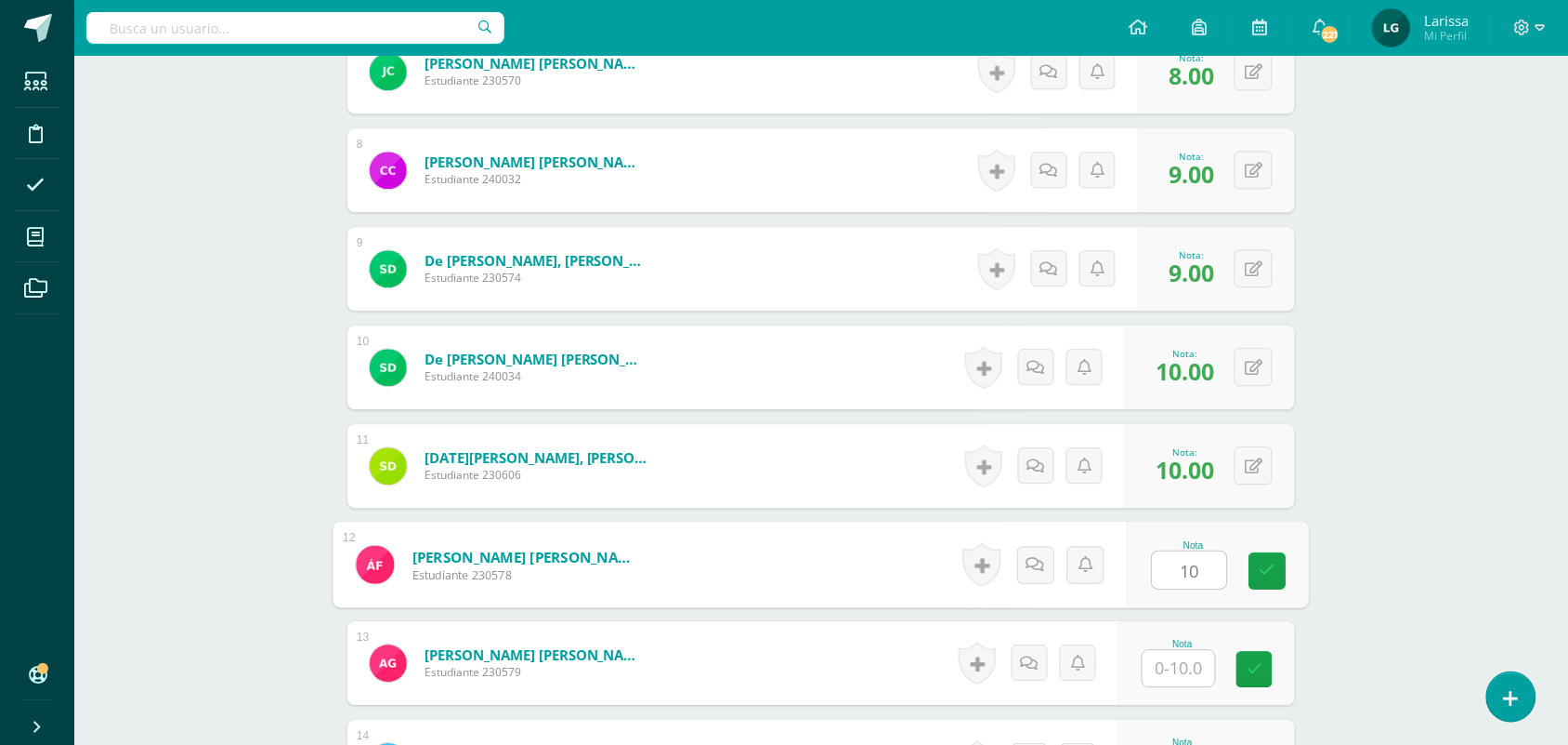
type input "10"
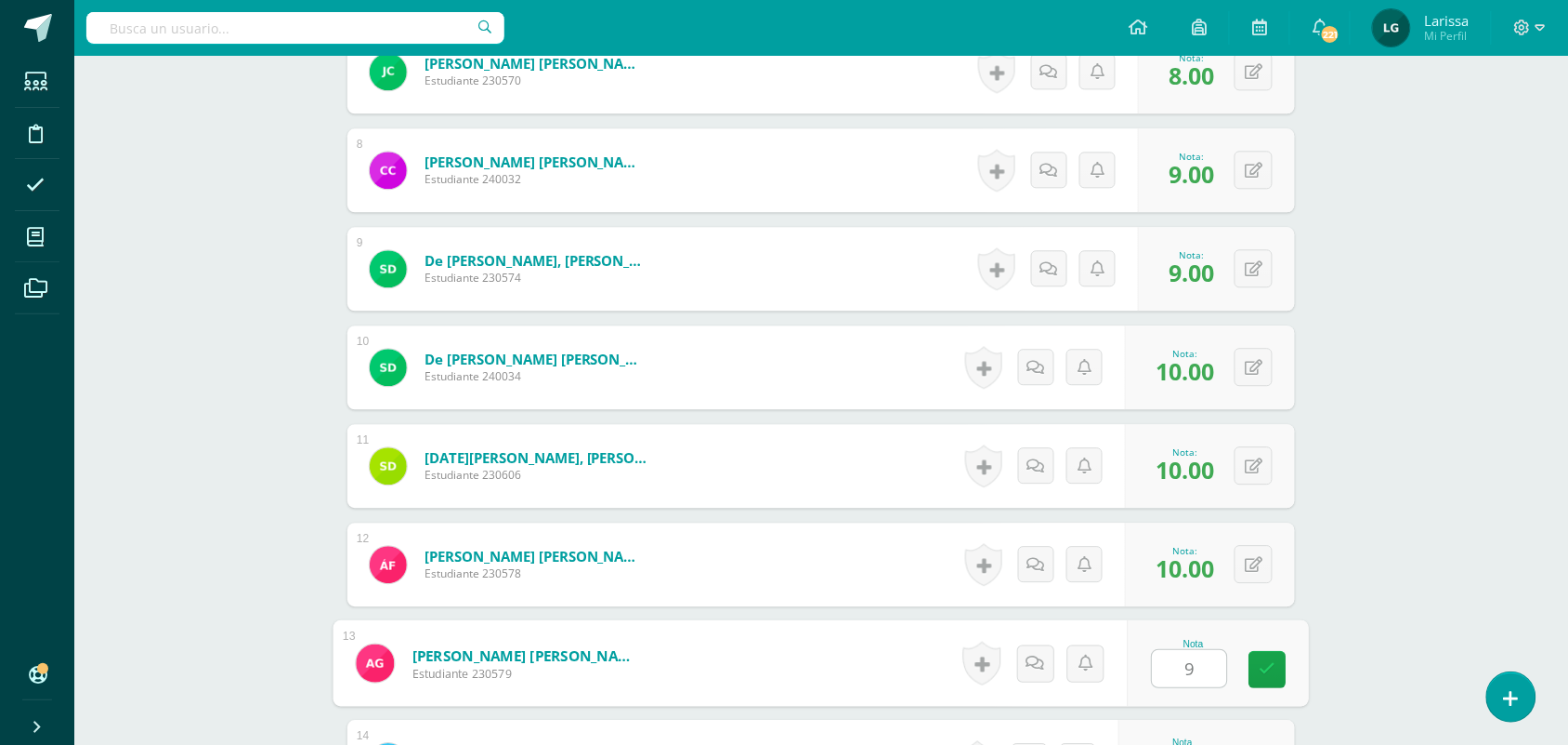
type input "9"
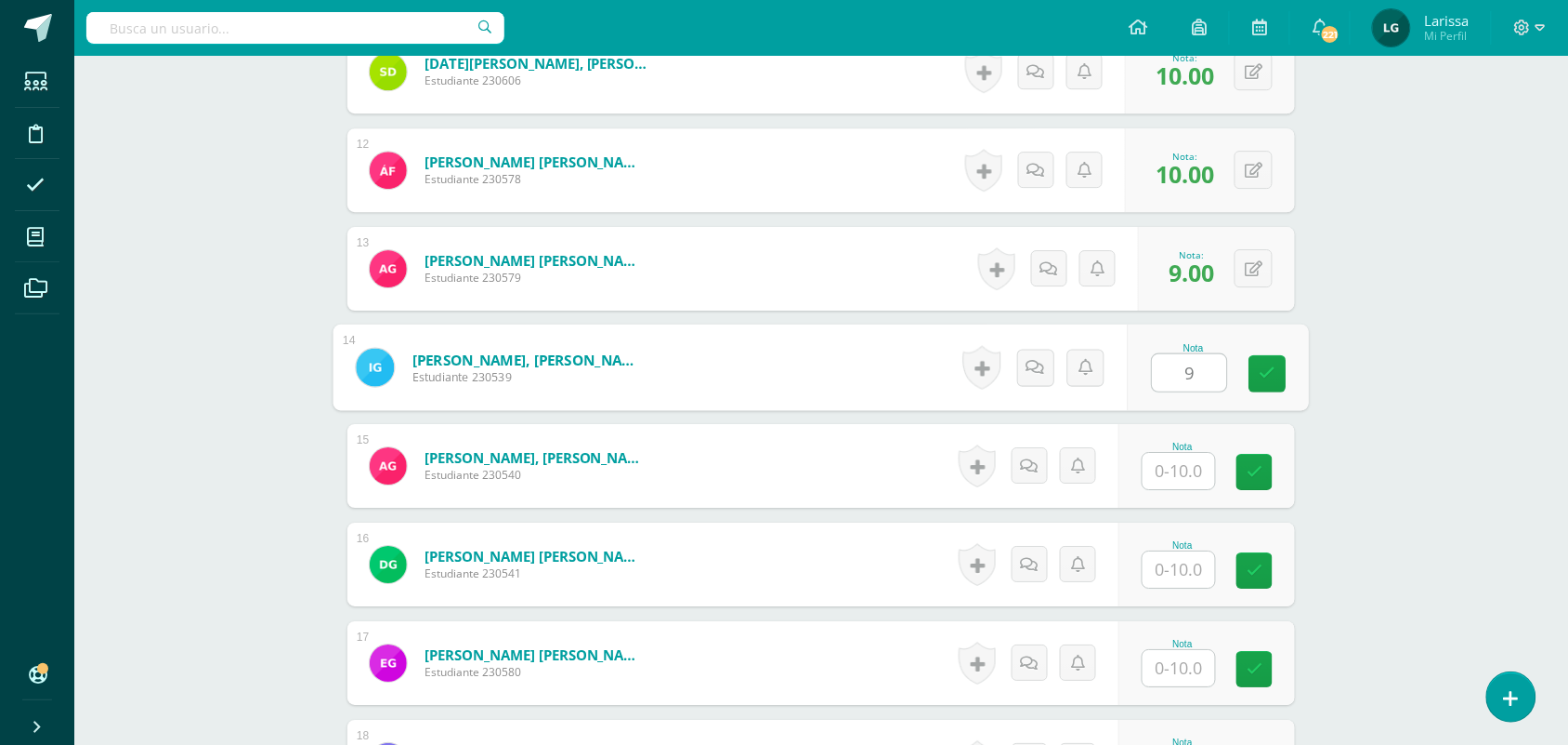
type input "9"
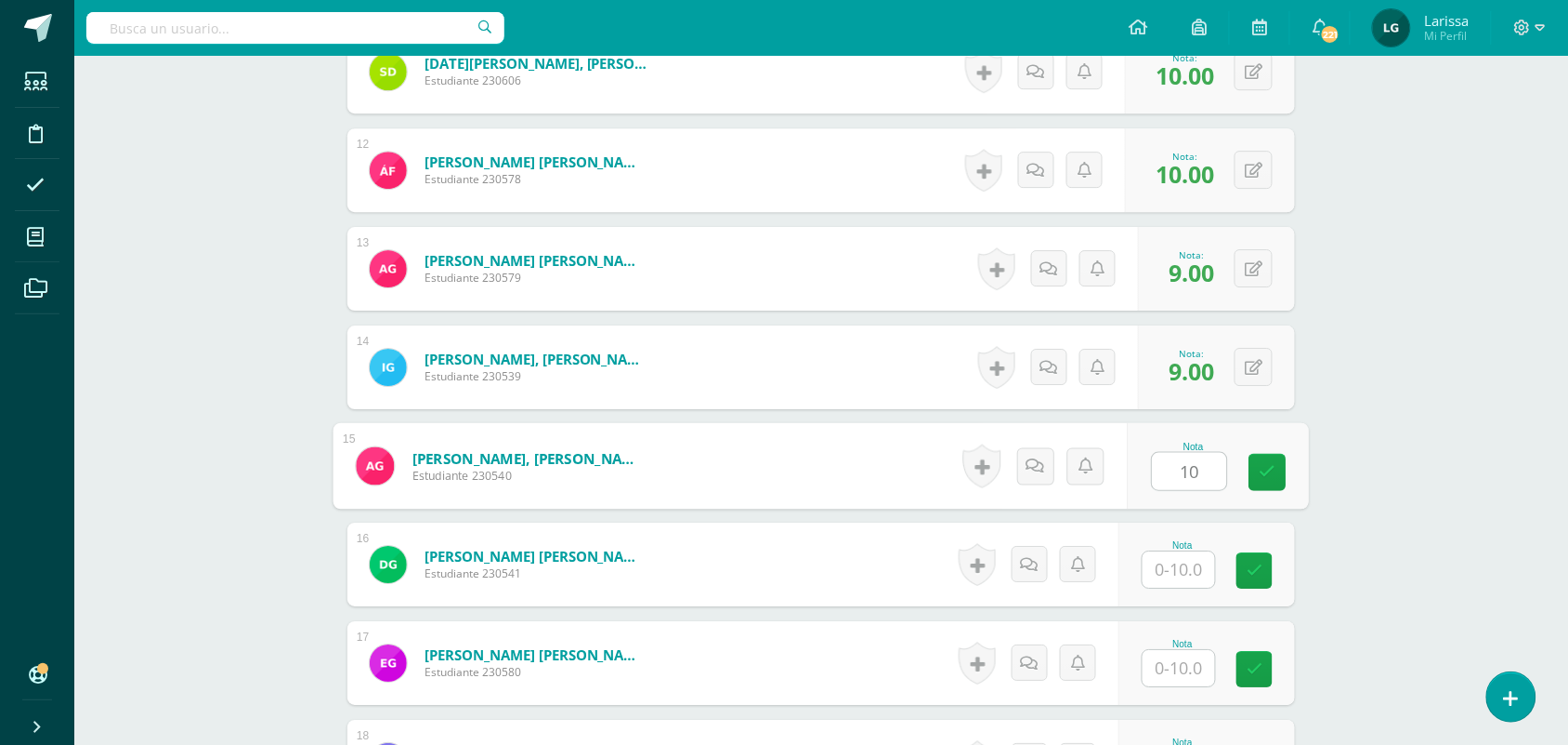
type input "1"
type input "9"
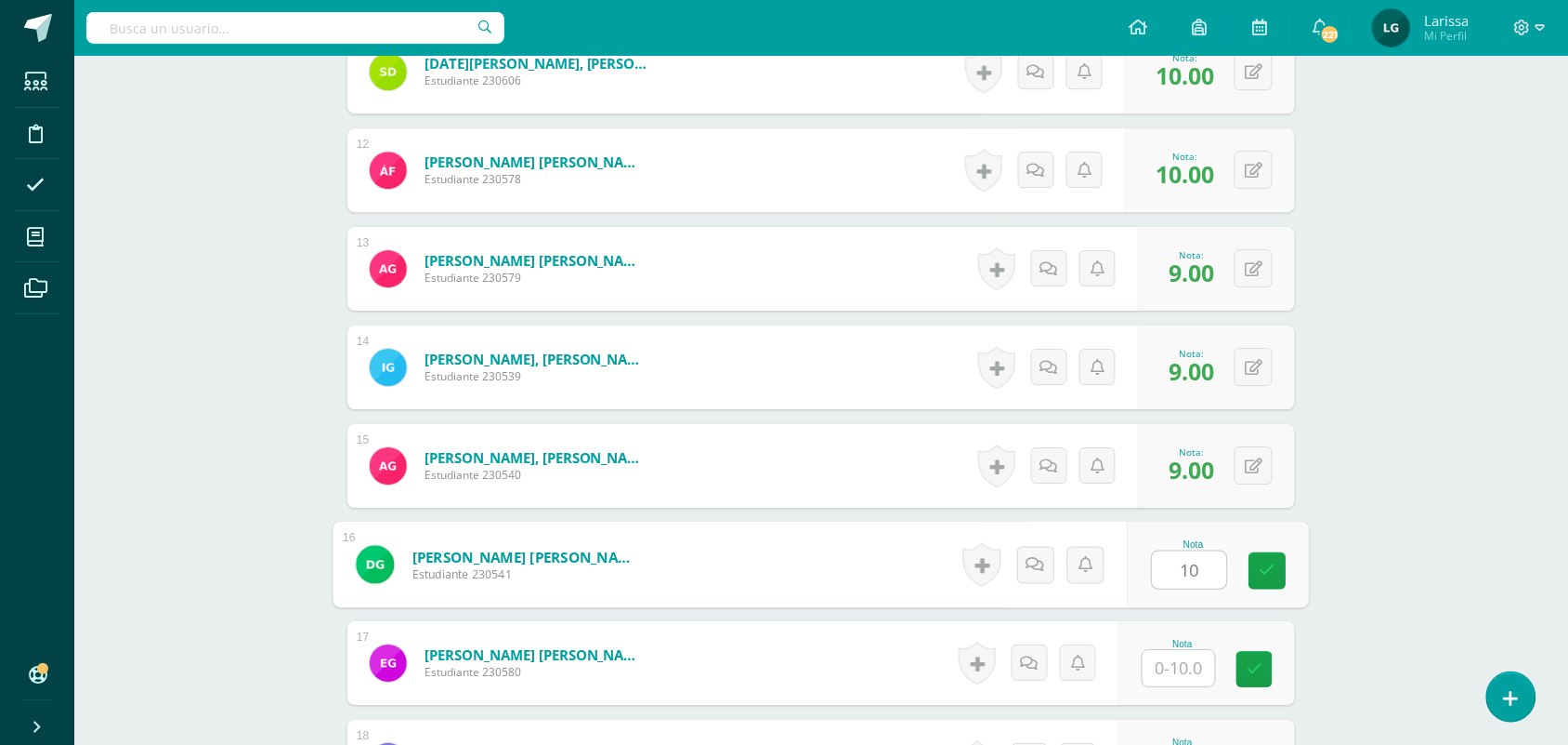
type input "10"
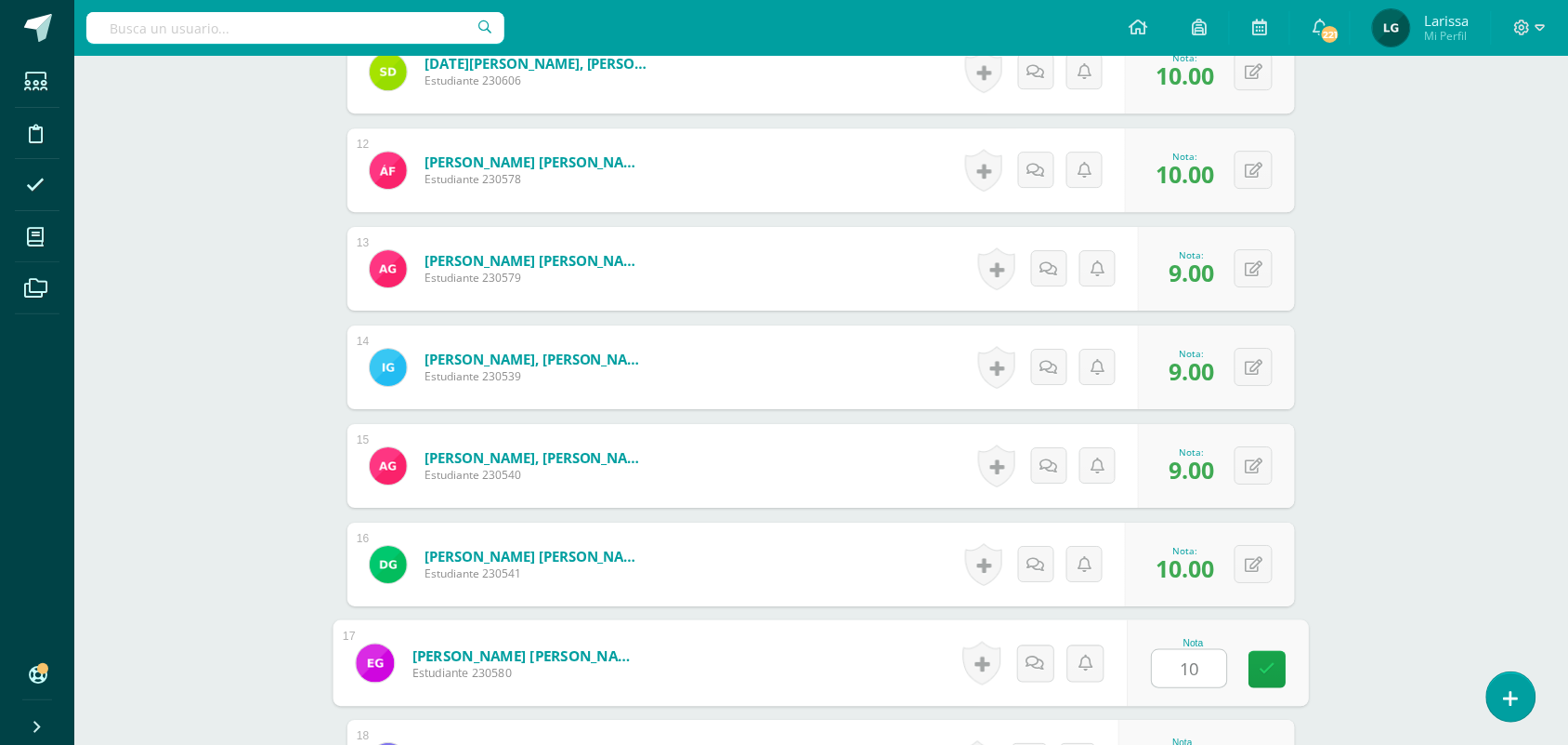
type input "10"
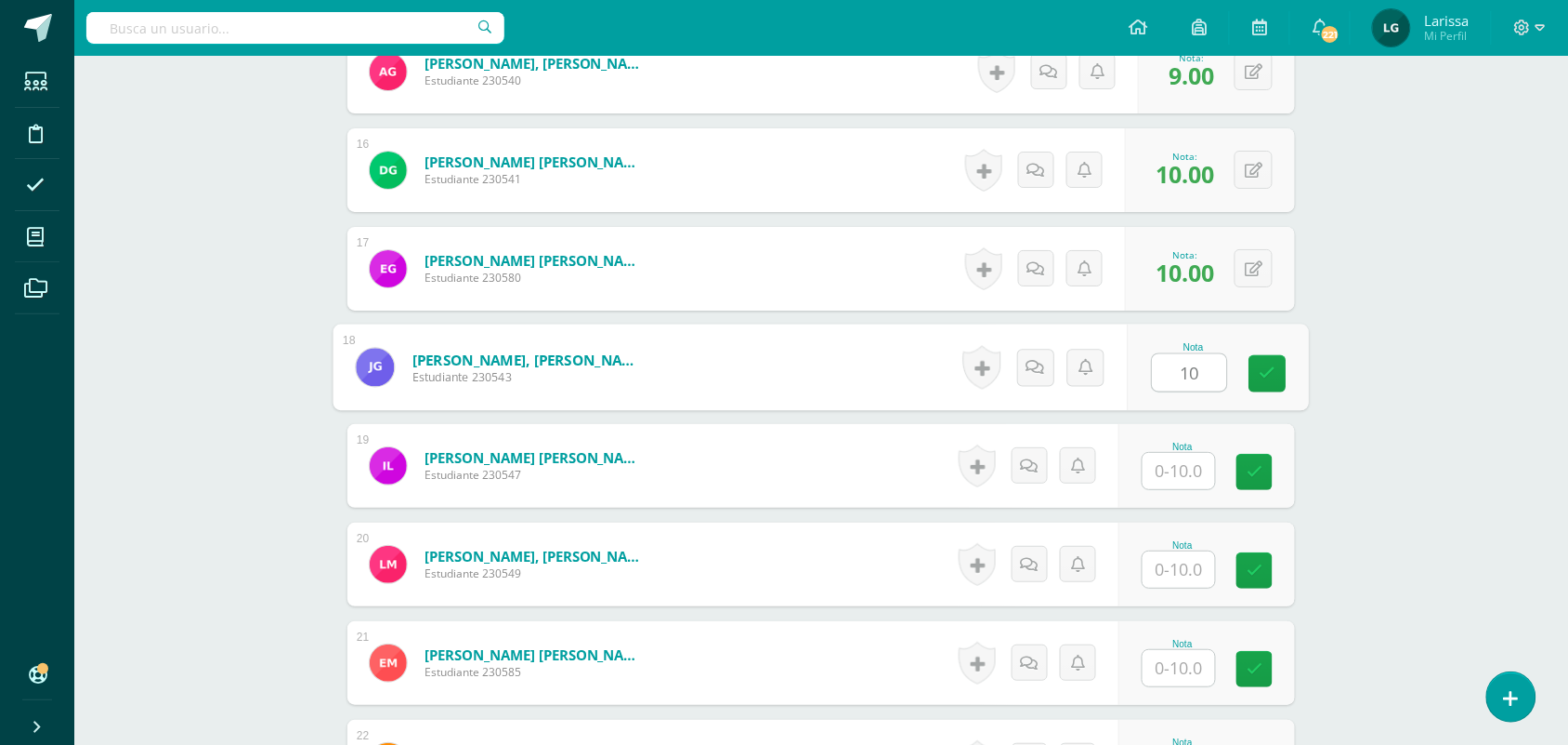
type input "10"
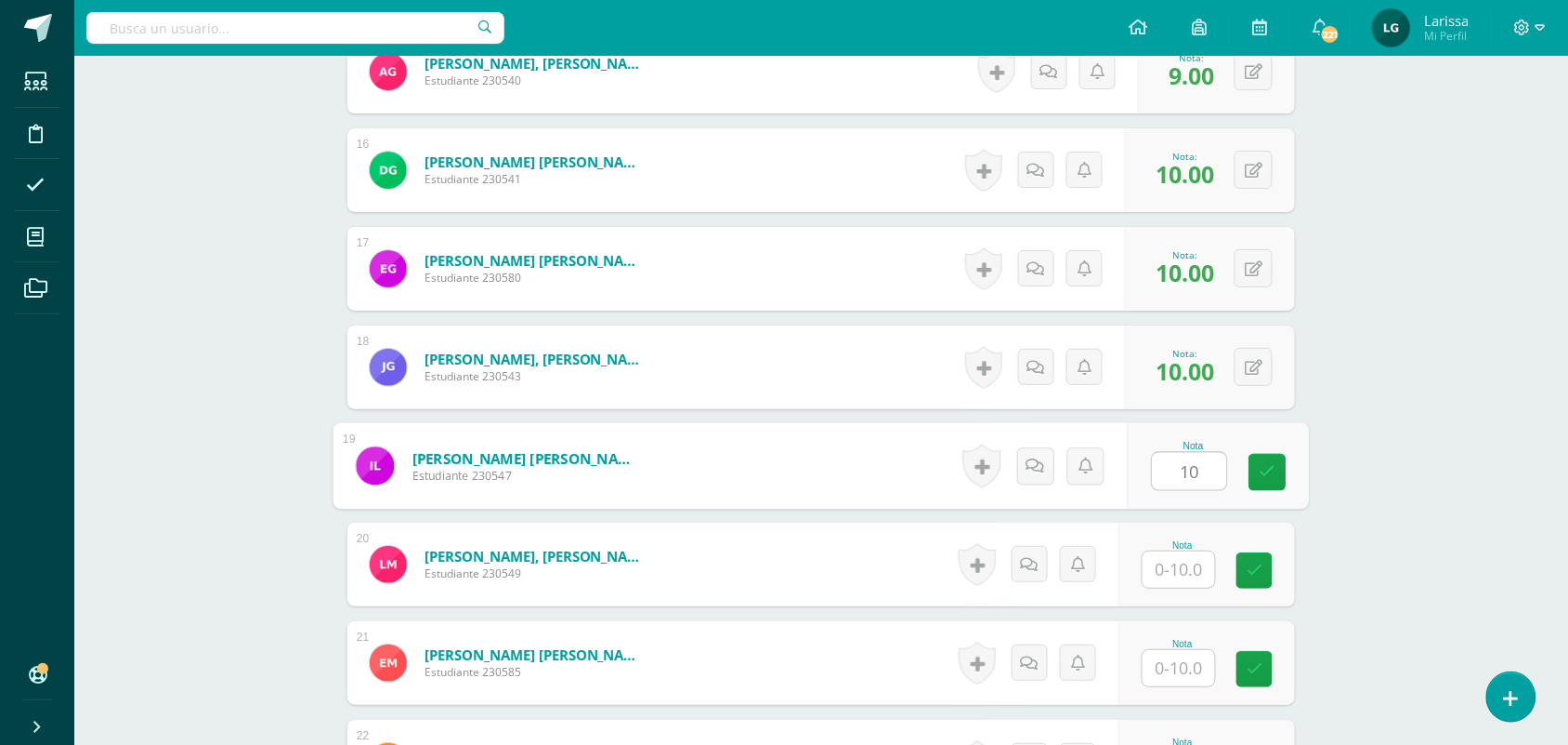
type input "10"
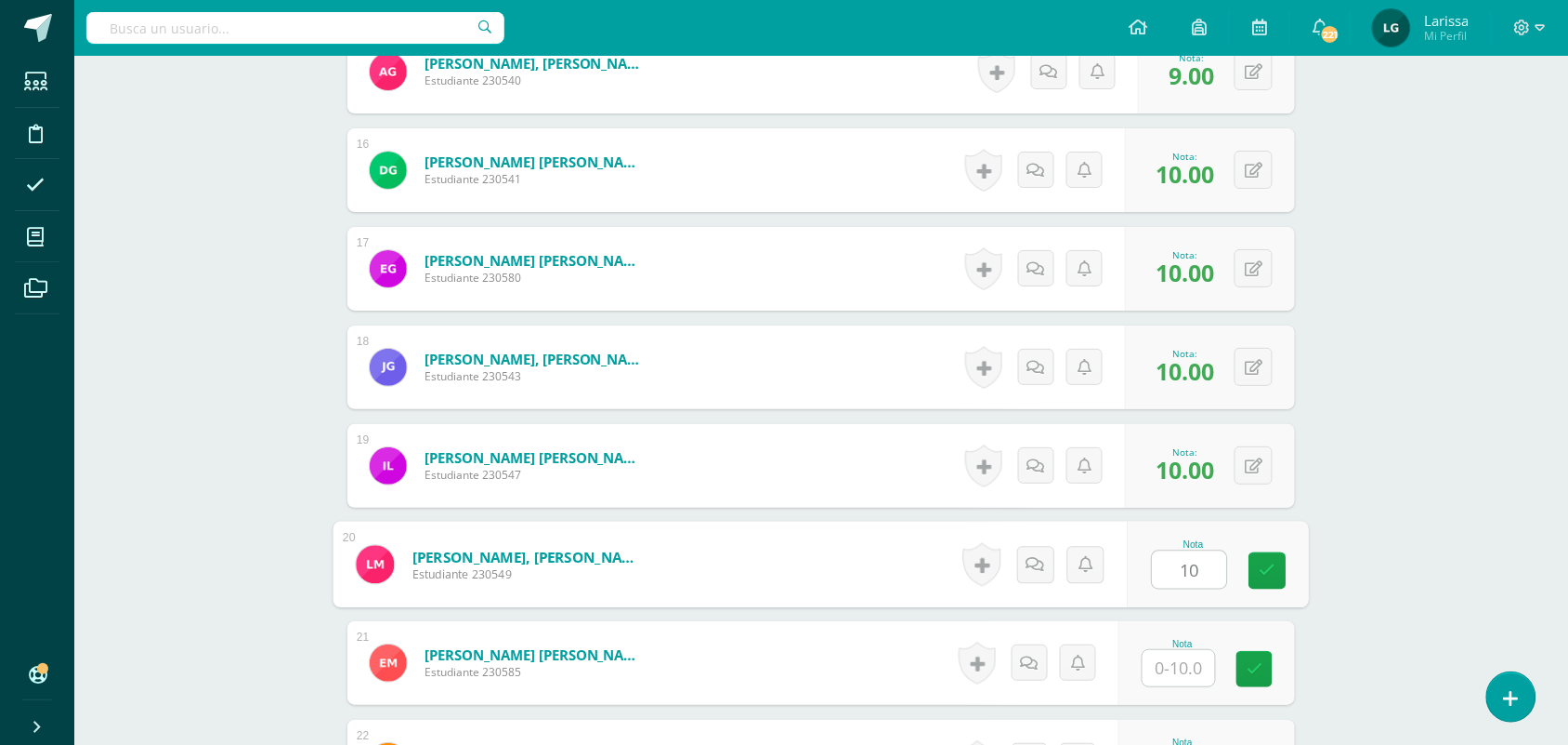
type input "10"
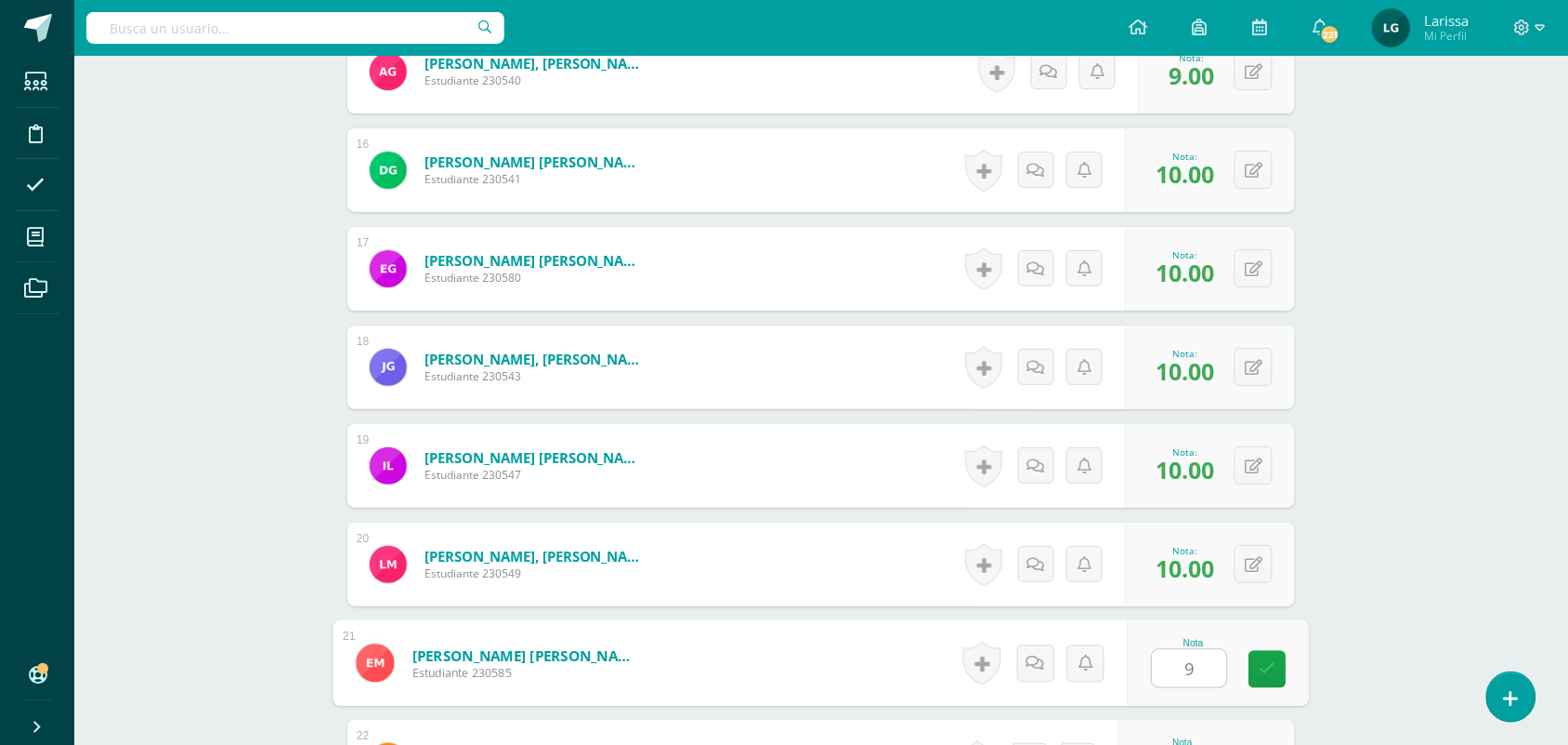
type input "9"
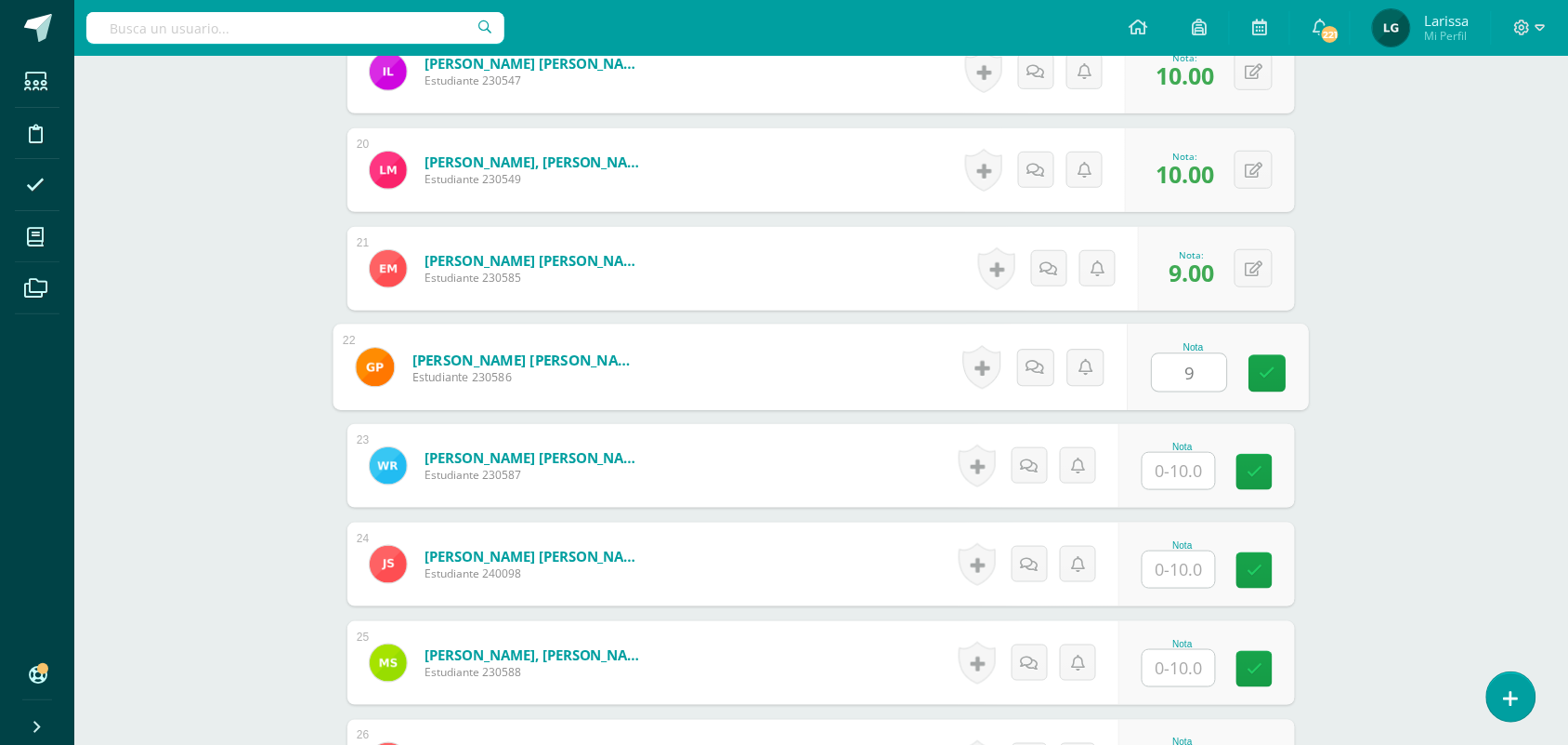
type input "9"
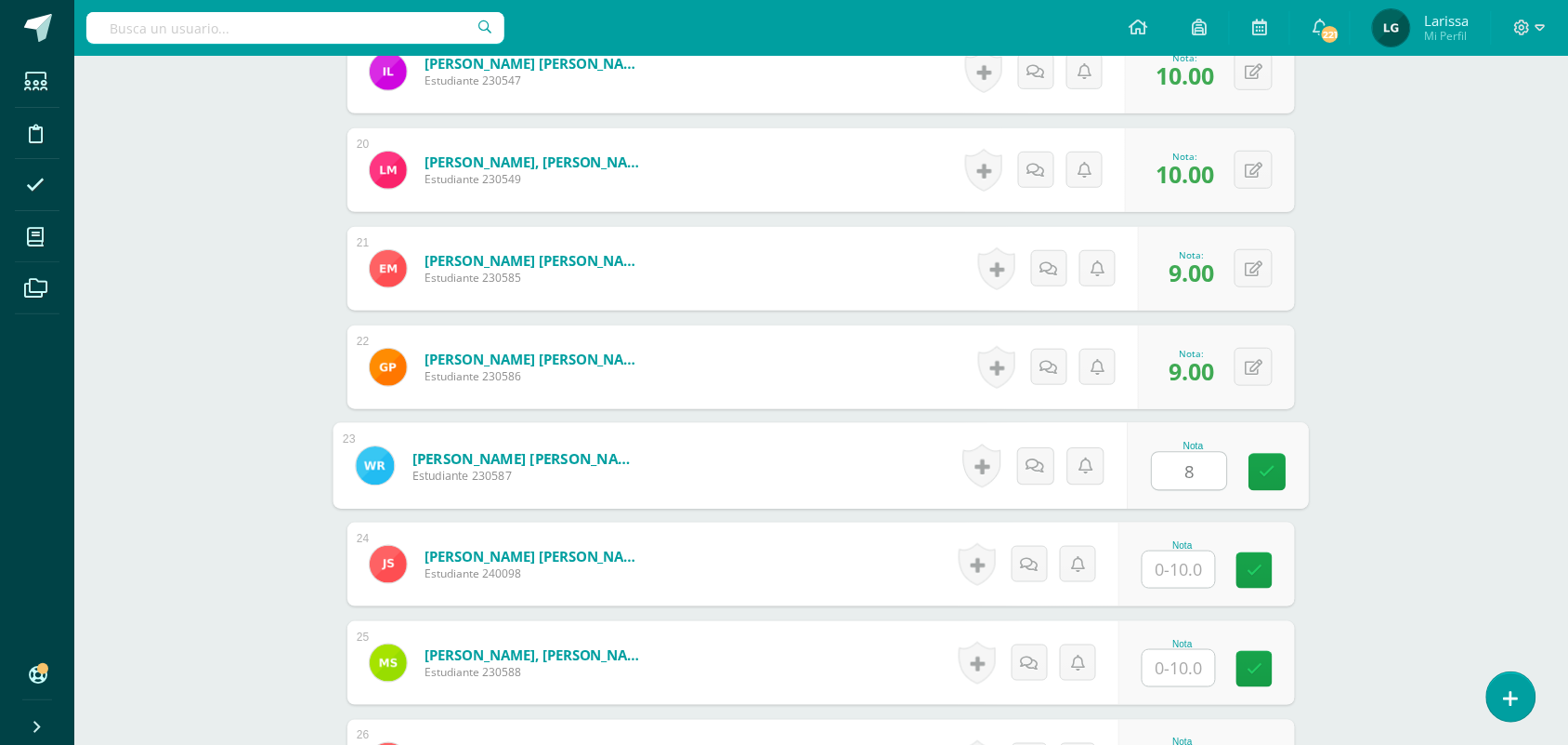
type input "8"
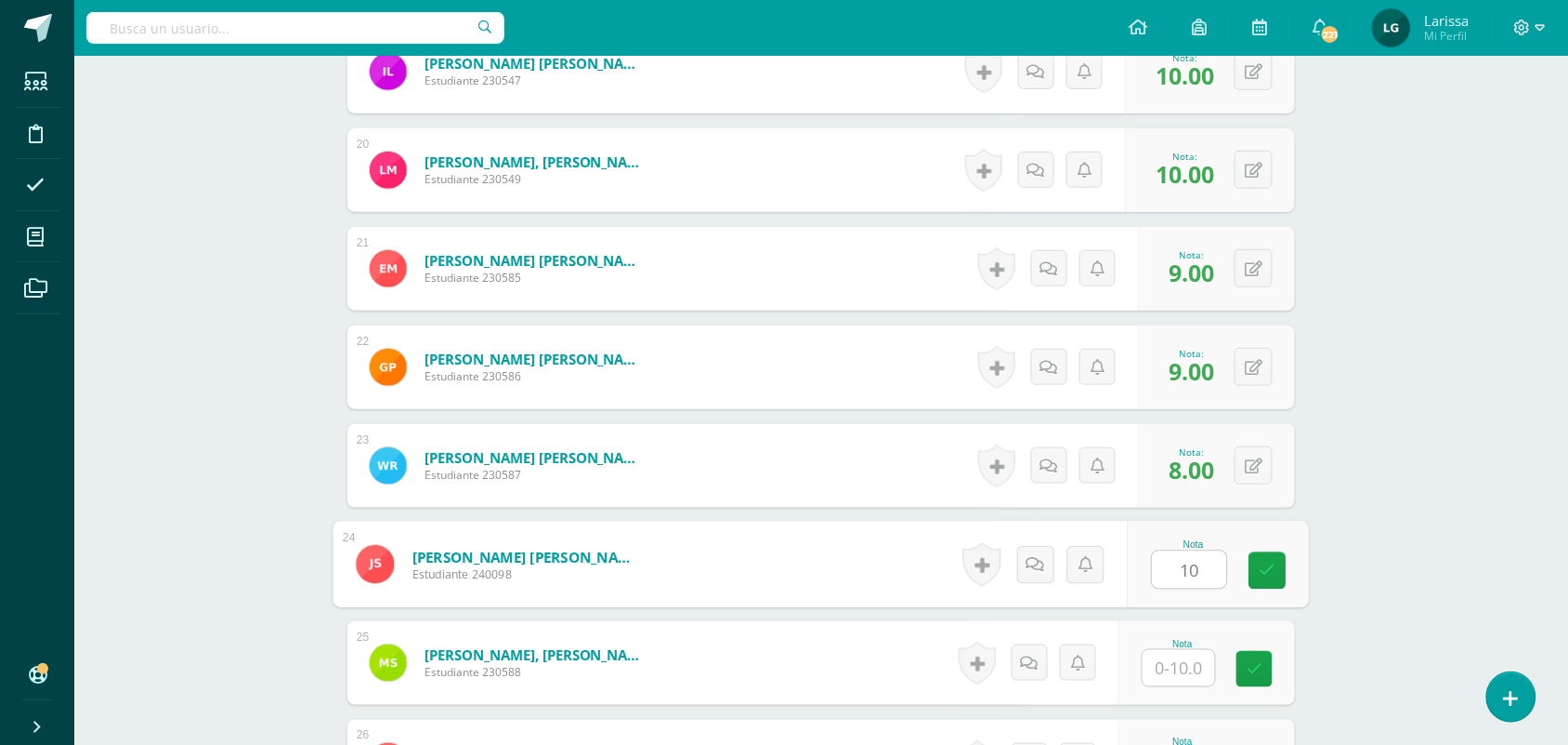
type input "10"
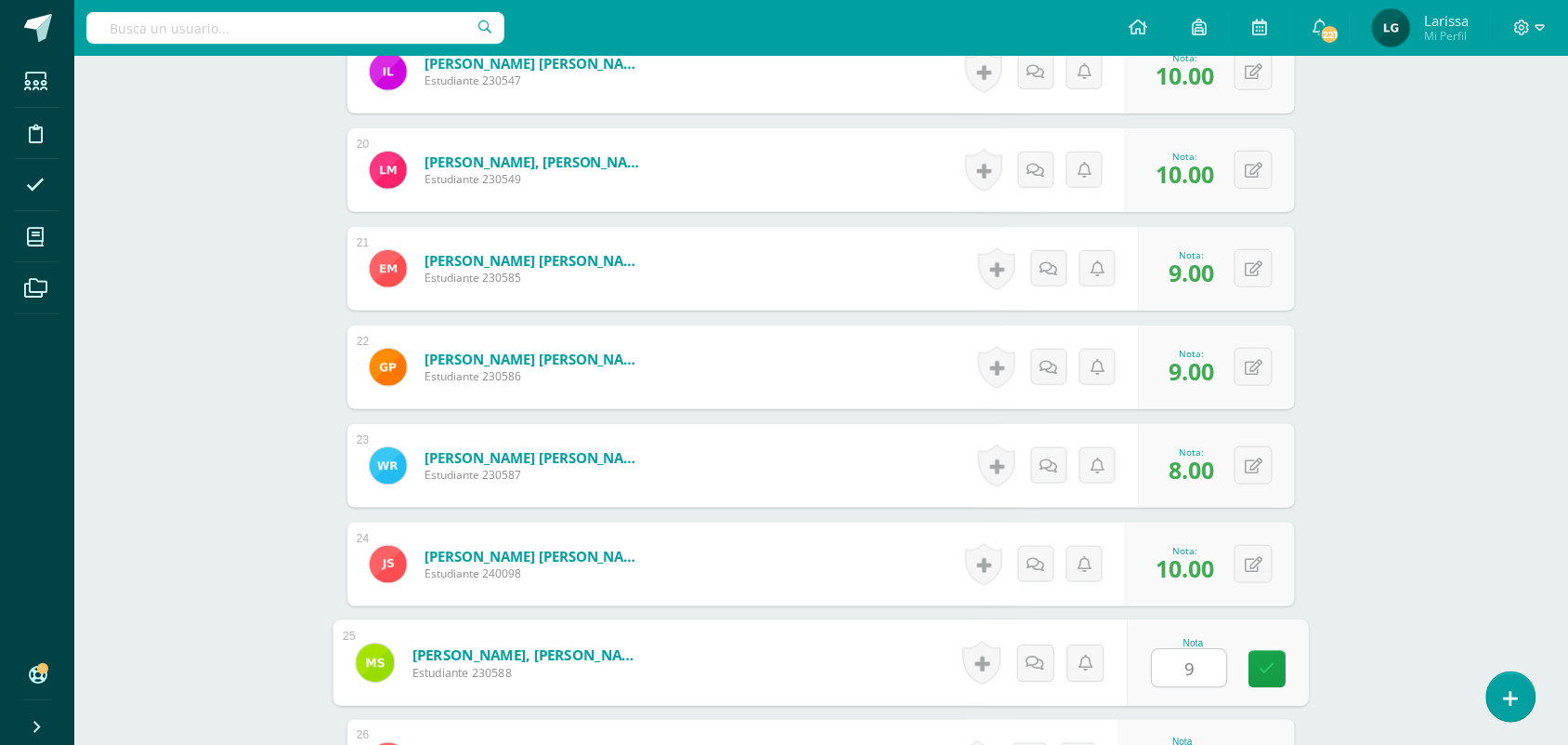
type input "9"
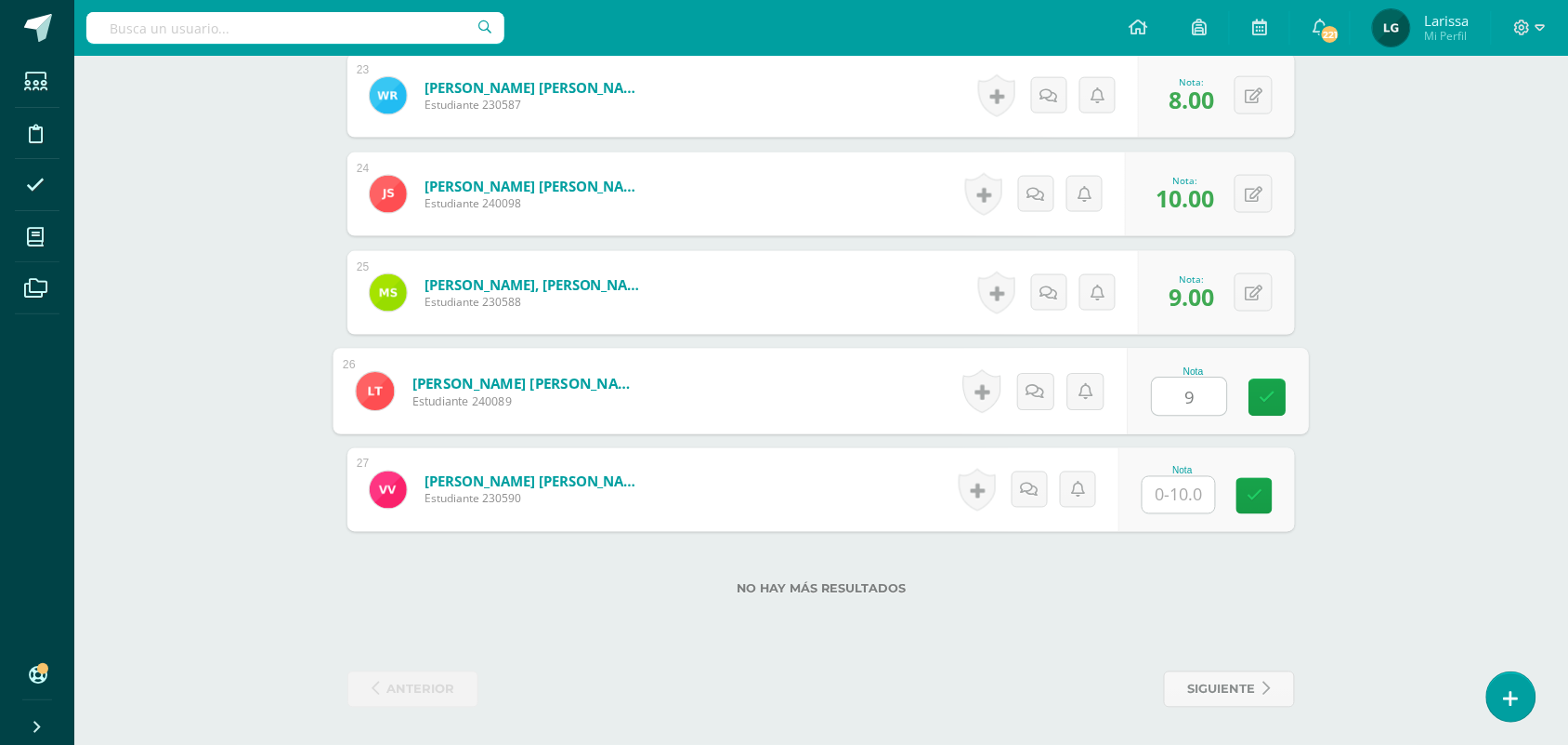
type input "9"
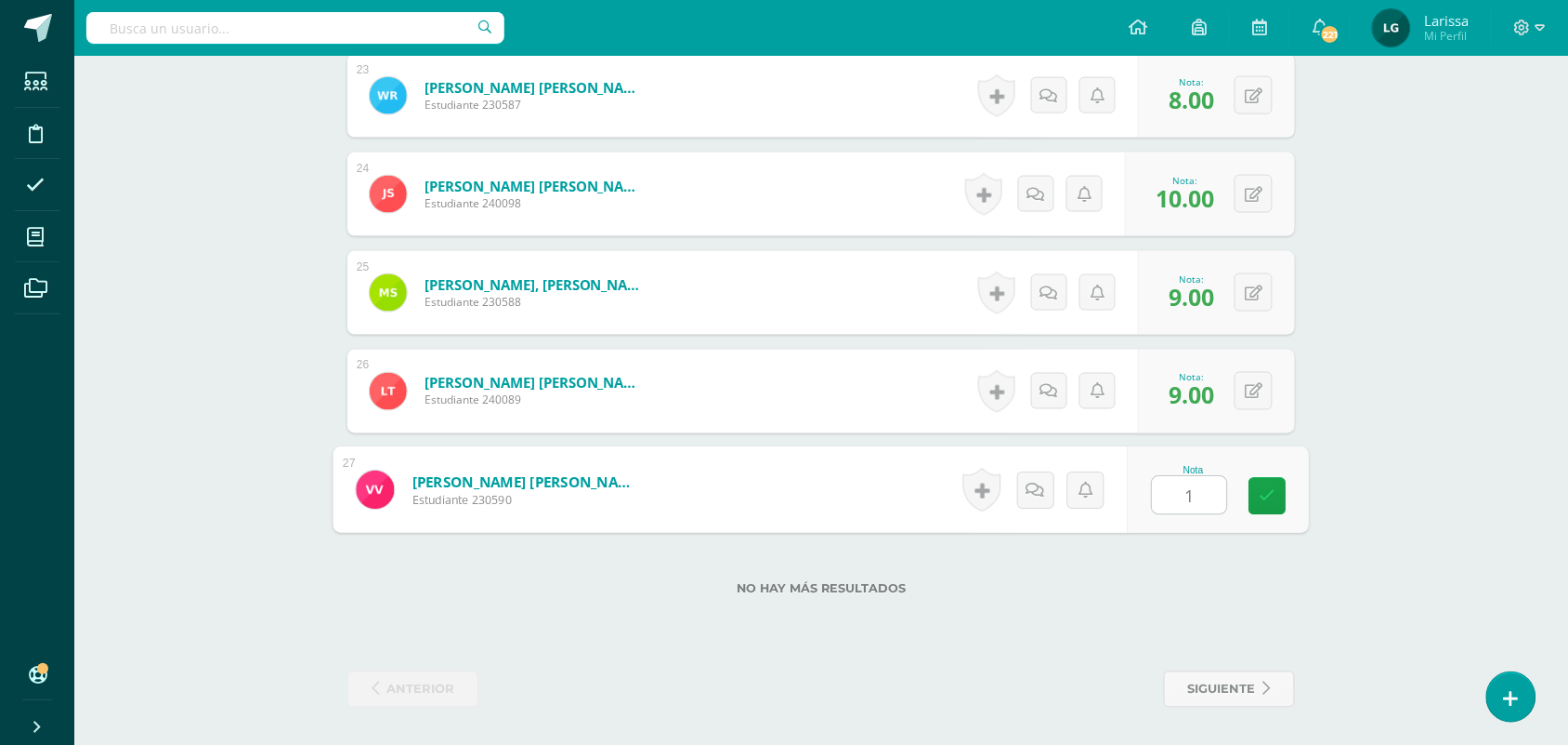
type input "10"
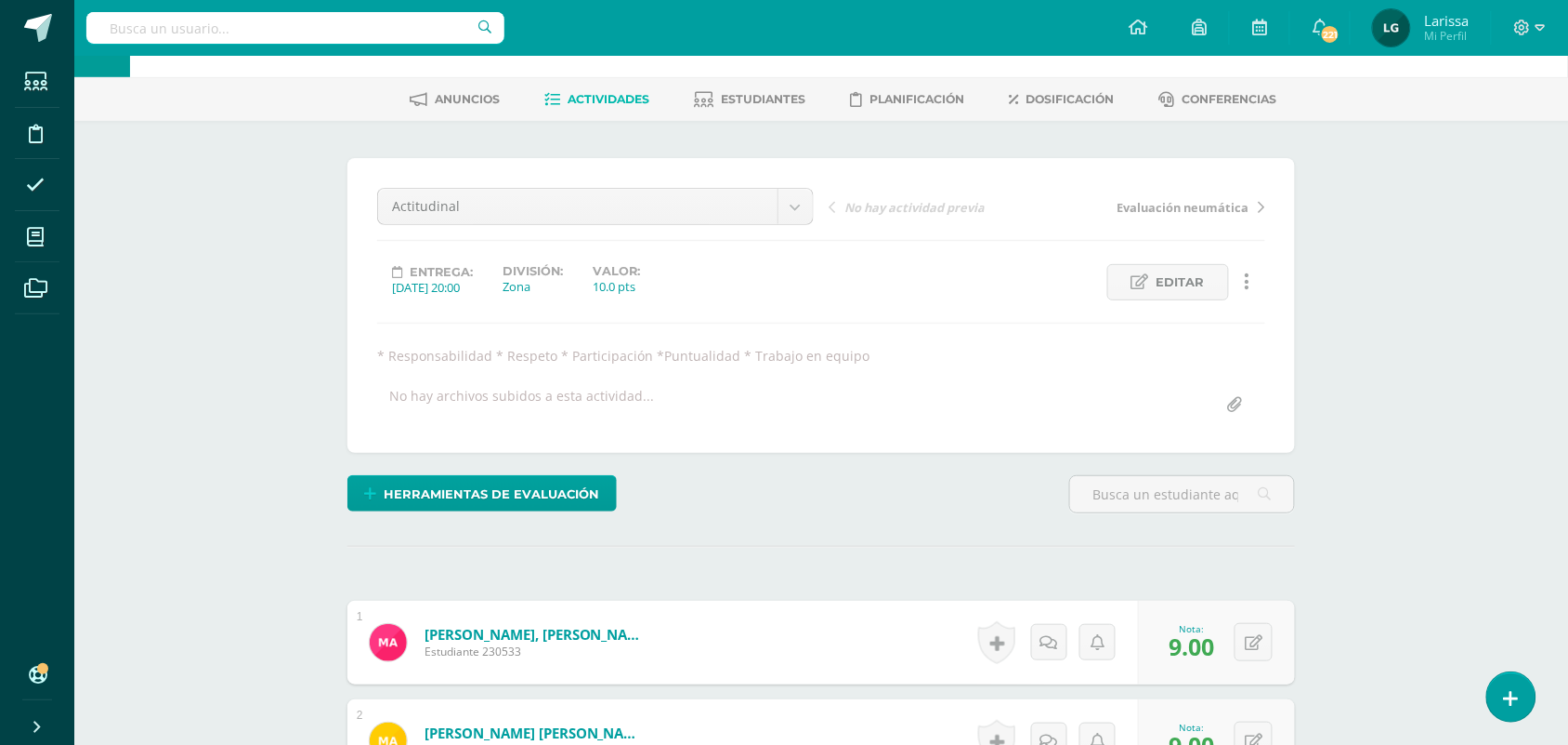
scroll to position [0, 0]
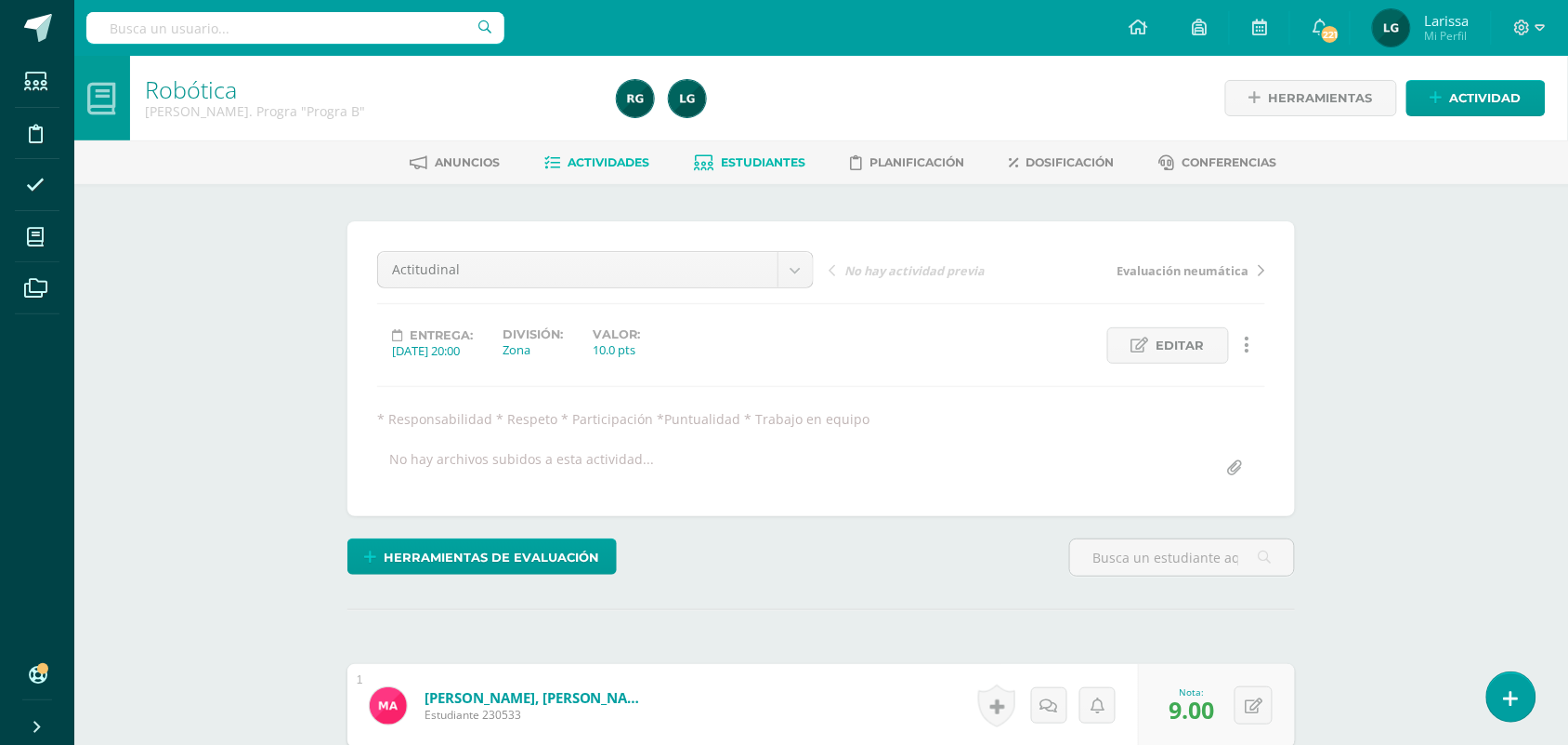
click at [745, 168] on link "Estudiantes" at bounding box center [751, 163] width 112 height 30
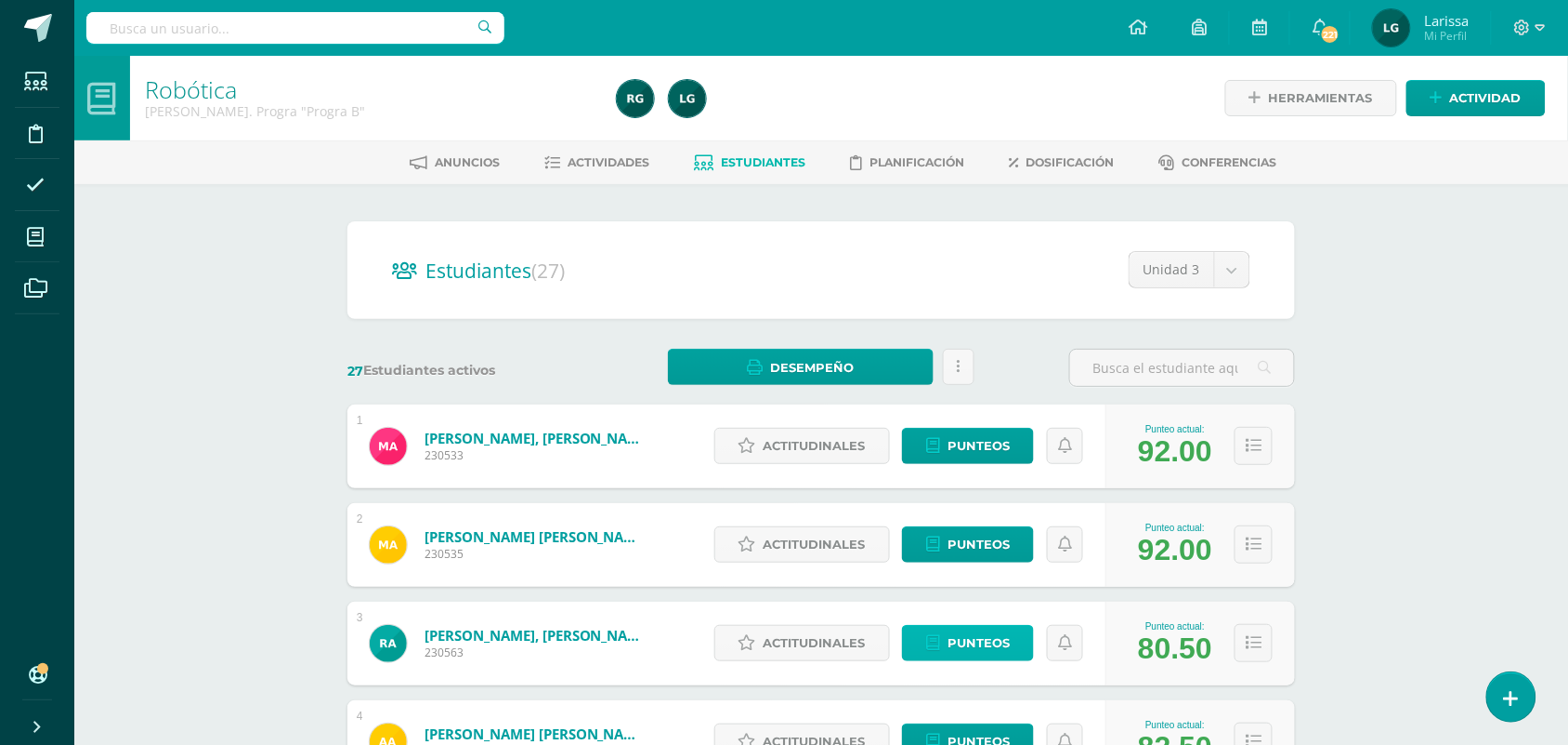
click at [969, 643] on span "Punteos" at bounding box center [978, 643] width 62 height 34
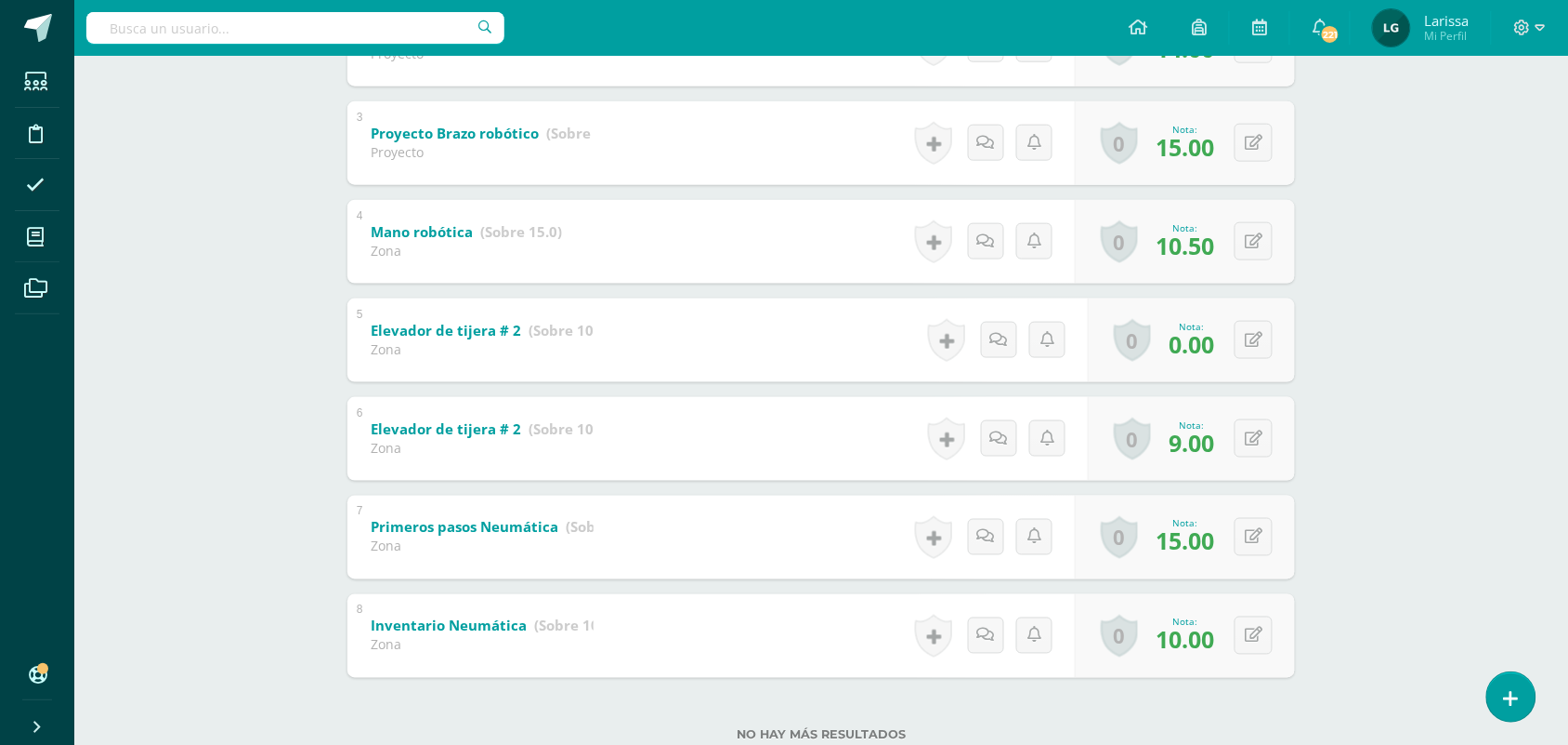
scroll to position [562, 0]
click at [1251, 337] on button at bounding box center [1254, 337] width 38 height 38
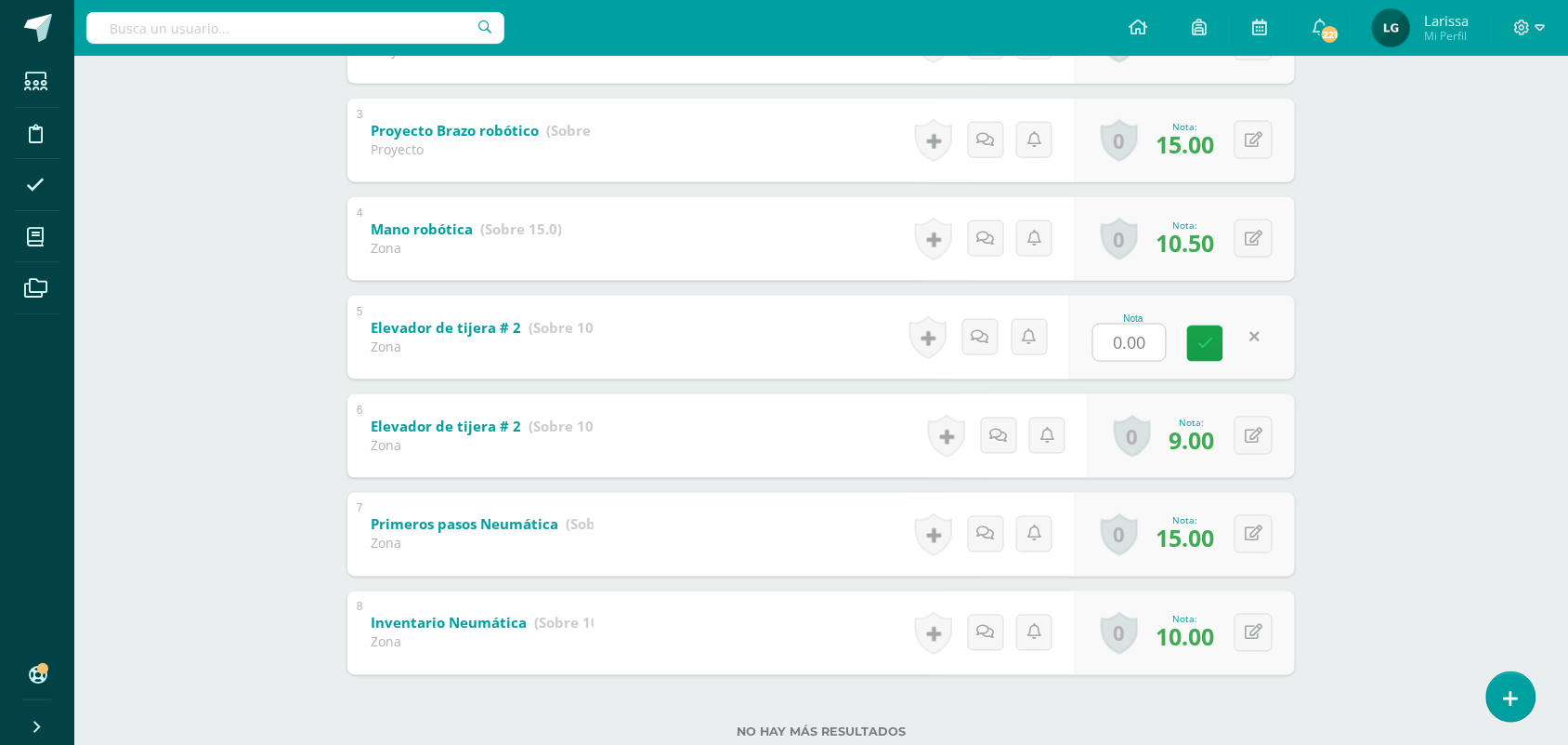
click at [1371, 304] on div "Robótica Quinto Bach. Progra "Progra B" Herramientas Detalle de asistencias Act…" at bounding box center [820, 145] width 1494 height 1305
click at [1243, 245] on div "0 Logros Logros obtenidos Aún no hay logros agregados Nota: 10.50" at bounding box center [1185, 239] width 220 height 84
click at [1259, 243] on icon at bounding box center [1267, 239] width 19 height 16
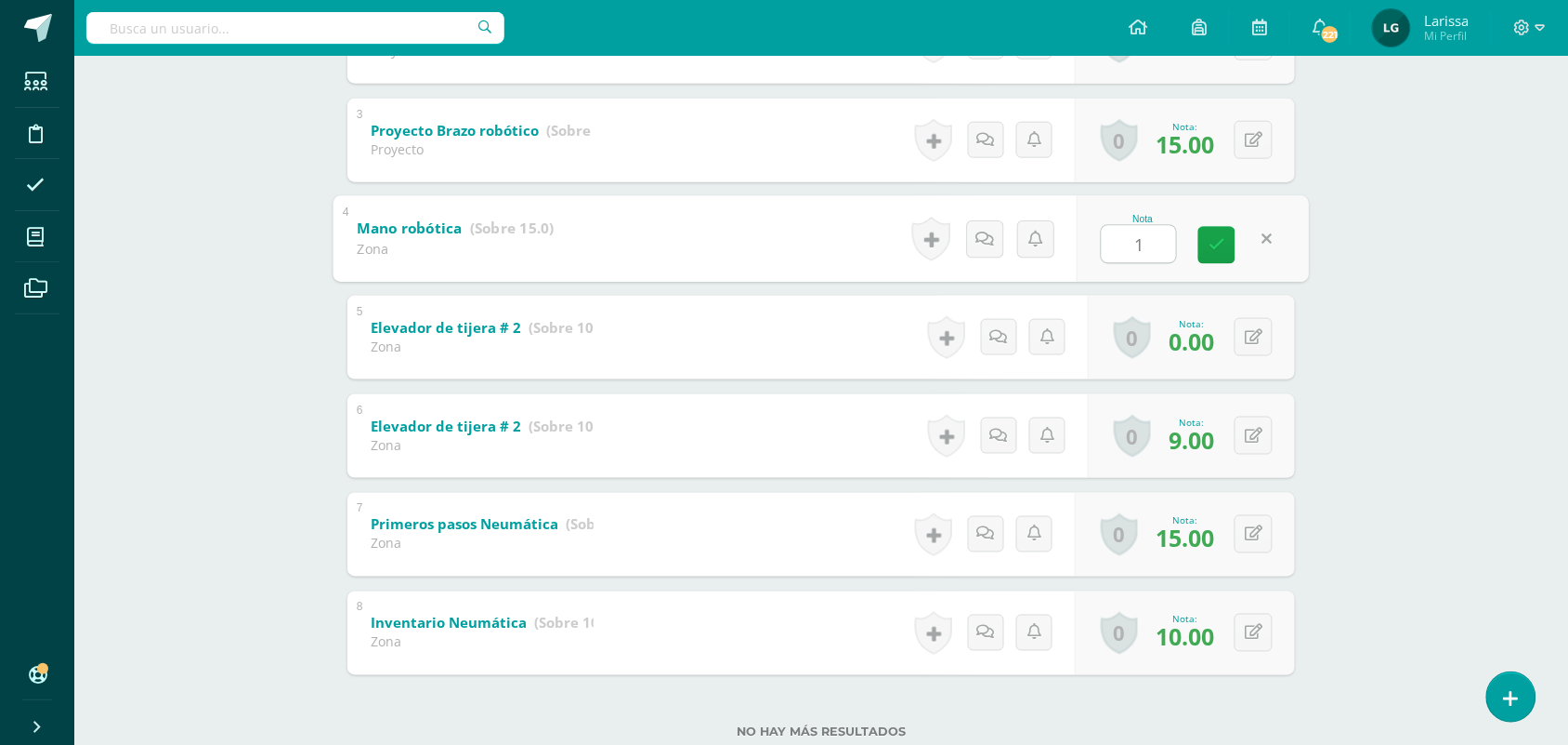
type input "11"
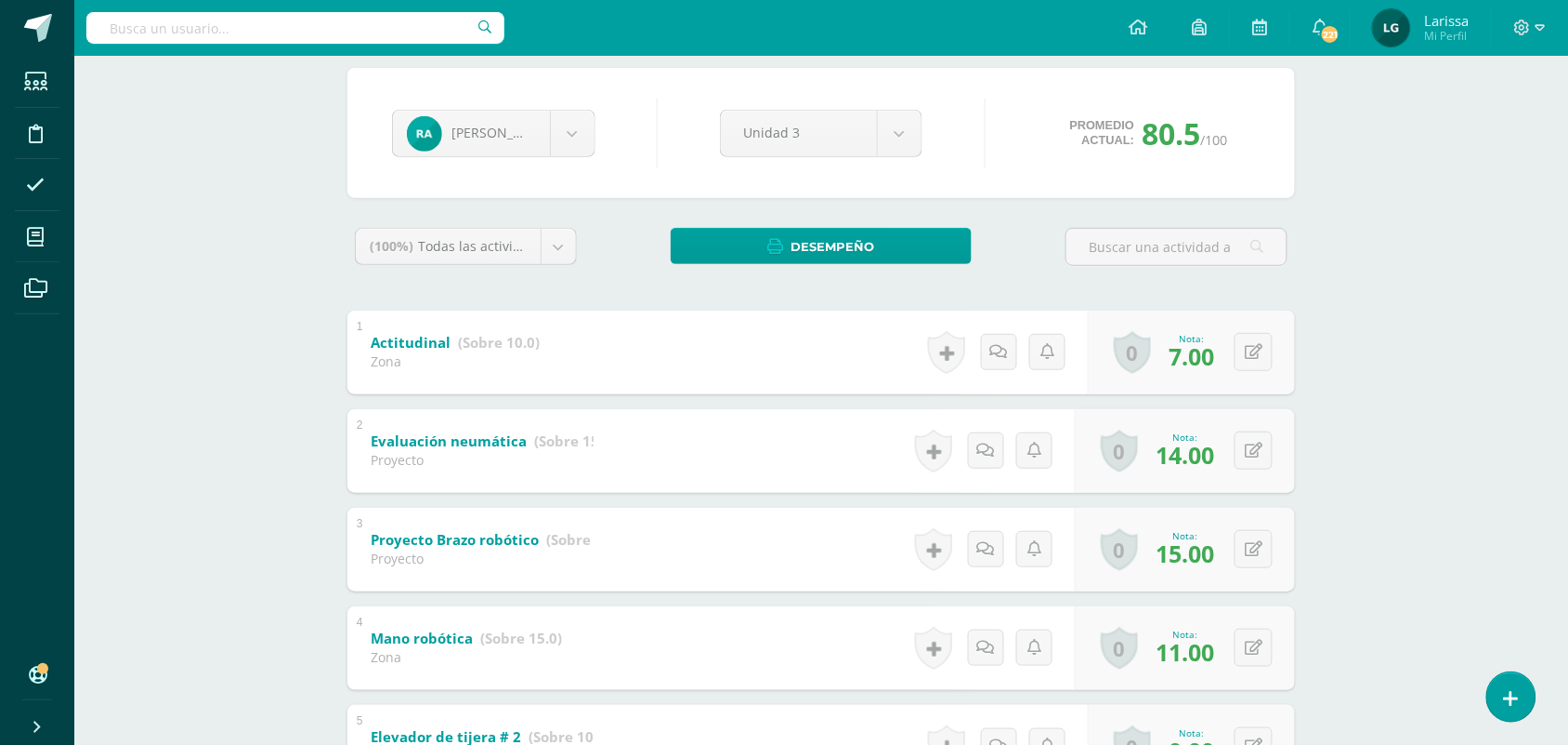
scroll to position [137, 0]
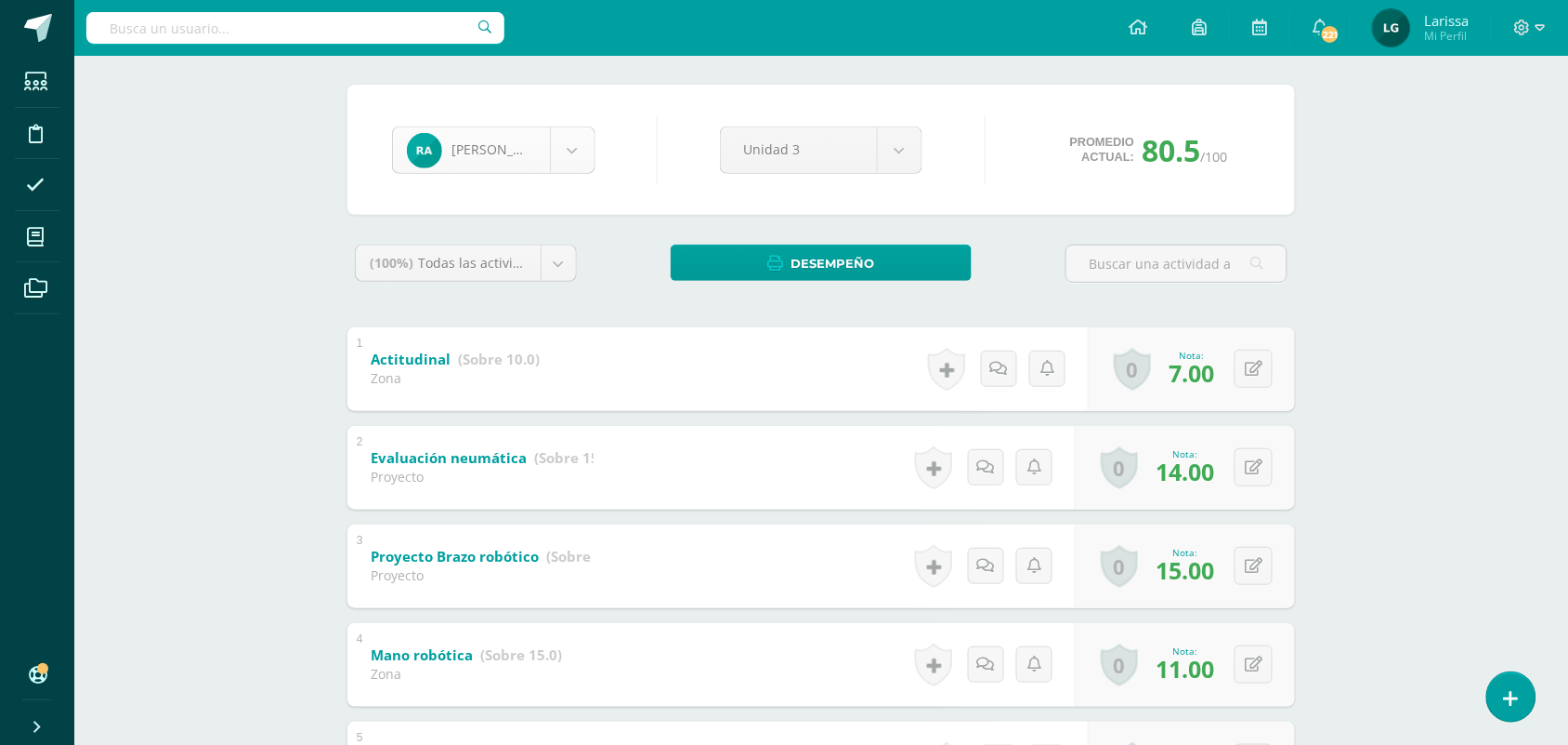
click at [579, 149] on body "Estudiantes Disciplina Asistencia Mis cursos Archivos Soporte Centro de ayuda Ú…" at bounding box center [784, 543] width 1568 height 1361
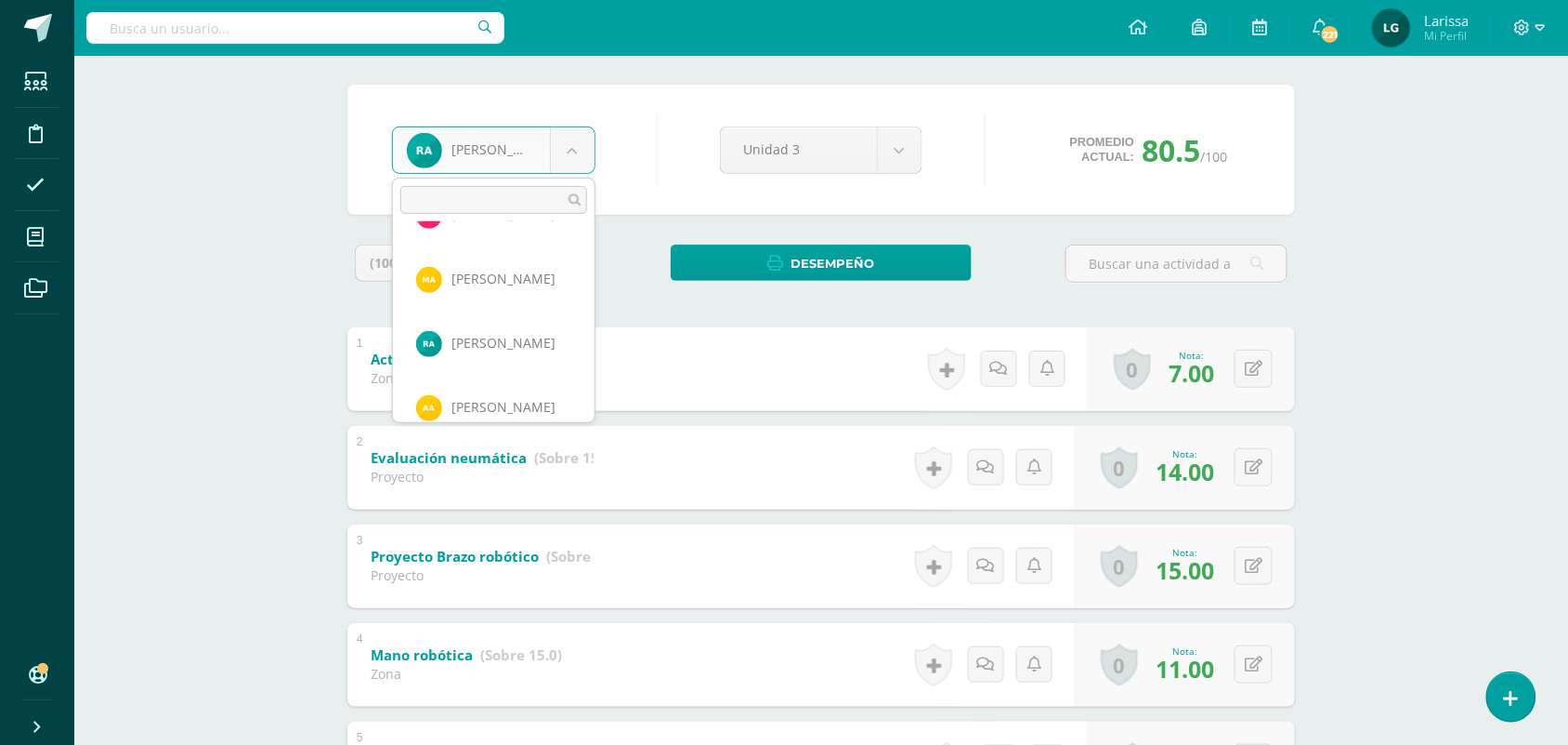
scroll to position [62, 0]
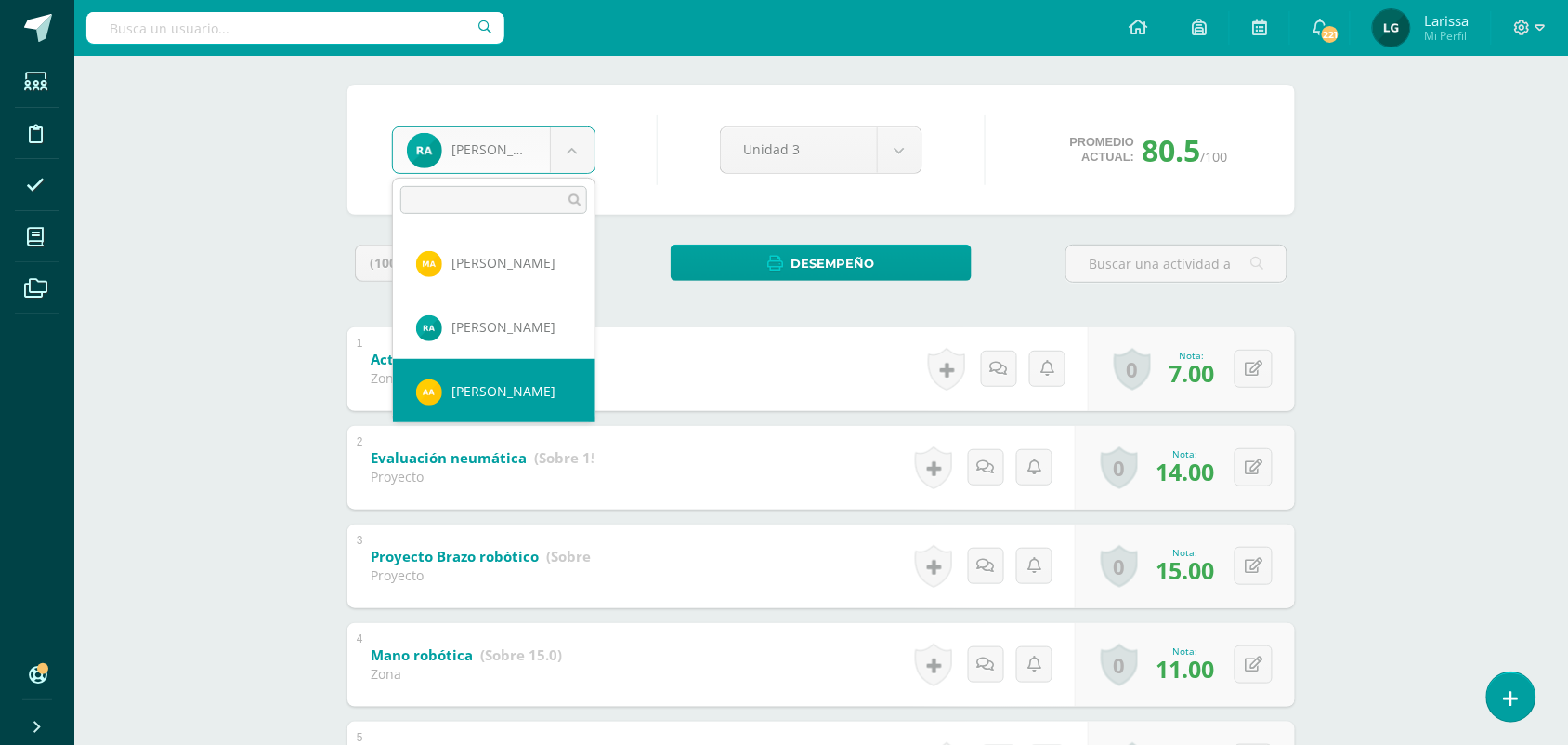
select select "680"
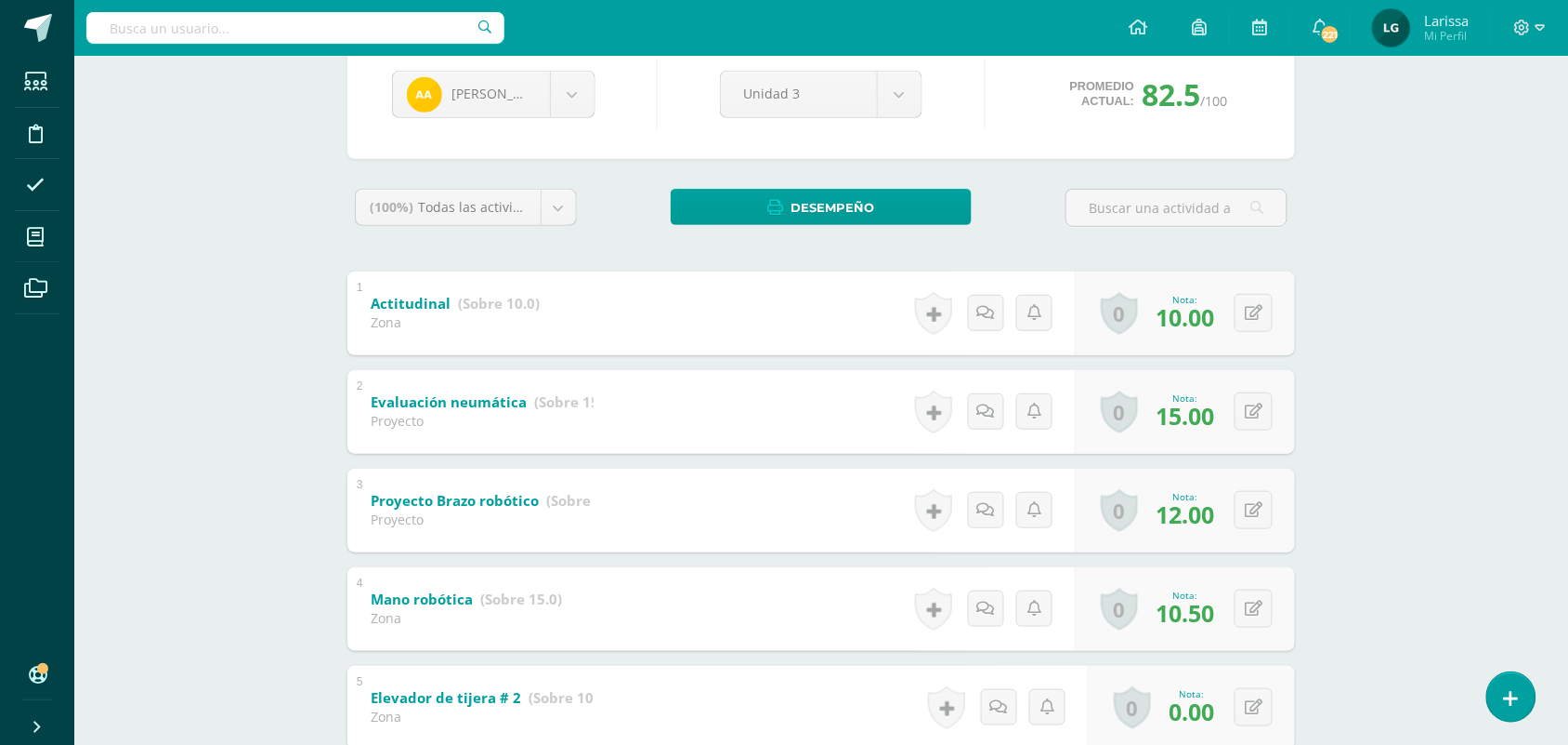
scroll to position [276, 0]
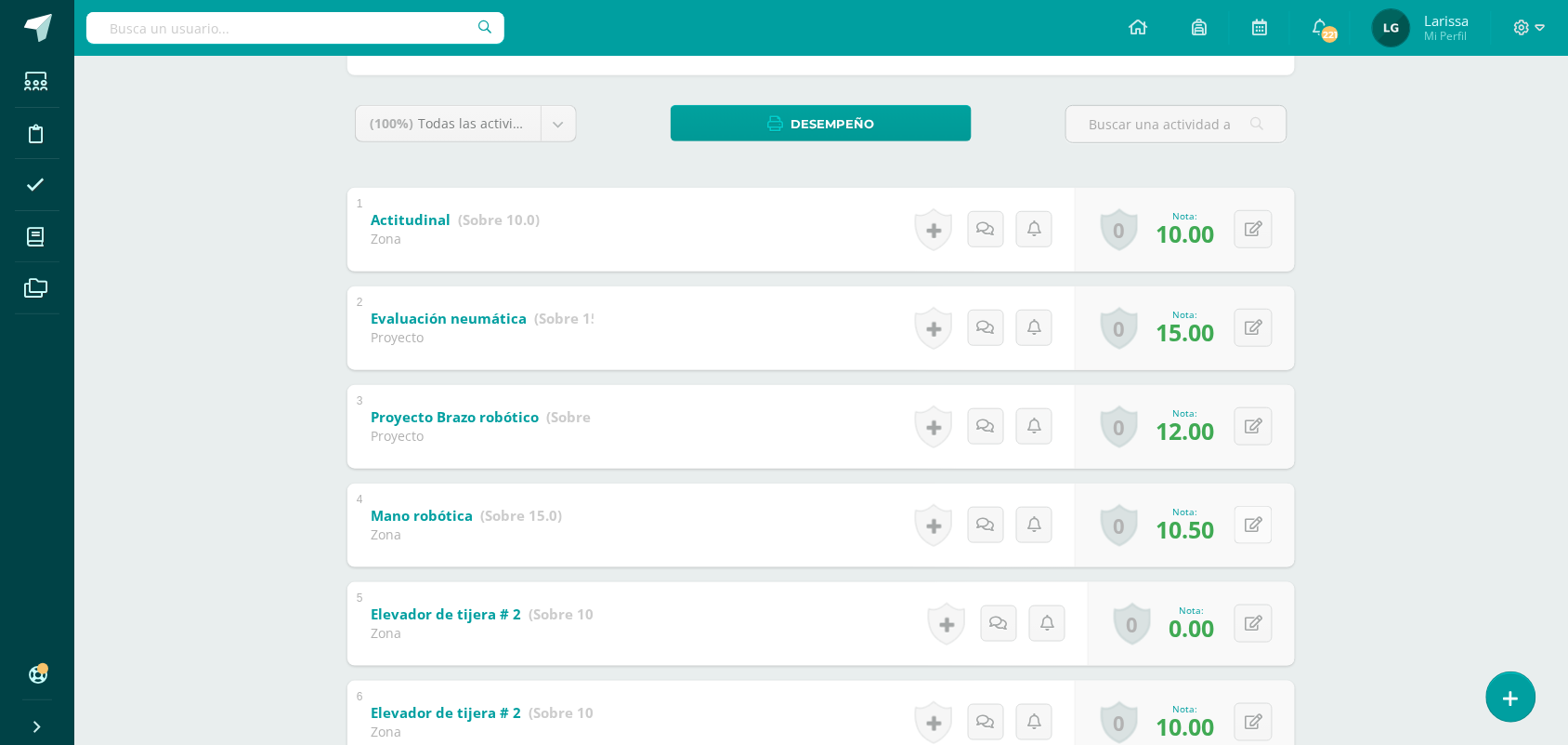
click at [1251, 523] on button at bounding box center [1254, 525] width 38 height 38
type input "11"
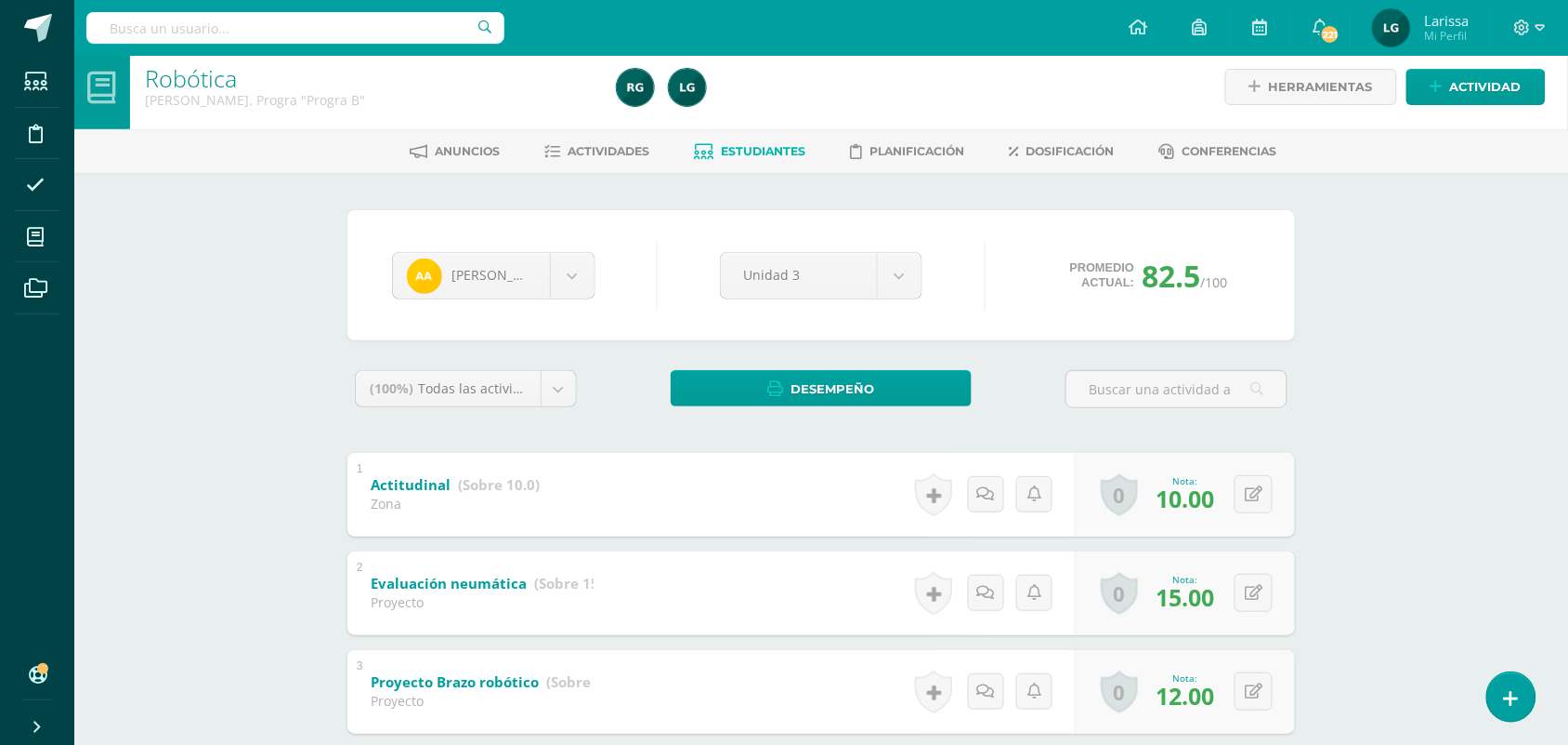
scroll to position [0, 0]
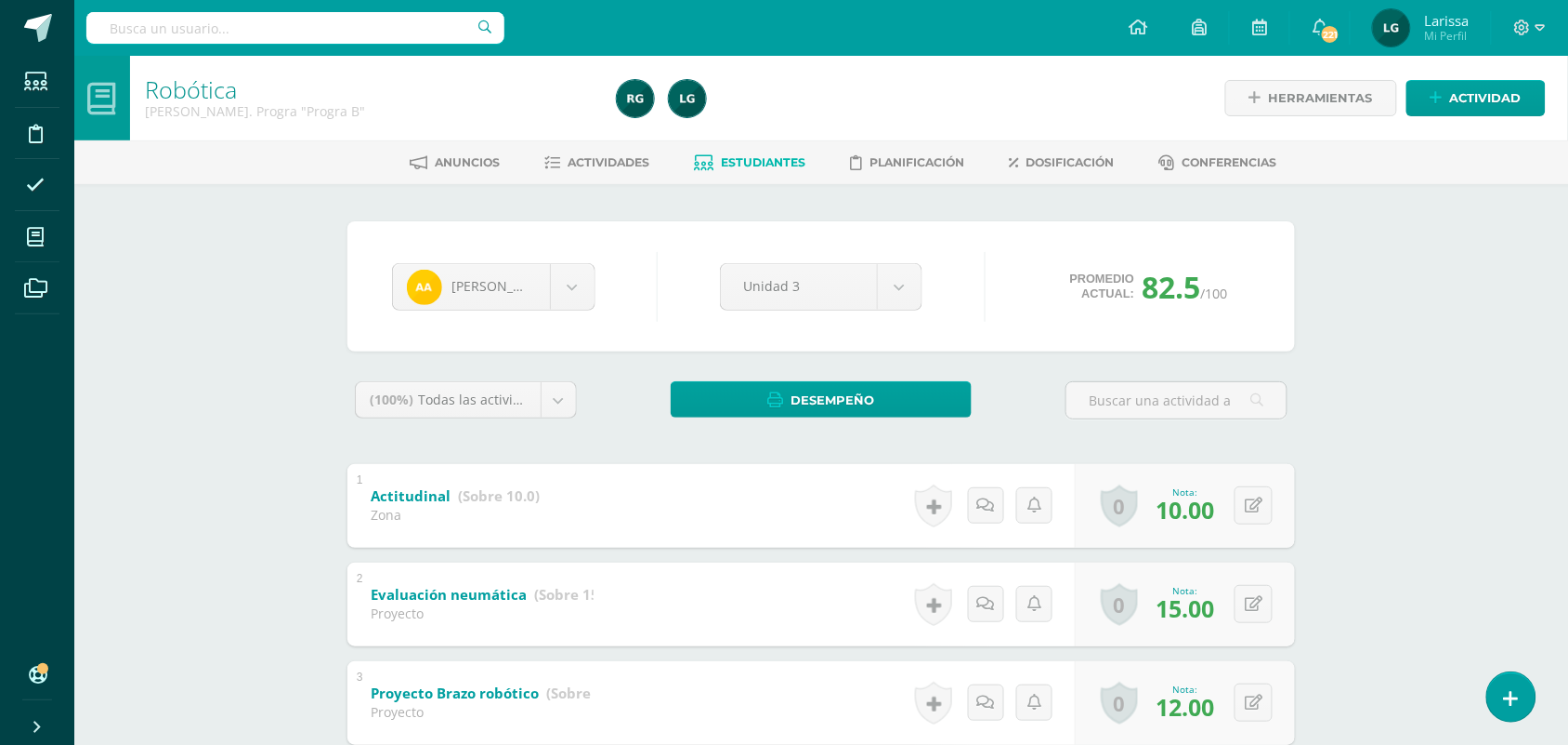
click at [770, 167] on span "Estudiantes" at bounding box center [764, 162] width 85 height 14
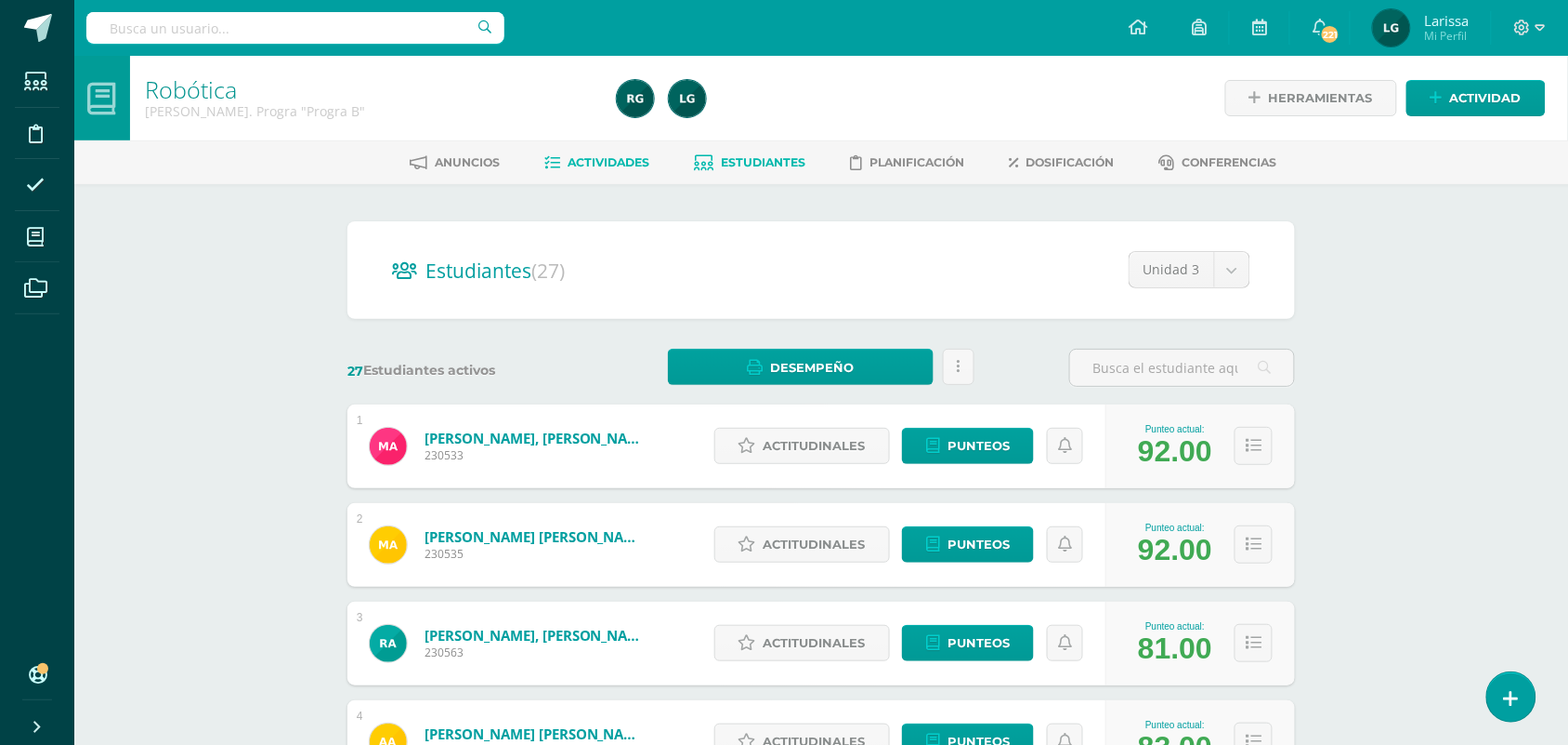
click at [607, 161] on span "Actividades" at bounding box center [610, 162] width 82 height 14
